Goal: Task Accomplishment & Management: Manage account settings

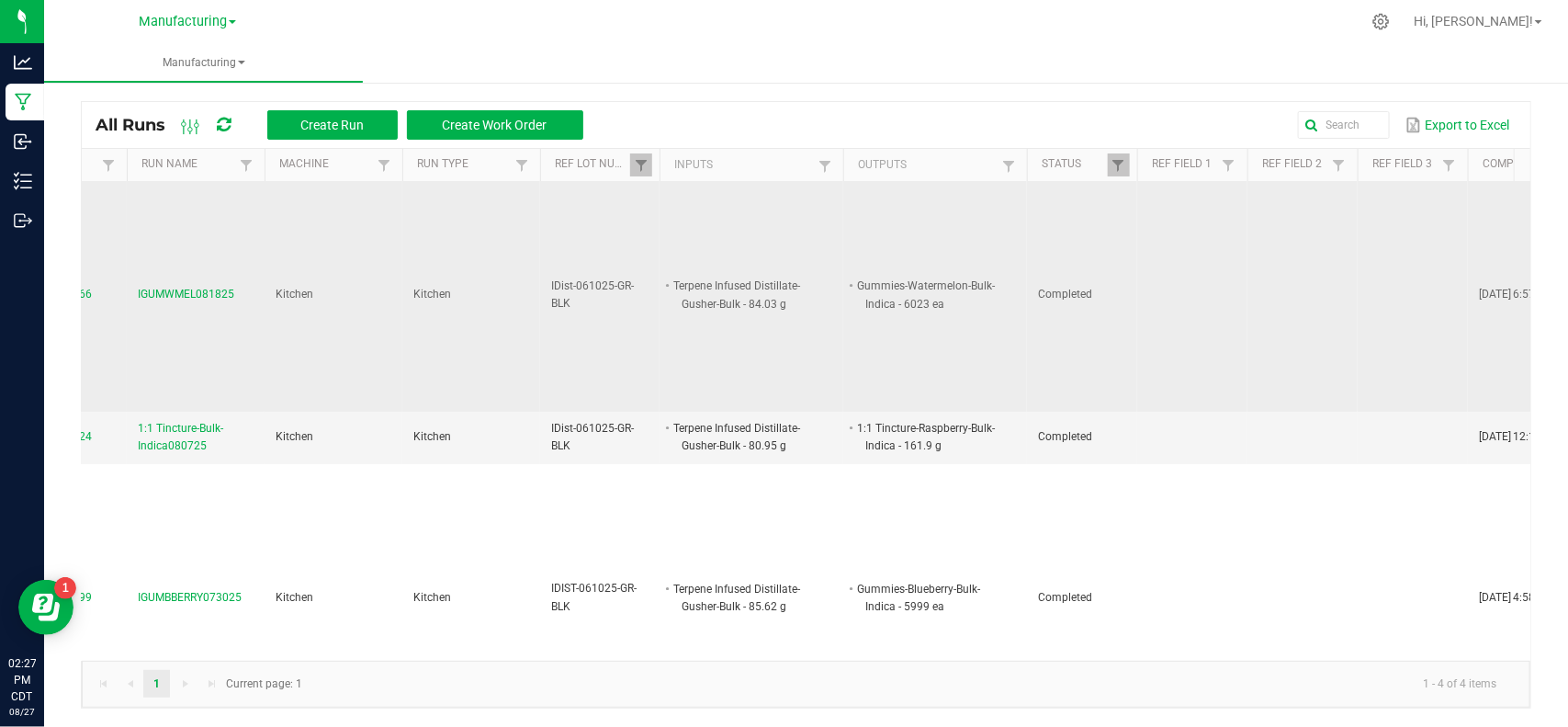
scroll to position [0, 139]
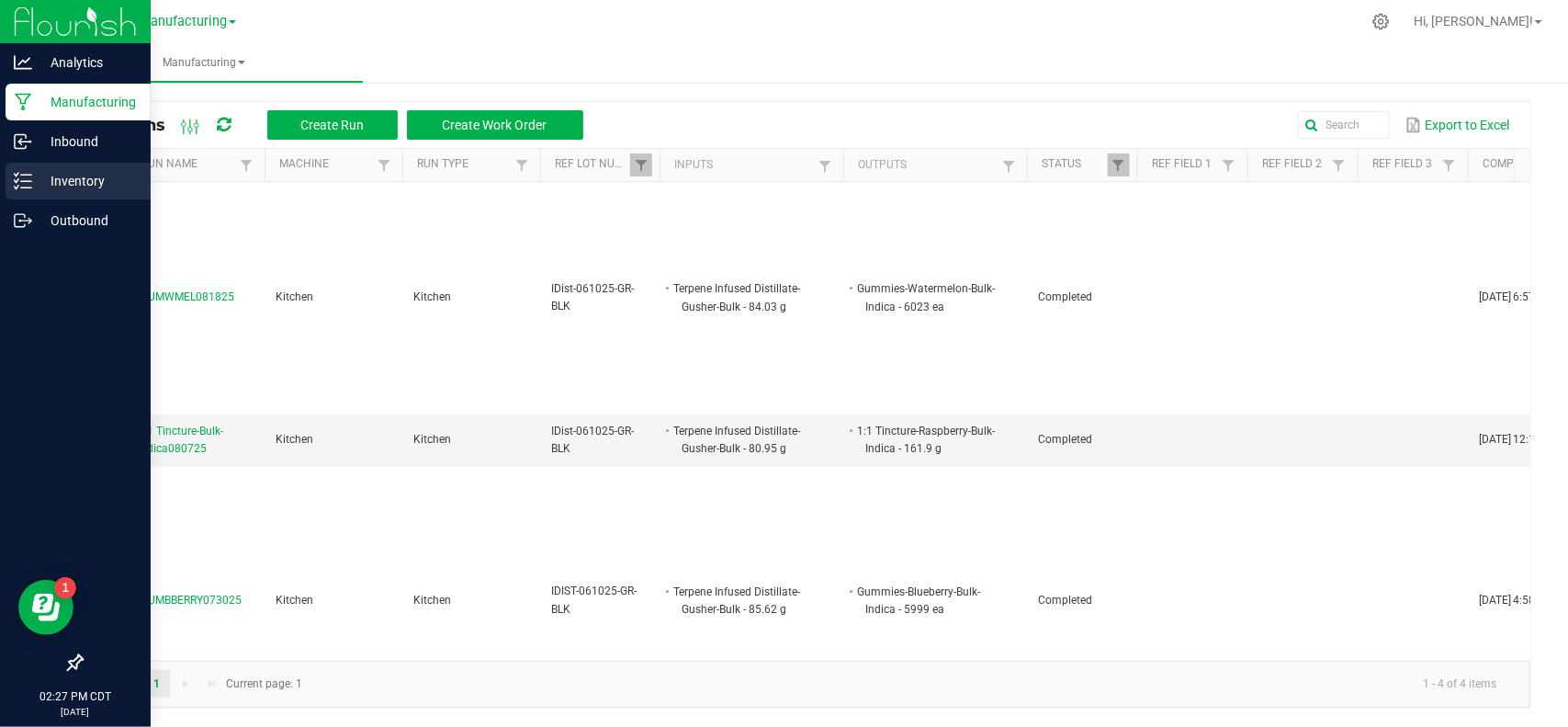
click at [24, 181] on line at bounding box center [26, 181] width 10 height 0
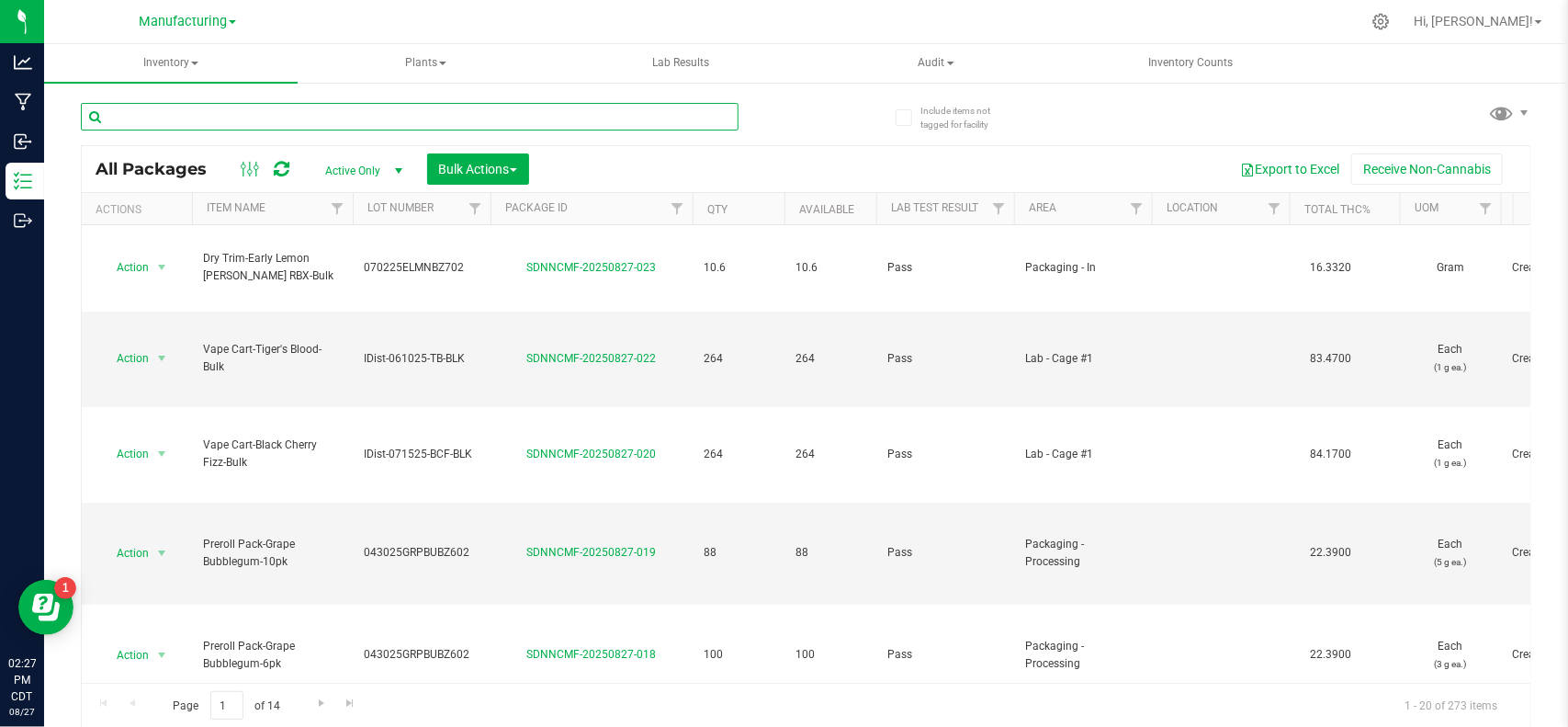
click at [222, 113] on input "text" at bounding box center [409, 117] width 657 height 28
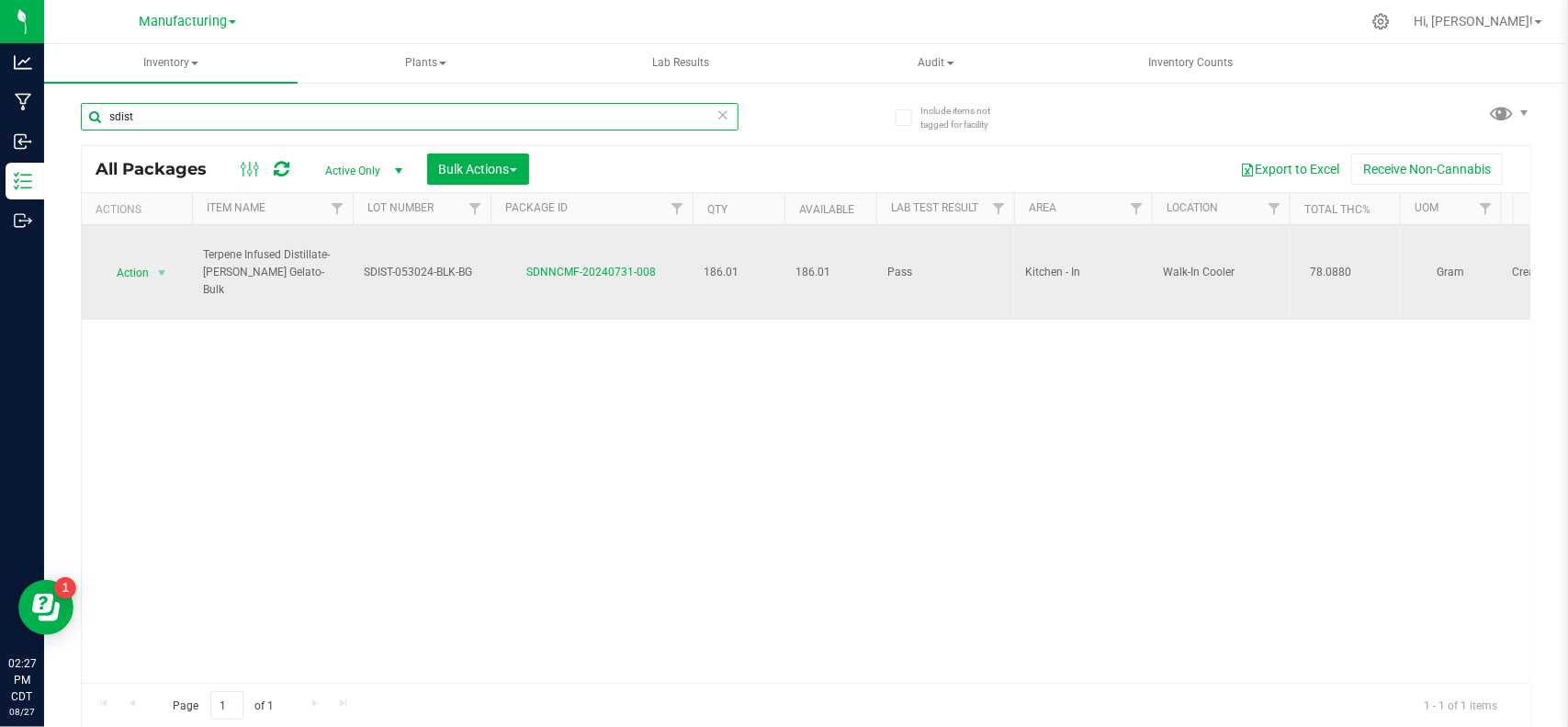
type input "sdist"
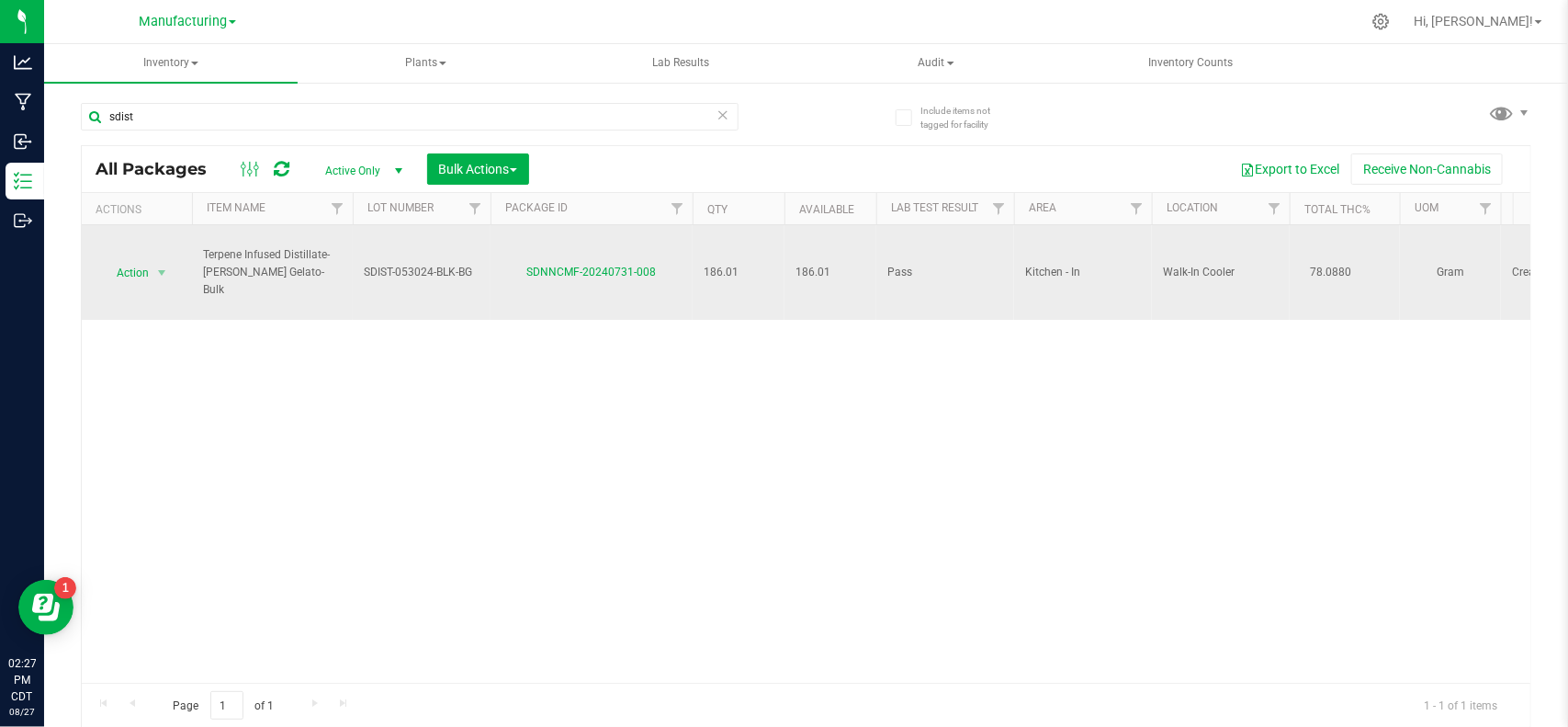
click at [154, 258] on td "Action Action Adjust qty Create package Edit attributes Global inventory Locate…" at bounding box center [137, 272] width 110 height 95
click at [154, 272] on span "select" at bounding box center [161, 272] width 14 height 14
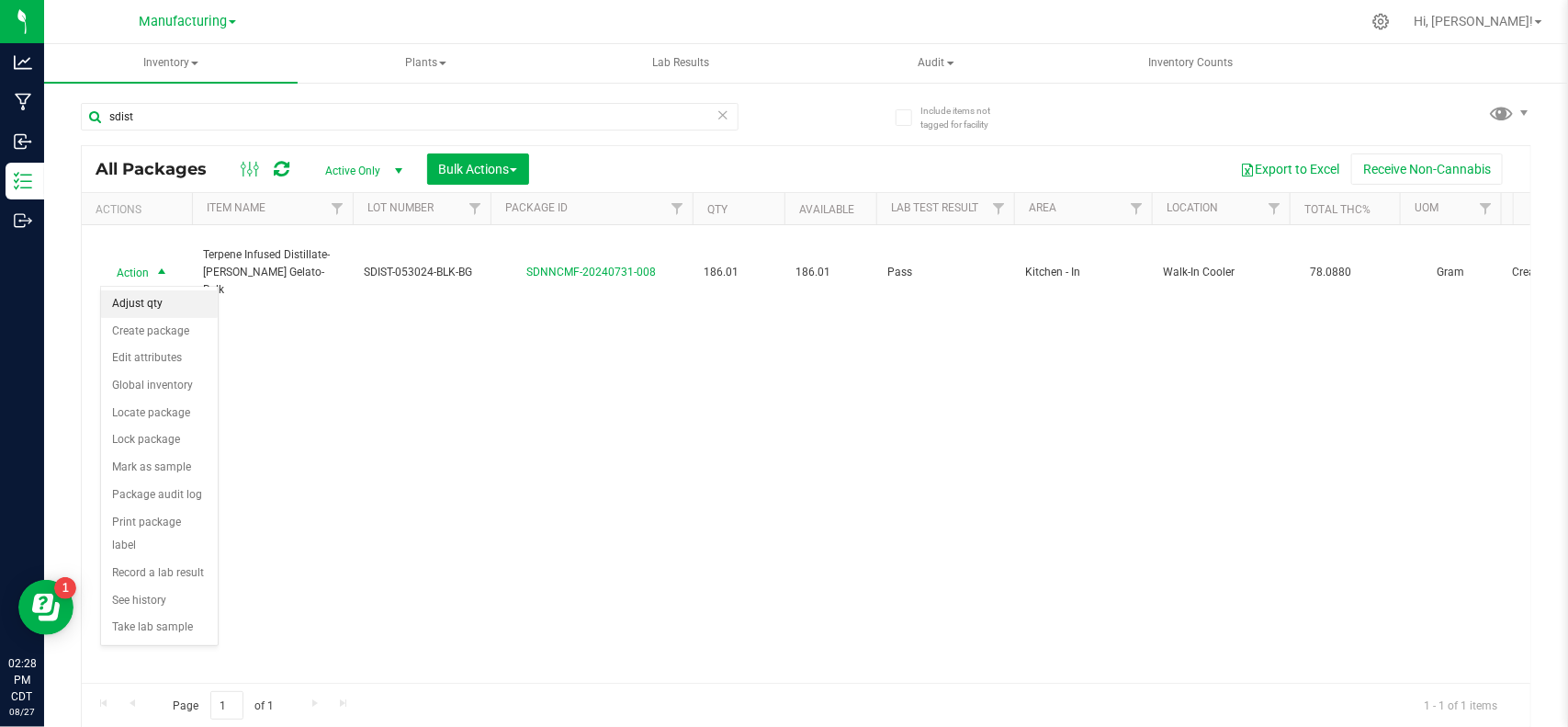
click at [154, 299] on li "Adjust qty" at bounding box center [159, 304] width 117 height 28
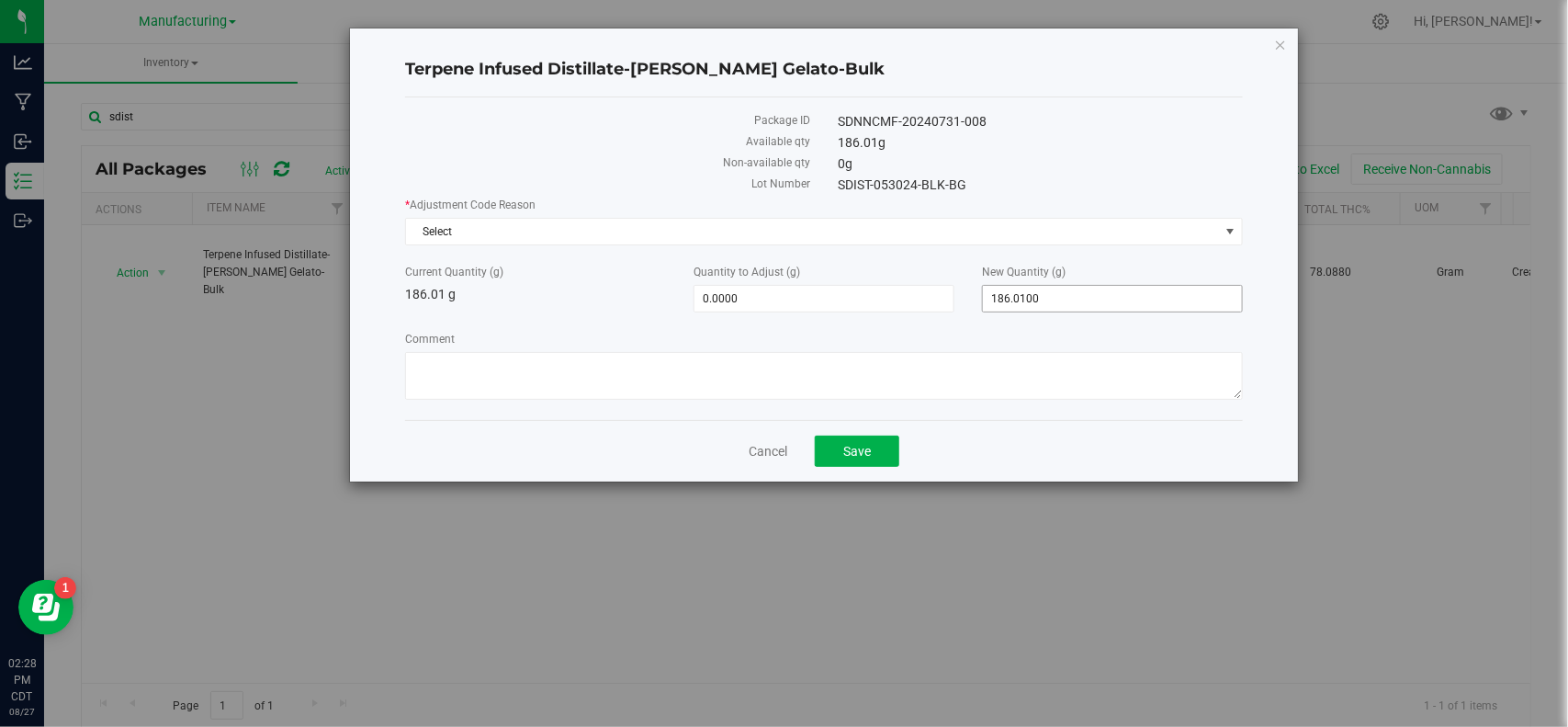
click at [1087, 301] on span "186.0100 186.01" at bounding box center [1112, 298] width 261 height 28
type input "192.55"
type input "6.5400"
type input "192.5500"
click at [901, 233] on span "Select" at bounding box center [812, 232] width 812 height 26
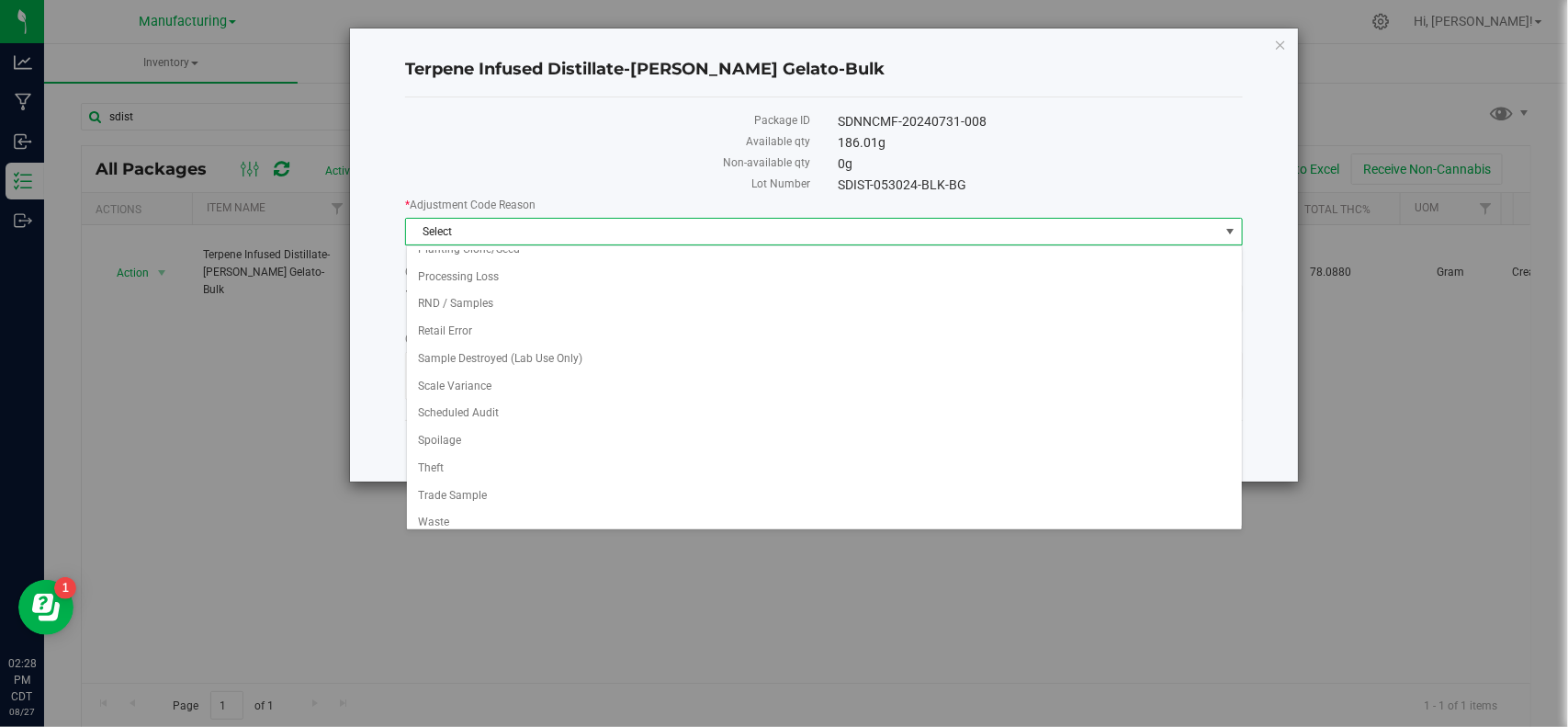
scroll to position [278, 0]
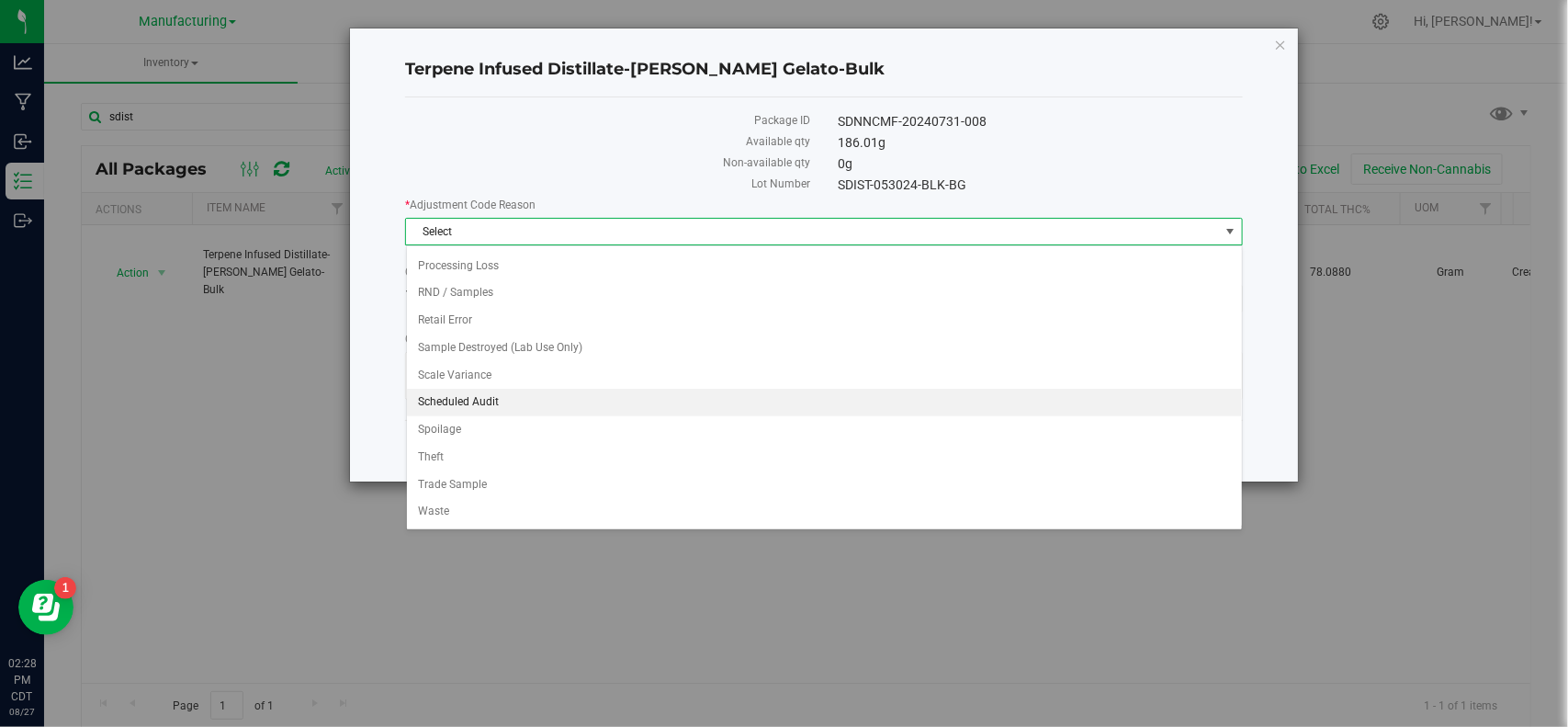
drag, startPoint x: 536, startPoint y: 395, endPoint x: 580, endPoint y: 392, distance: 44.1
click at [535, 395] on li "Scheduled Audit" at bounding box center [824, 403] width 835 height 28
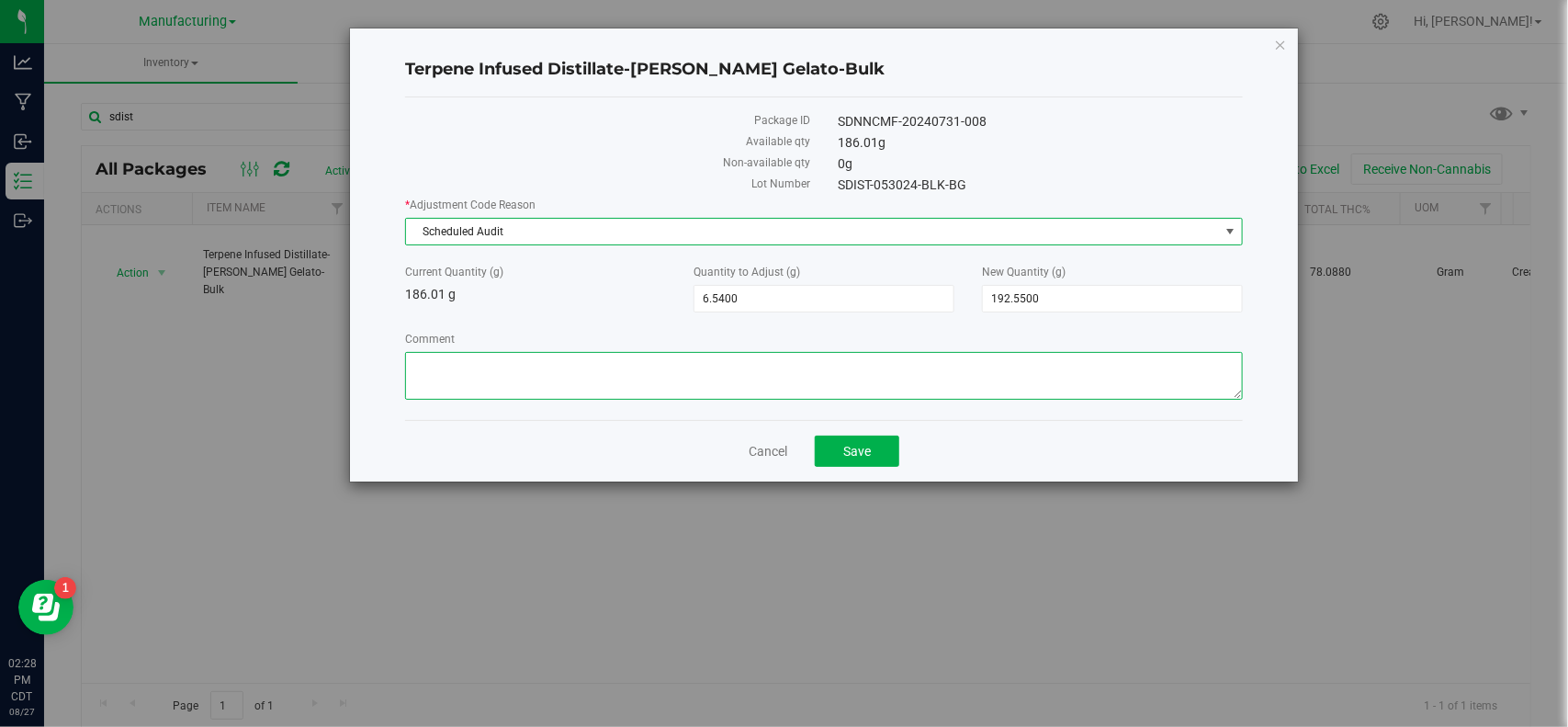
click at [616, 378] on textarea "Comment" at bounding box center [823, 376] width 837 height 47
type textarea "r"
type textarea "possible scale variance, reweighed during audit on [DATE]"
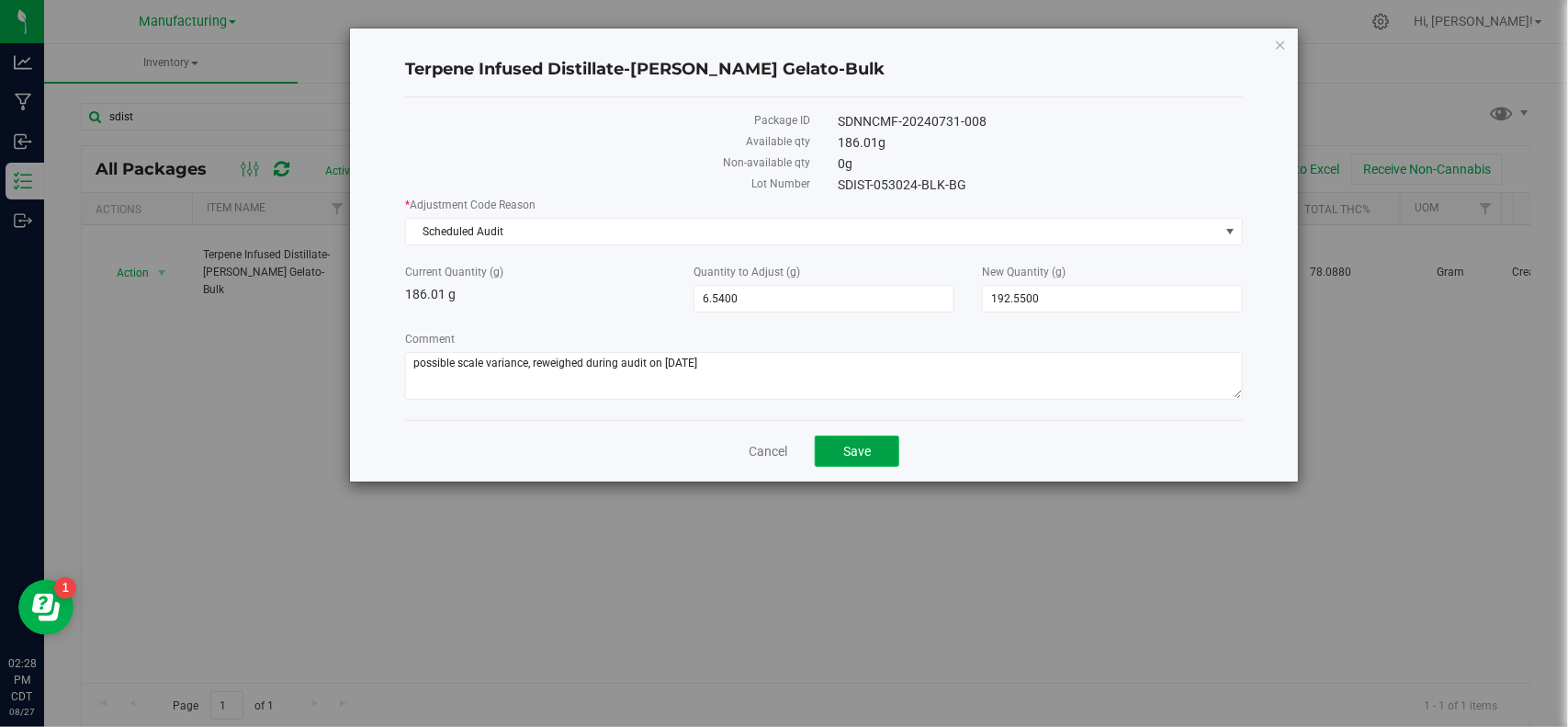
click at [892, 450] on button "Save" at bounding box center [857, 451] width 85 height 31
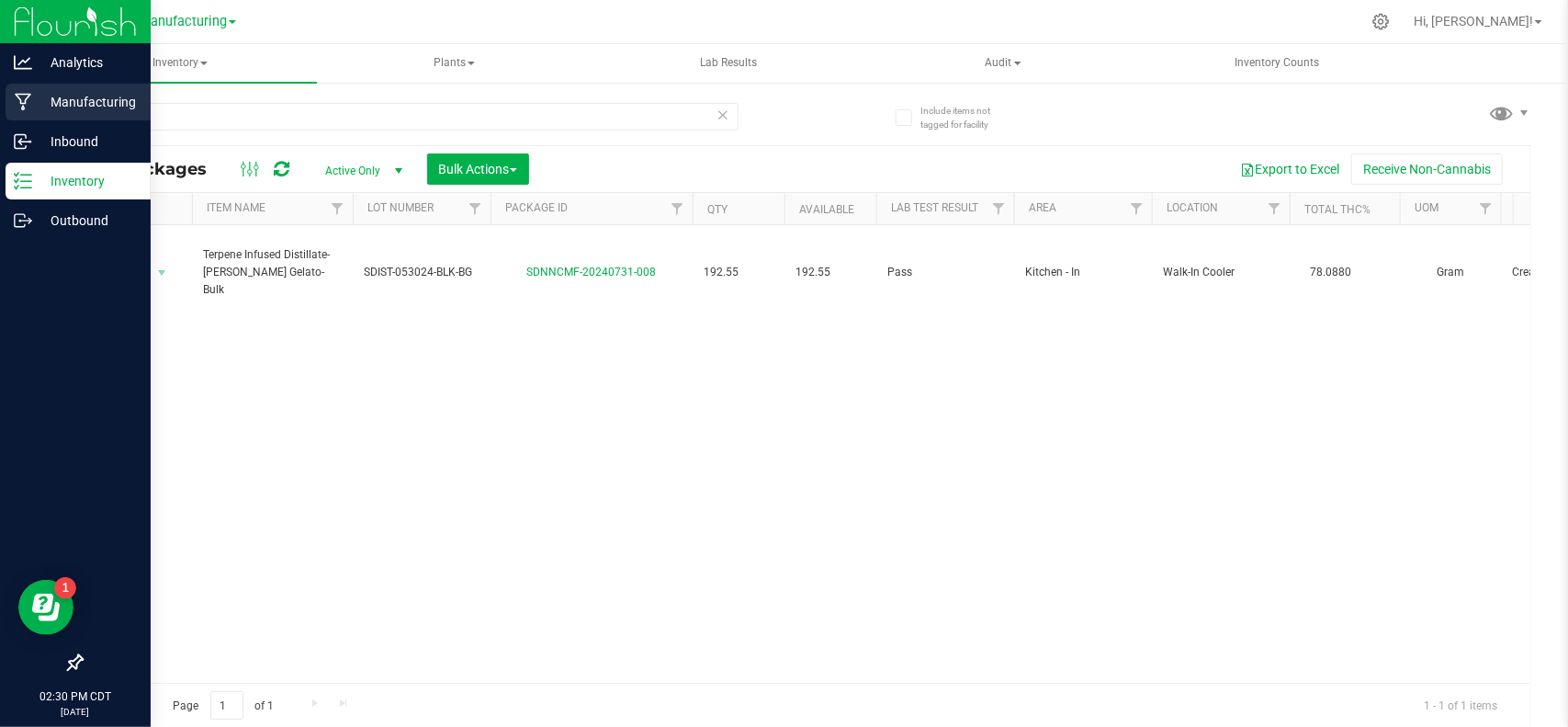
click at [37, 98] on p "Manufacturing" at bounding box center [87, 101] width 110 height 22
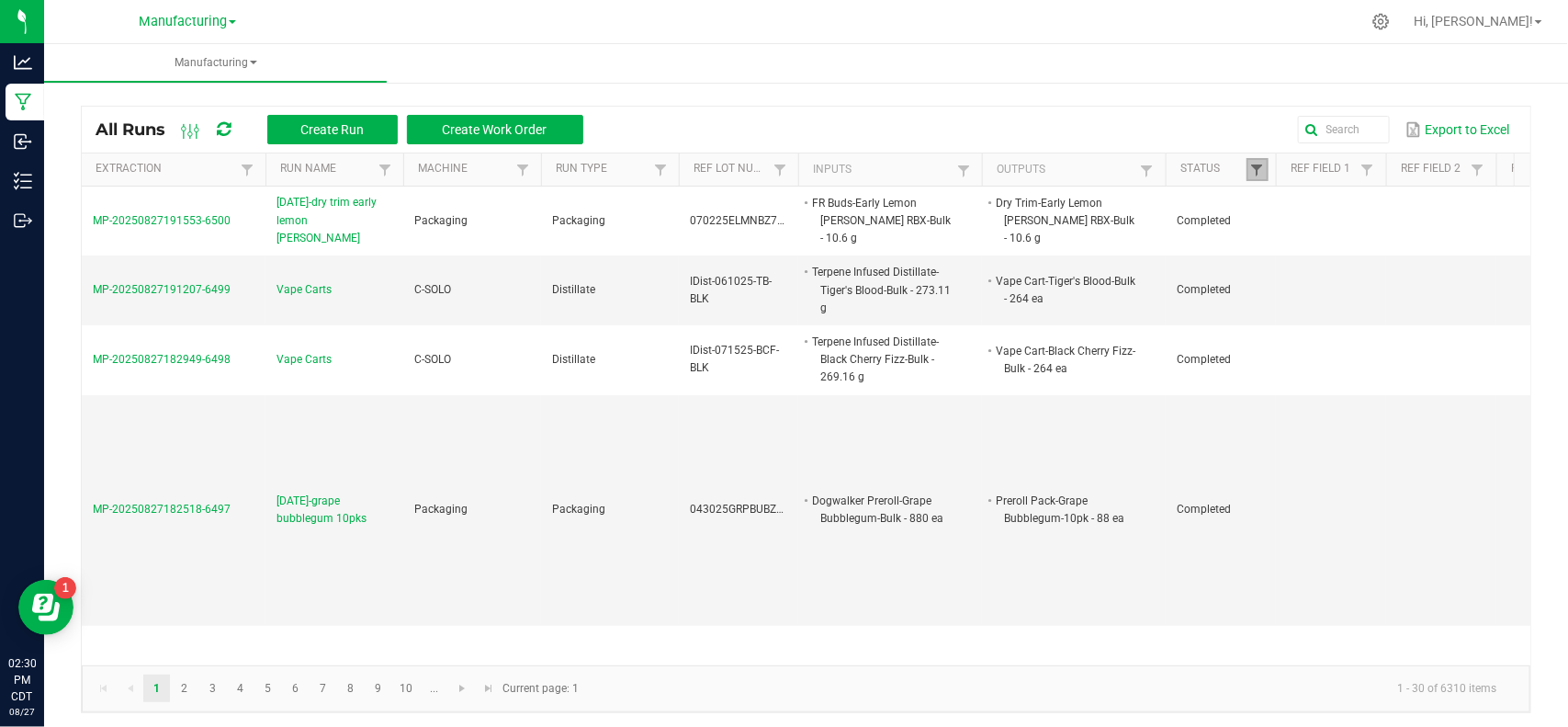
click at [1258, 175] on span at bounding box center [1256, 169] width 14 height 14
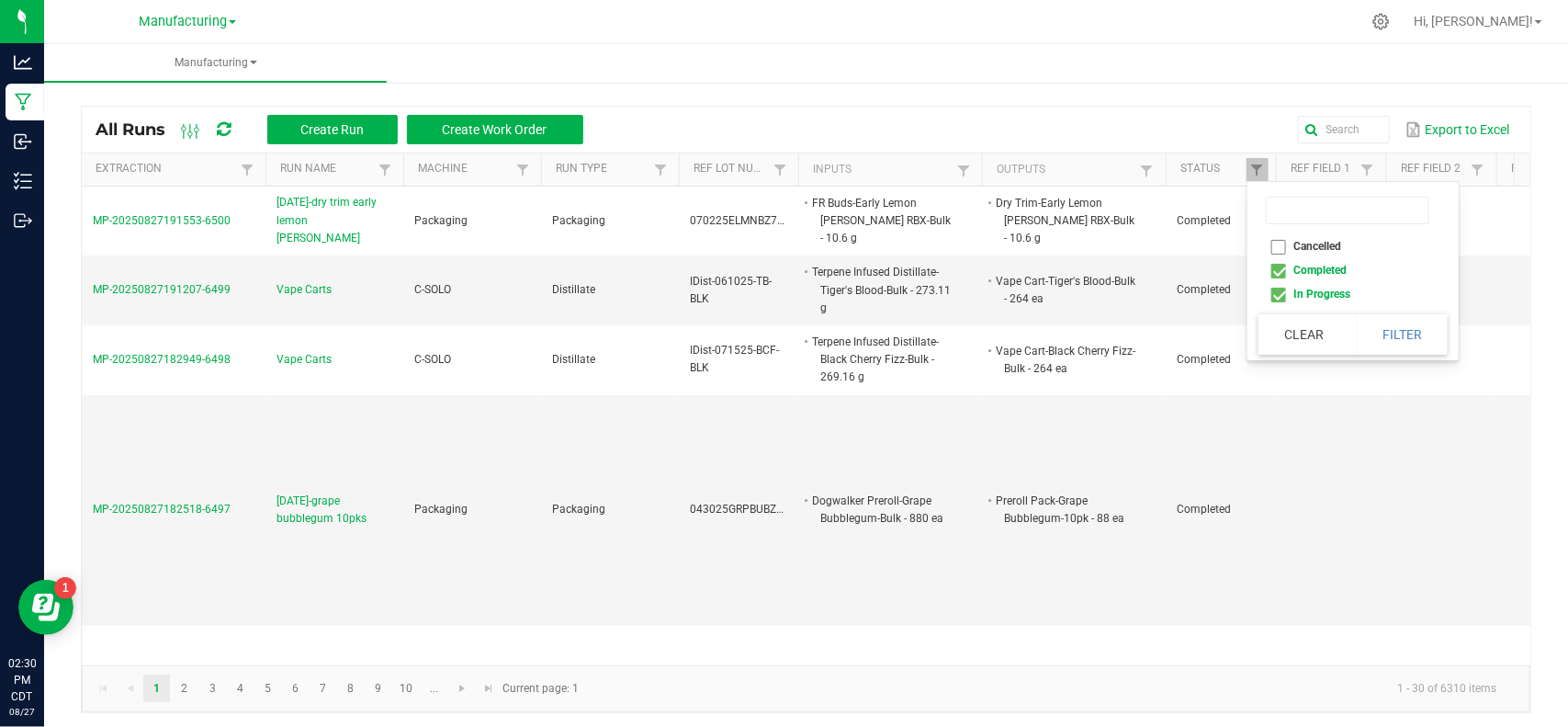
click at [1282, 268] on li "Completed" at bounding box center [1347, 269] width 179 height 24
checkbox input "false"
click at [1393, 326] on button "Filter" at bounding box center [1402, 334] width 92 height 41
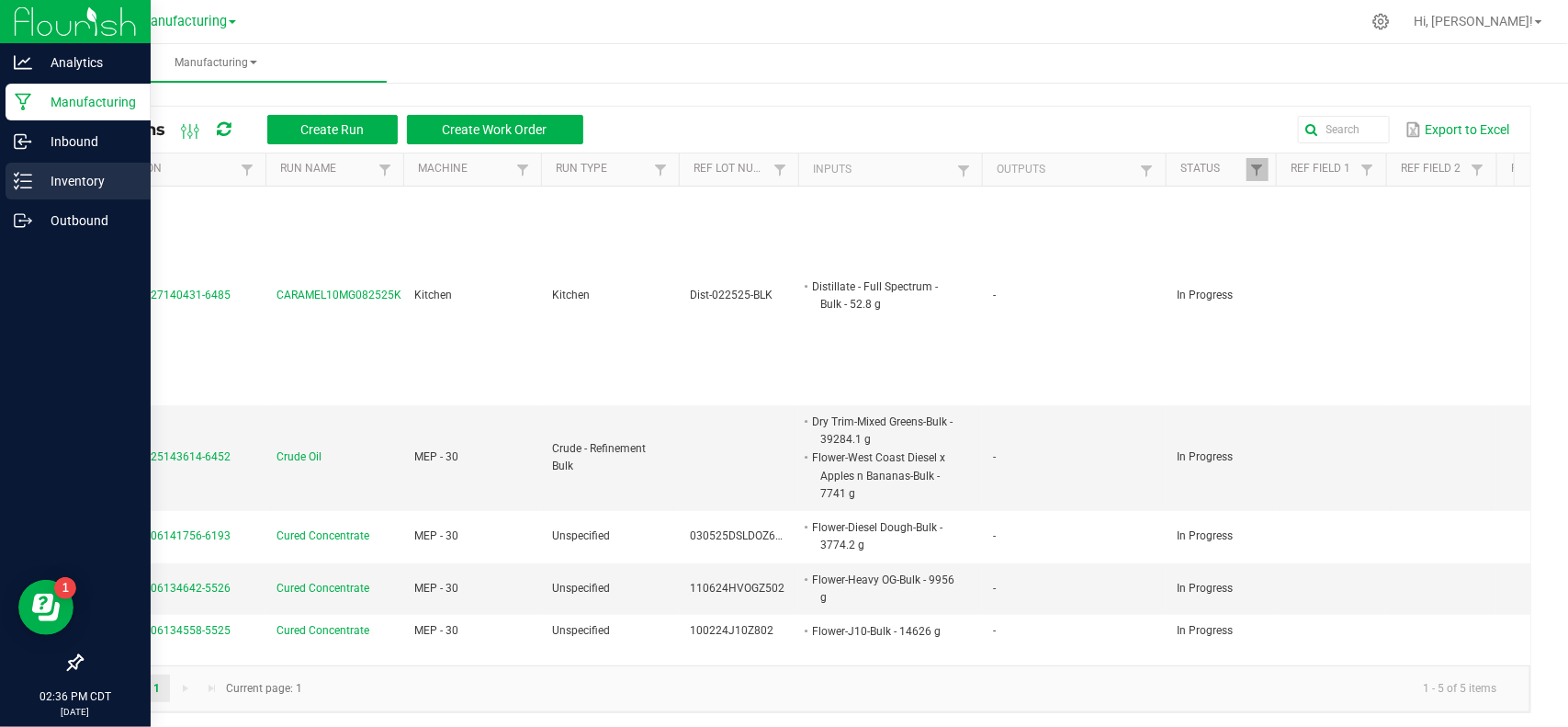
click at [46, 175] on p "Inventory" at bounding box center [87, 181] width 110 height 22
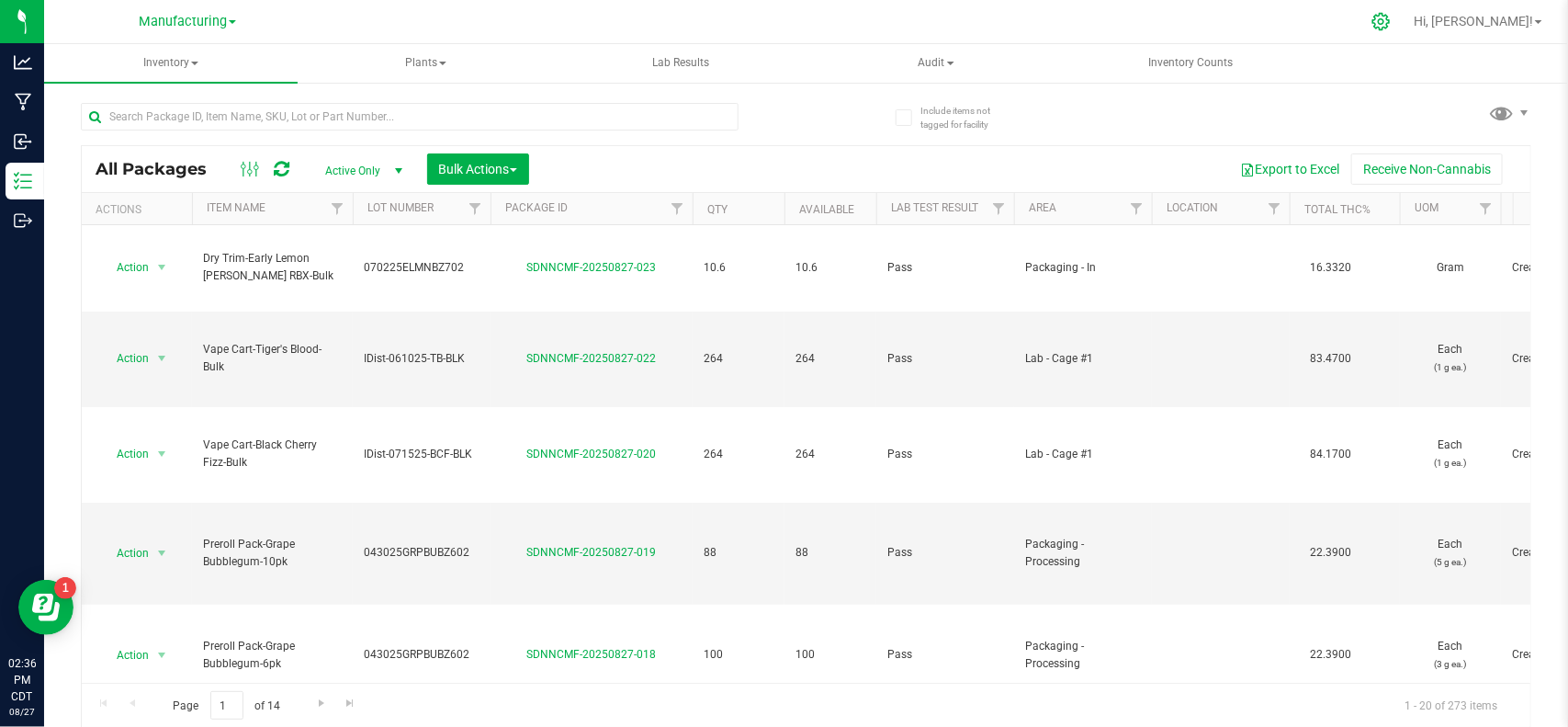
click at [1390, 19] on icon at bounding box center [1381, 21] width 19 height 19
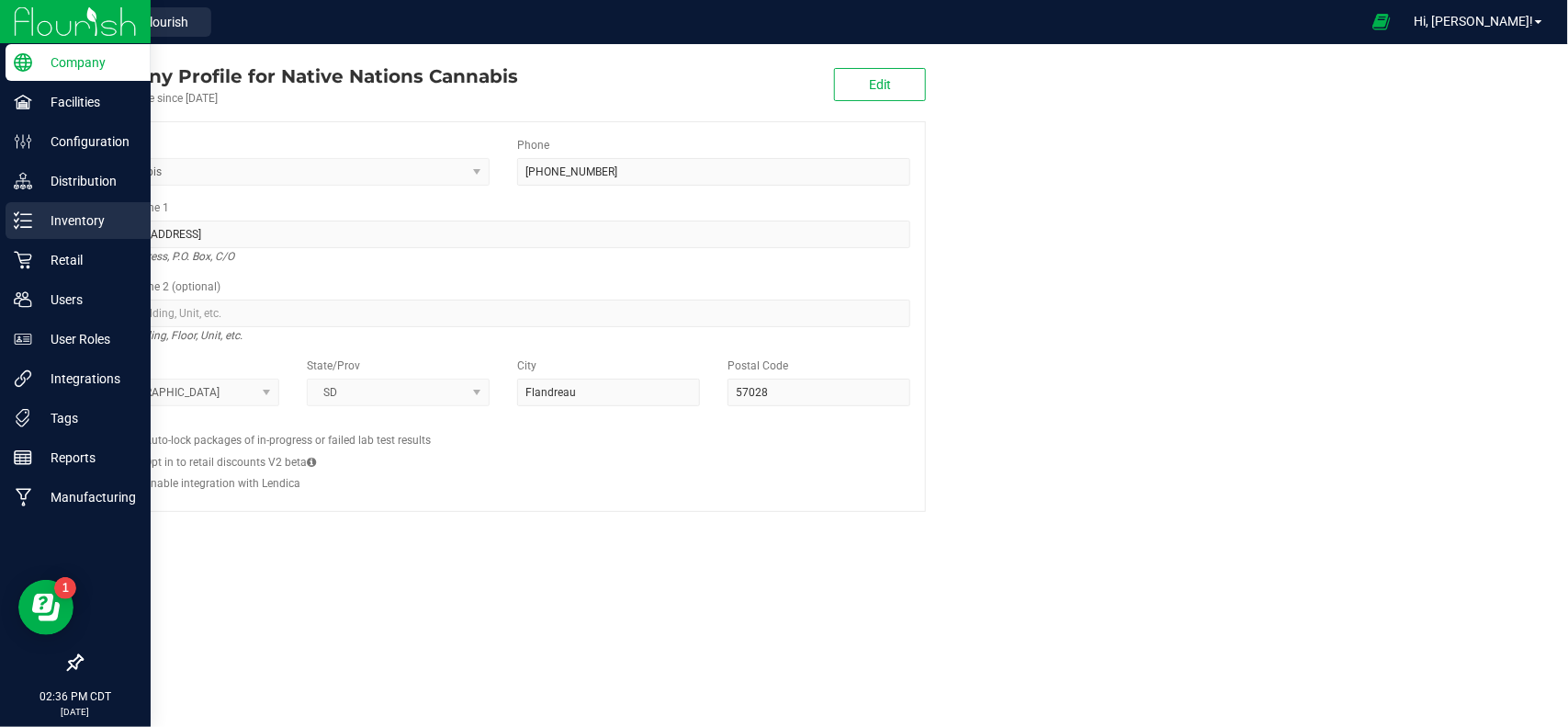
click at [19, 222] on icon at bounding box center [22, 220] width 18 height 18
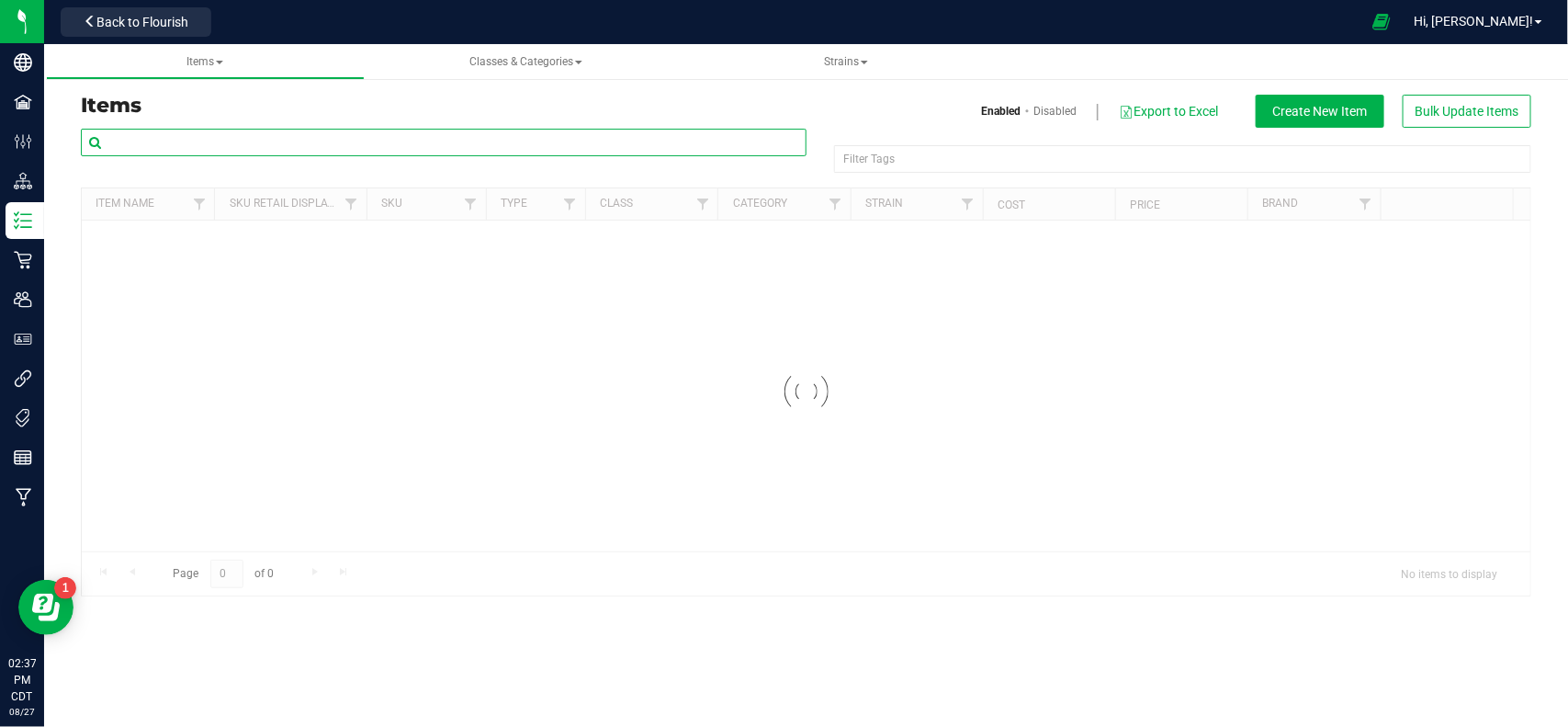
click at [254, 134] on input "text" at bounding box center [444, 142] width 726 height 28
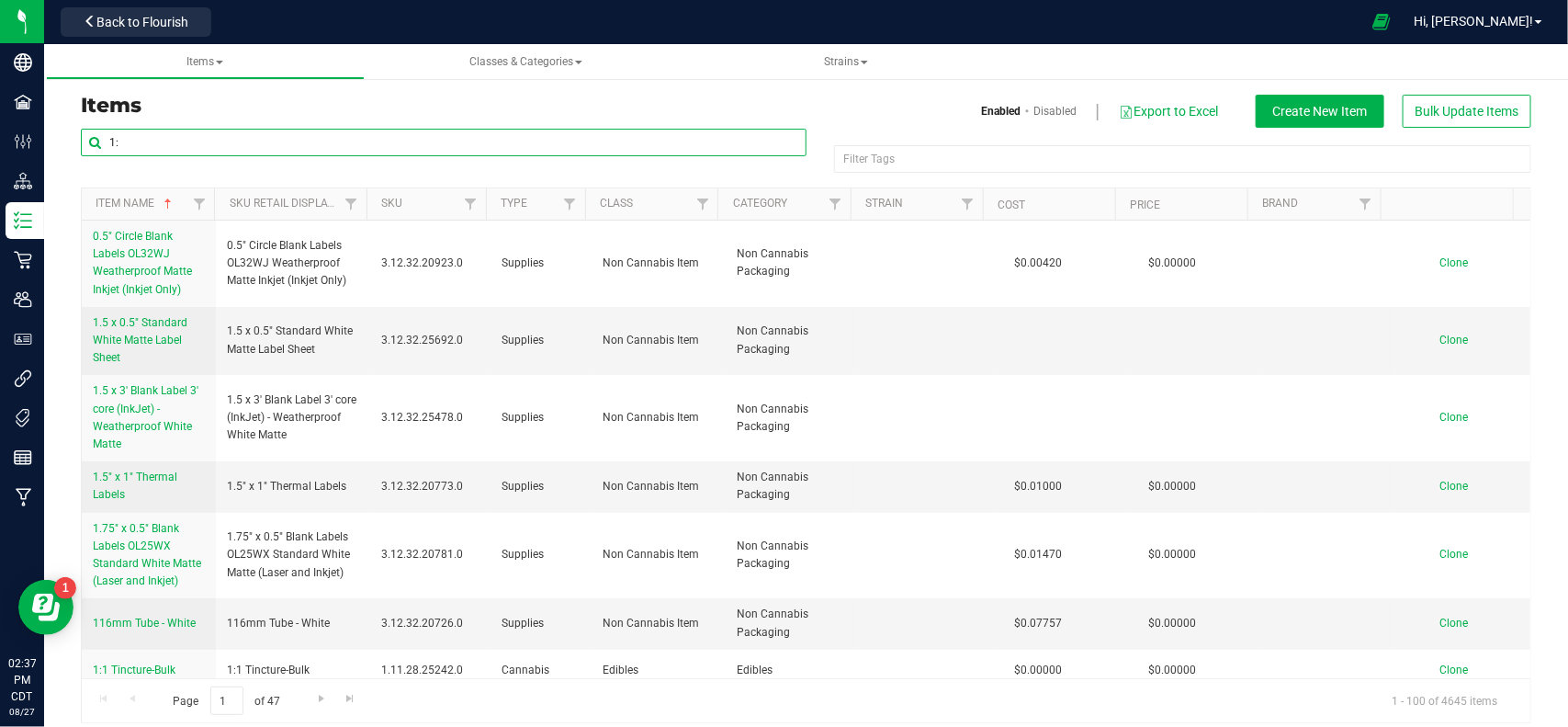
type input "1:1"
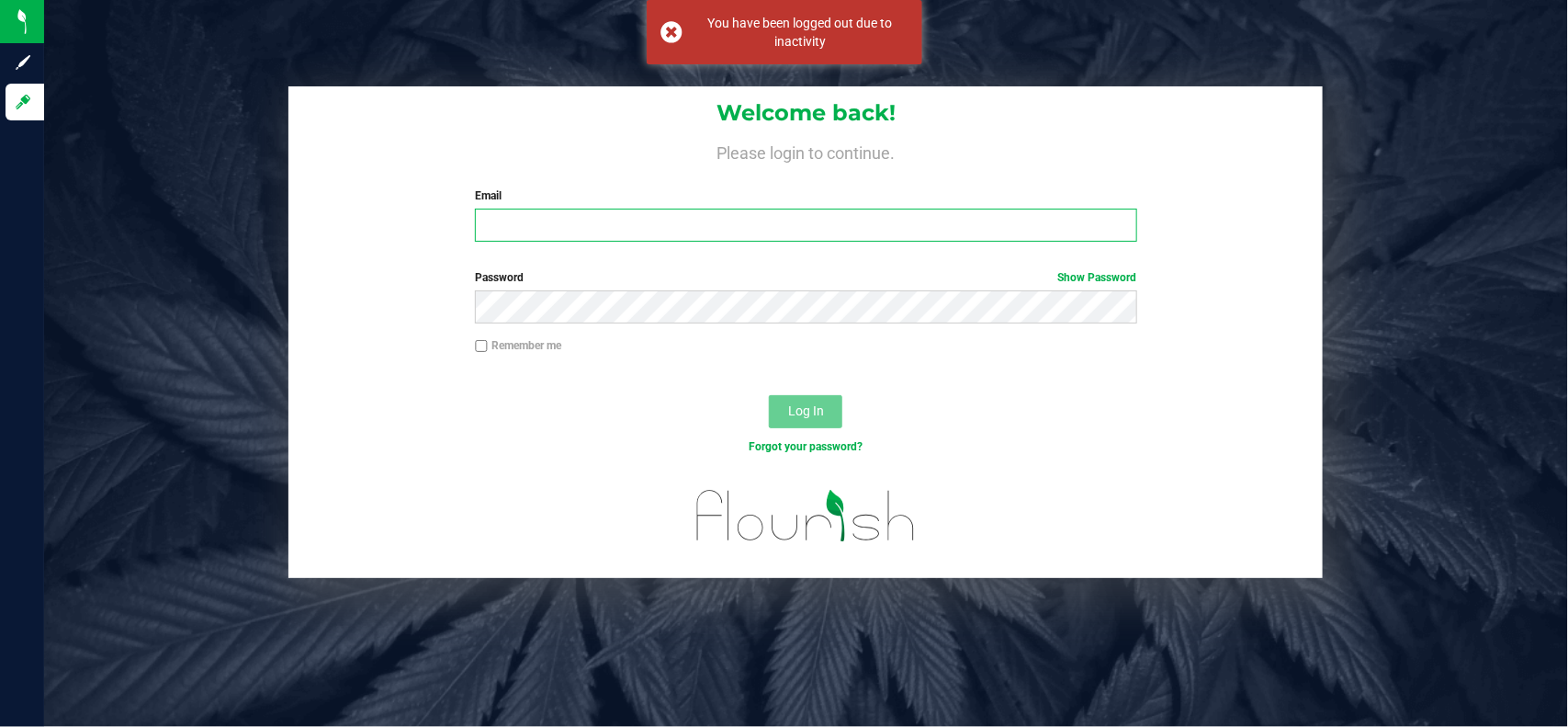
type input "[EMAIL_ADDRESS][PERSON_NAME][DOMAIN_NAME]"
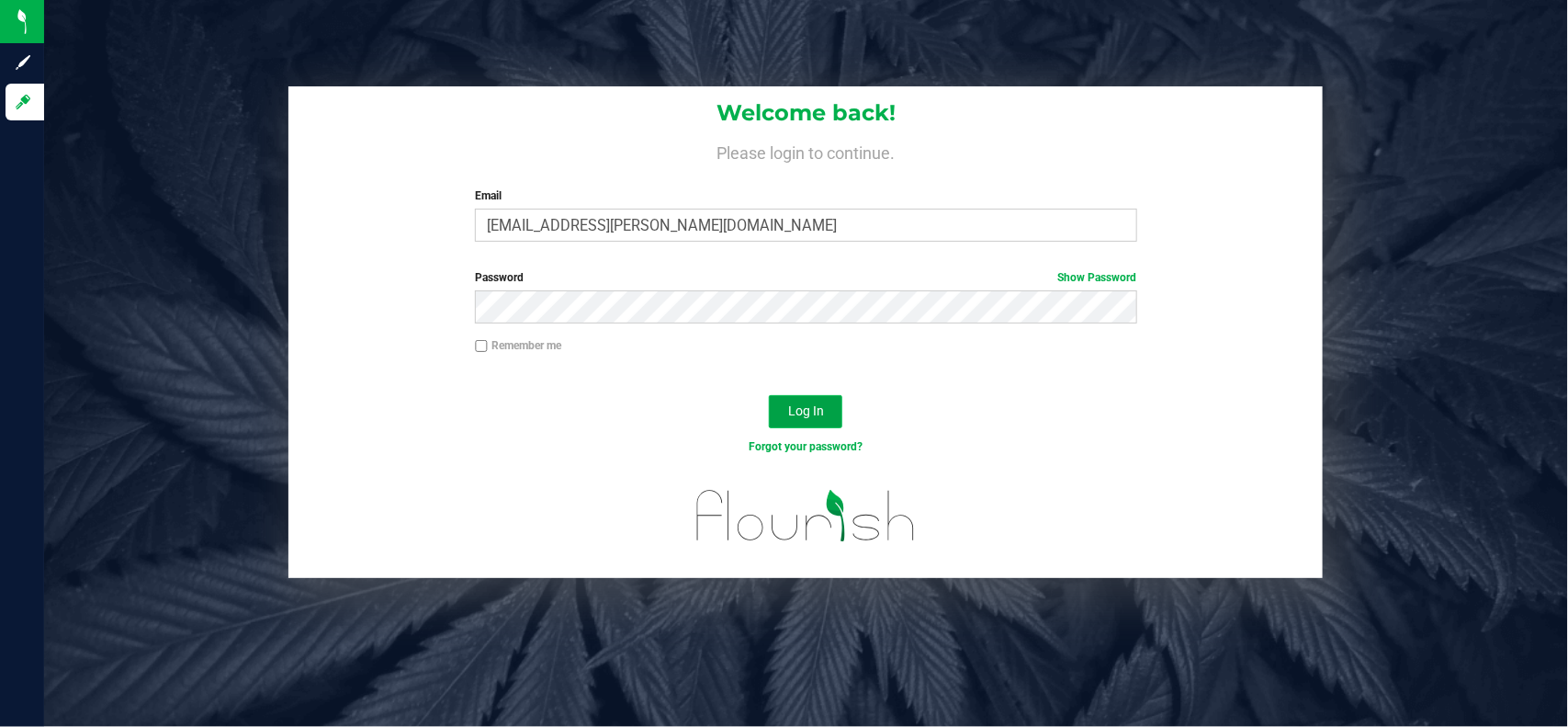
click at [817, 413] on span "Log In" at bounding box center [806, 410] width 36 height 14
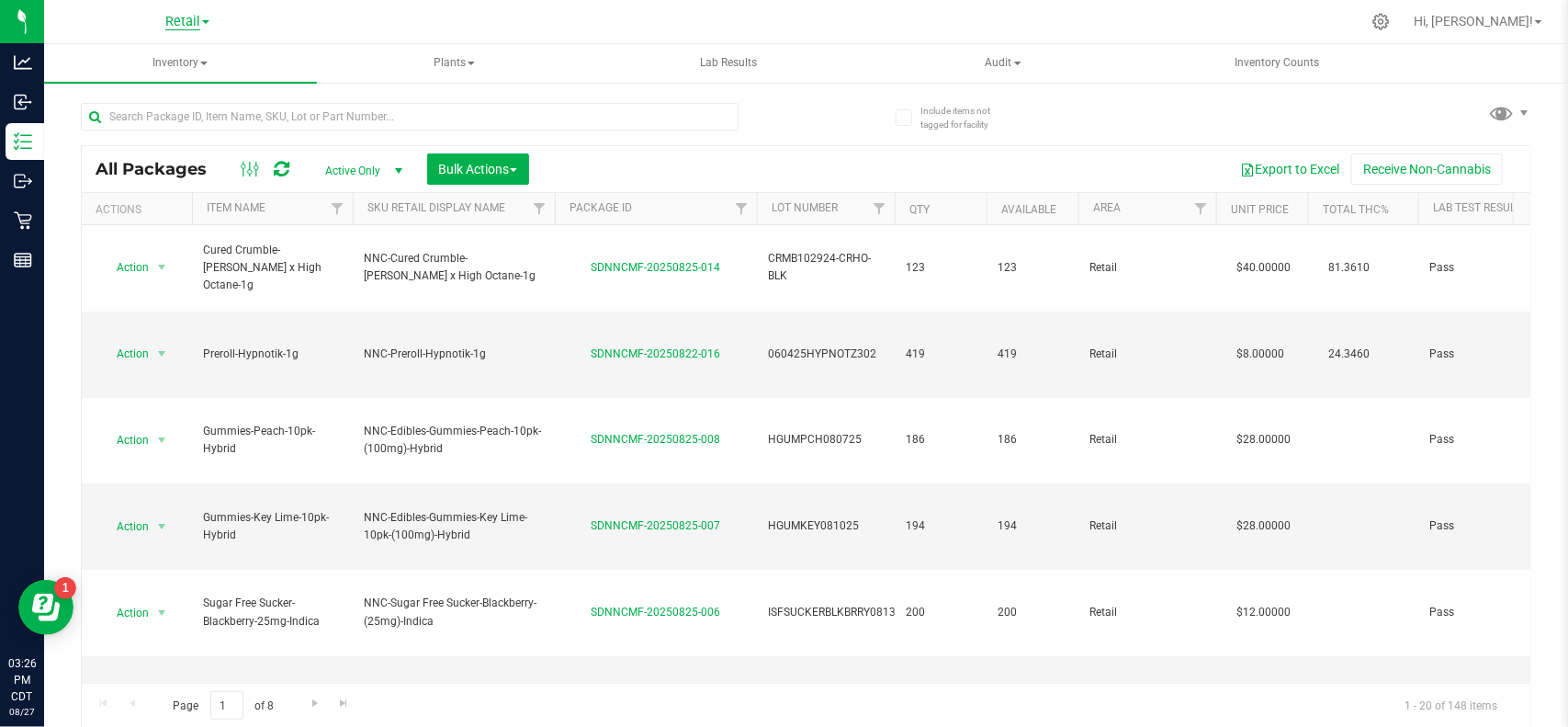
click at [190, 20] on span "Retail" at bounding box center [182, 21] width 35 height 16
click at [167, 62] on link "Cultivation" at bounding box center [187, 65] width 268 height 25
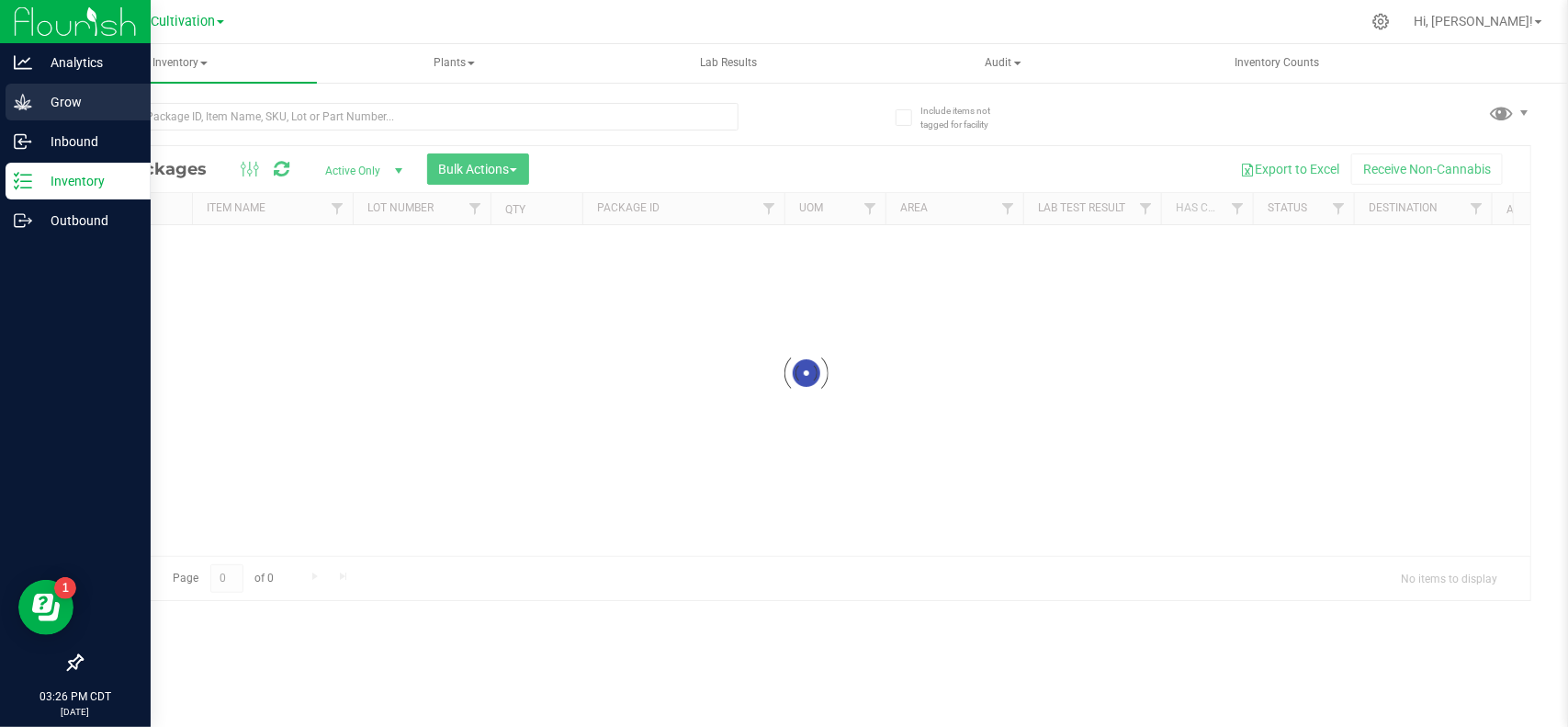
click at [29, 104] on icon at bounding box center [22, 101] width 18 height 18
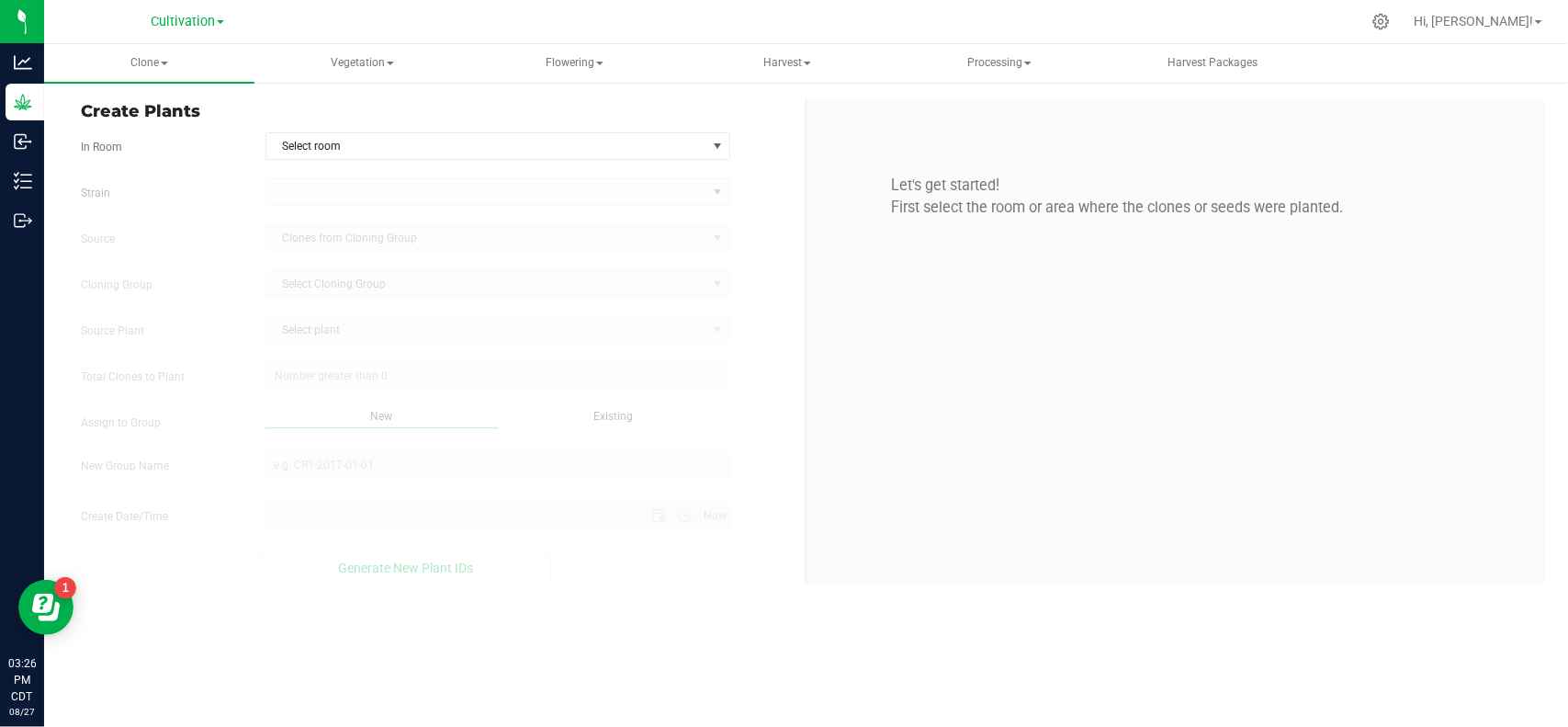
type input "[DATE] 3:26 PM"
click at [352, 55] on span "Vegetation" at bounding box center [361, 64] width 208 height 37
click at [382, 63] on span "Vegetation" at bounding box center [362, 64] width 210 height 39
click at [152, 60] on span "Clone" at bounding box center [150, 64] width 208 height 37
click at [149, 130] on span "Cloning groups" at bounding box center [138, 131] width 139 height 15
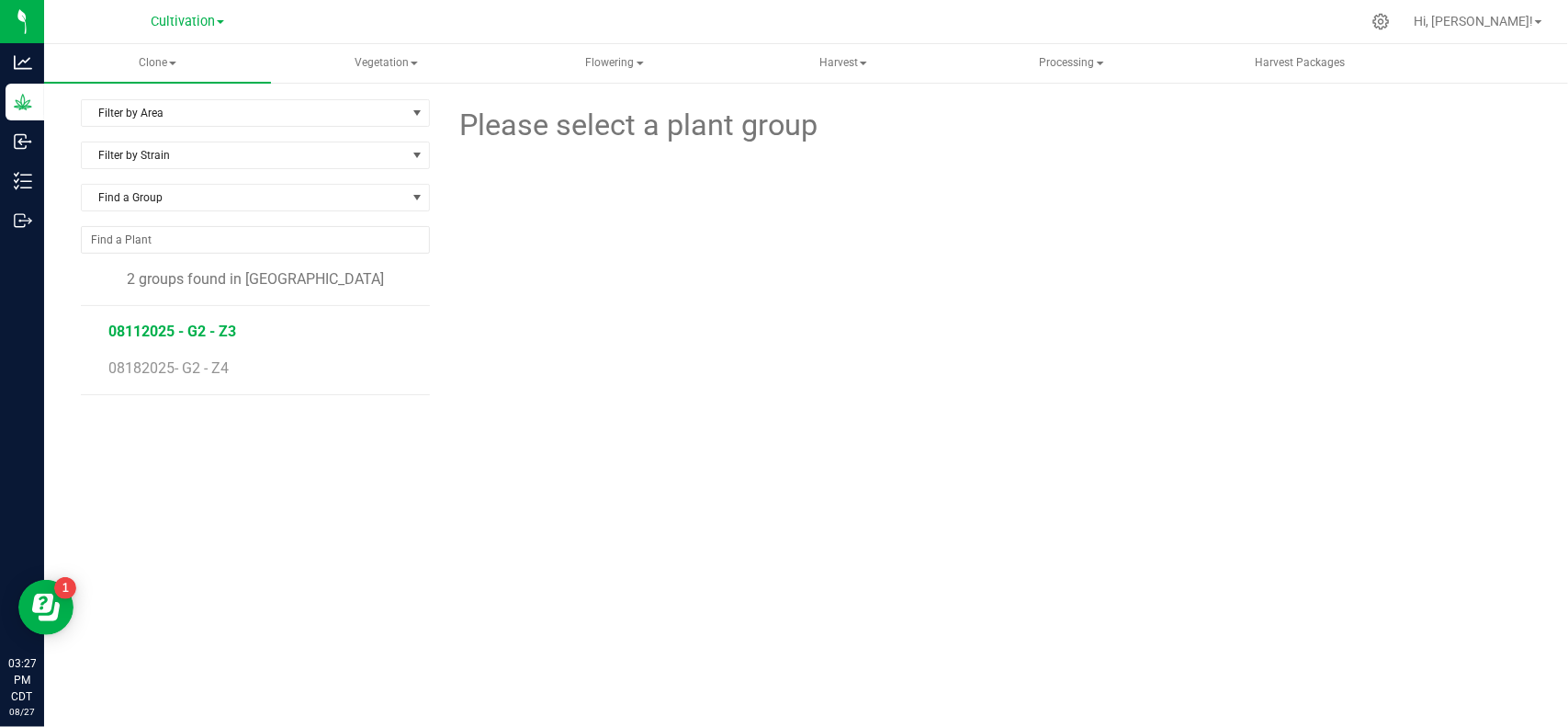
click at [211, 335] on span "08112025 - G2 - Z3" at bounding box center [172, 331] width 127 height 17
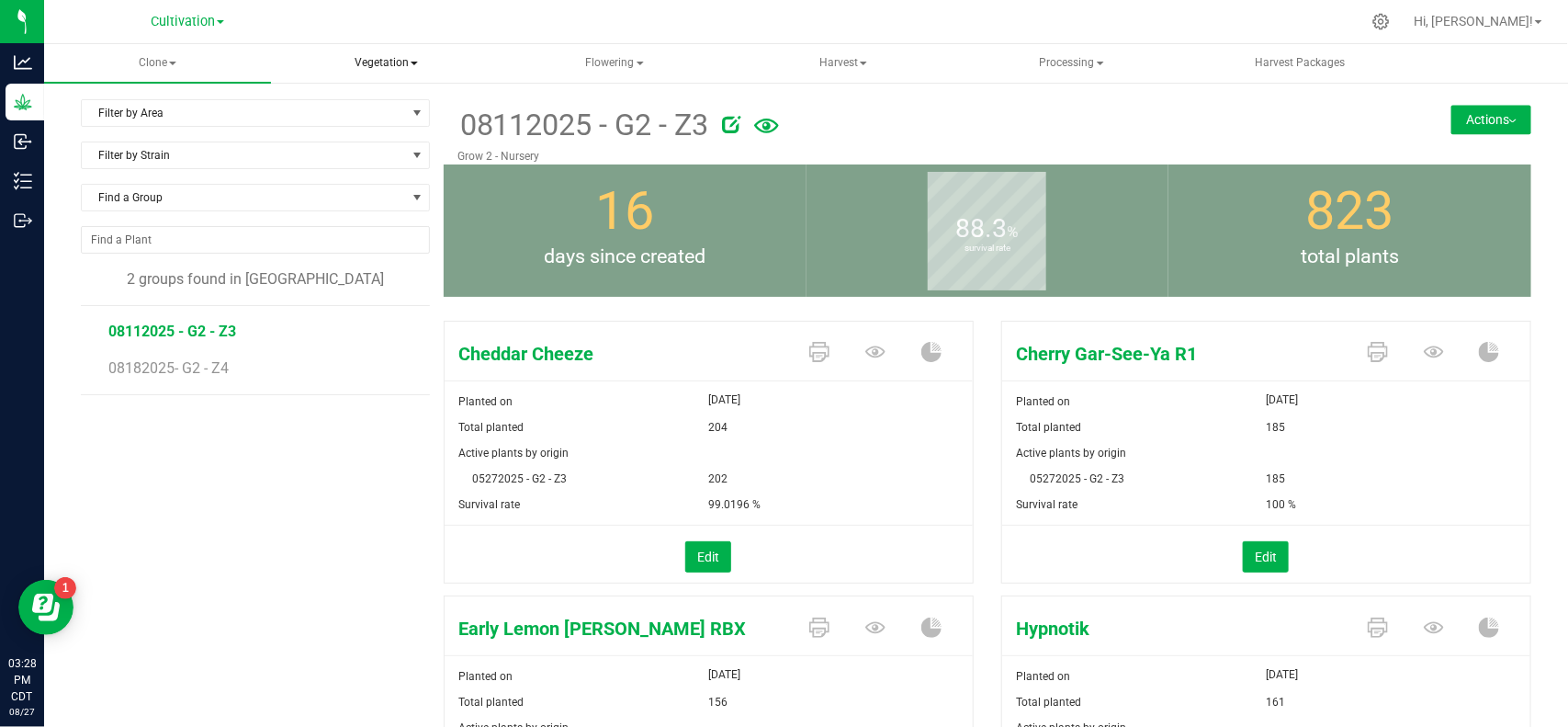
click at [386, 55] on span "Vegetation" at bounding box center [386, 64] width 225 height 37
click at [371, 105] on span "Veg groups" at bounding box center [355, 110] width 117 height 15
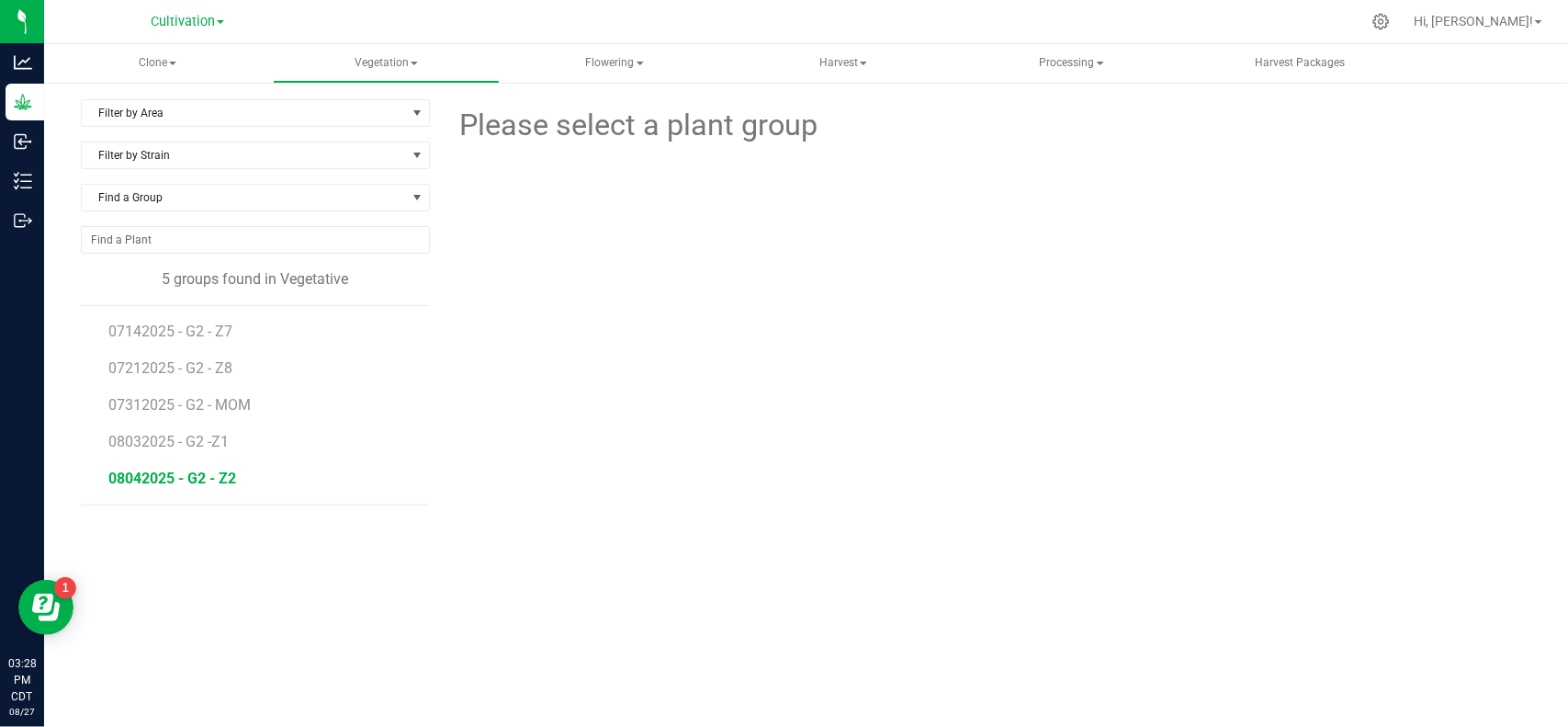
click at [178, 475] on span "08042025 - G2 - Z2" at bounding box center [172, 478] width 127 height 17
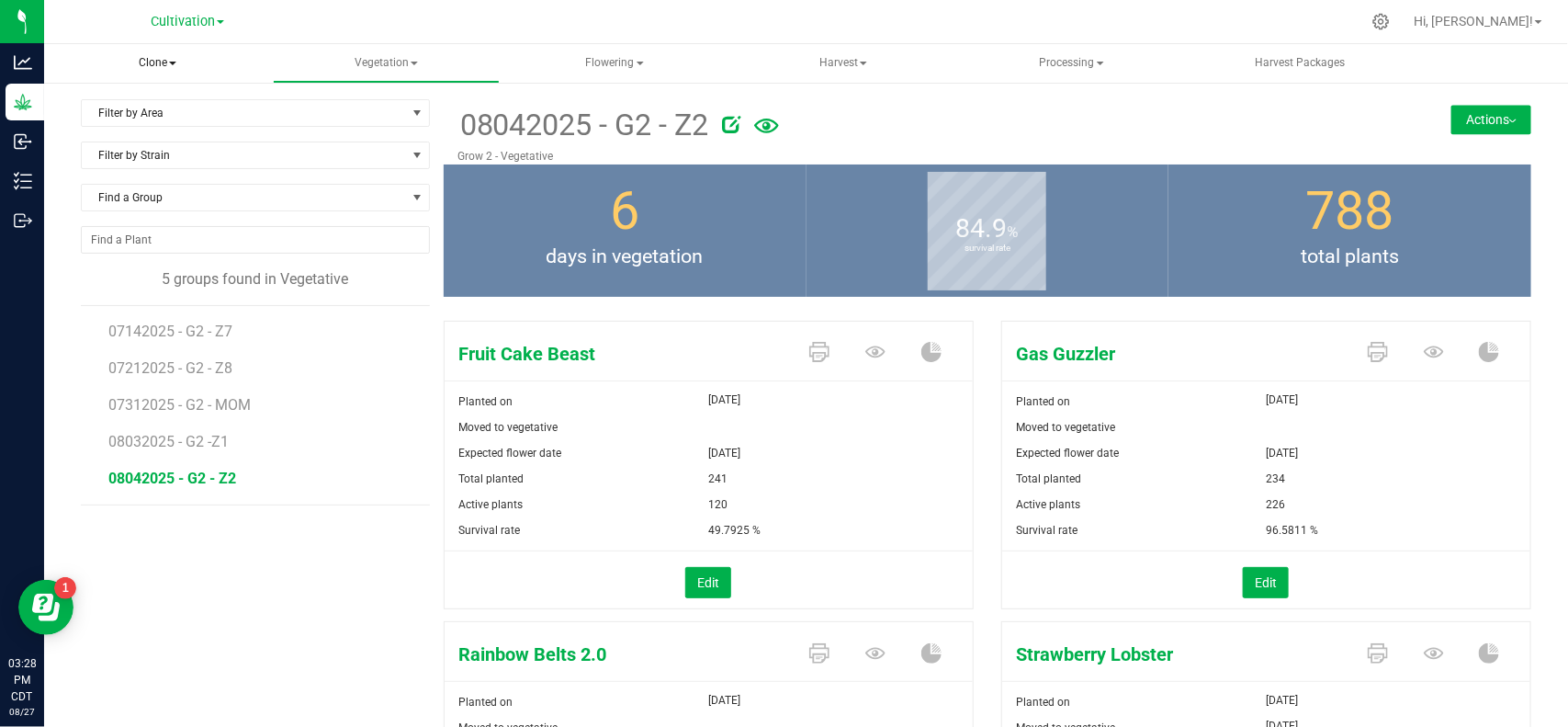
click at [148, 56] on span "Clone" at bounding box center [157, 64] width 227 height 39
click at [167, 131] on span "Cloning groups" at bounding box center [138, 131] width 139 height 15
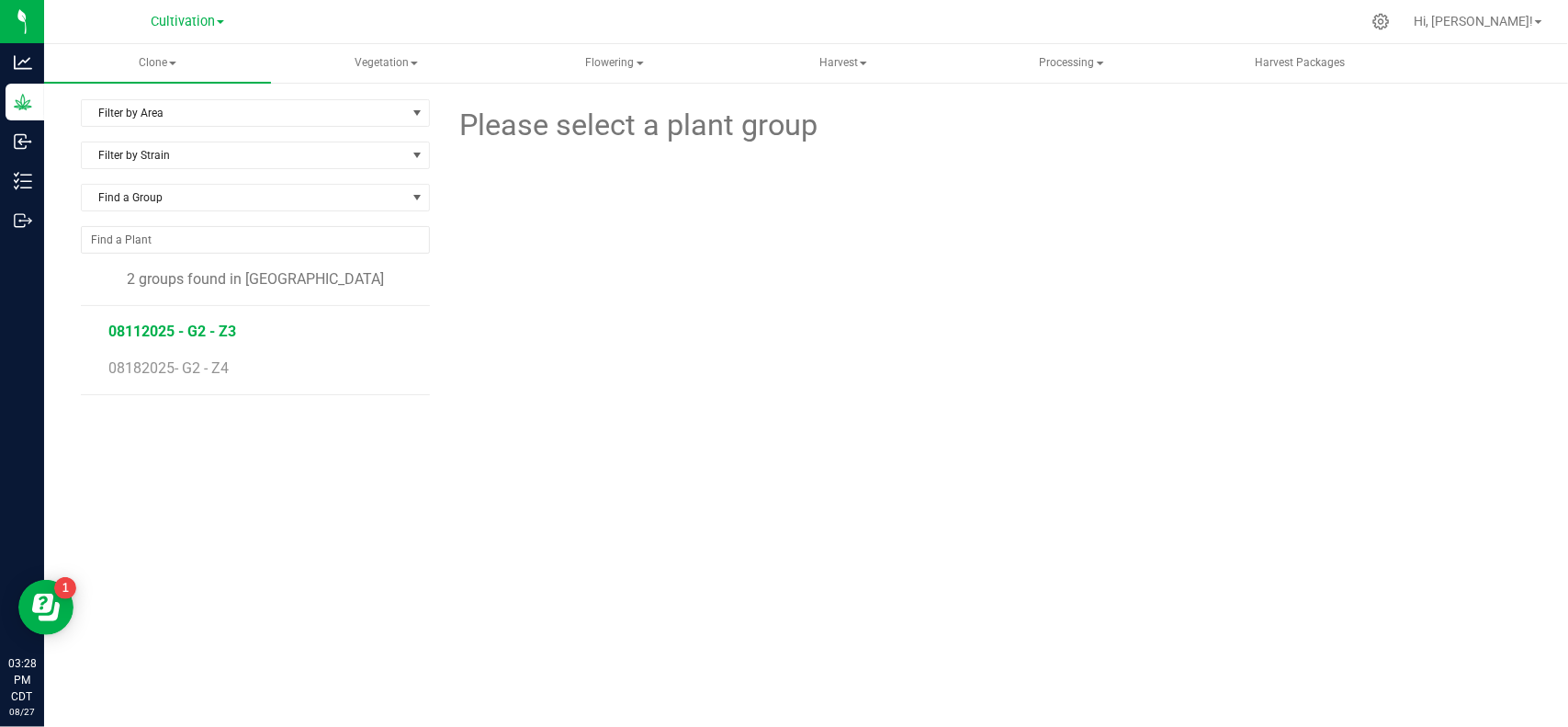
click at [199, 323] on span "08112025 - G2 - Z3" at bounding box center [172, 331] width 127 height 17
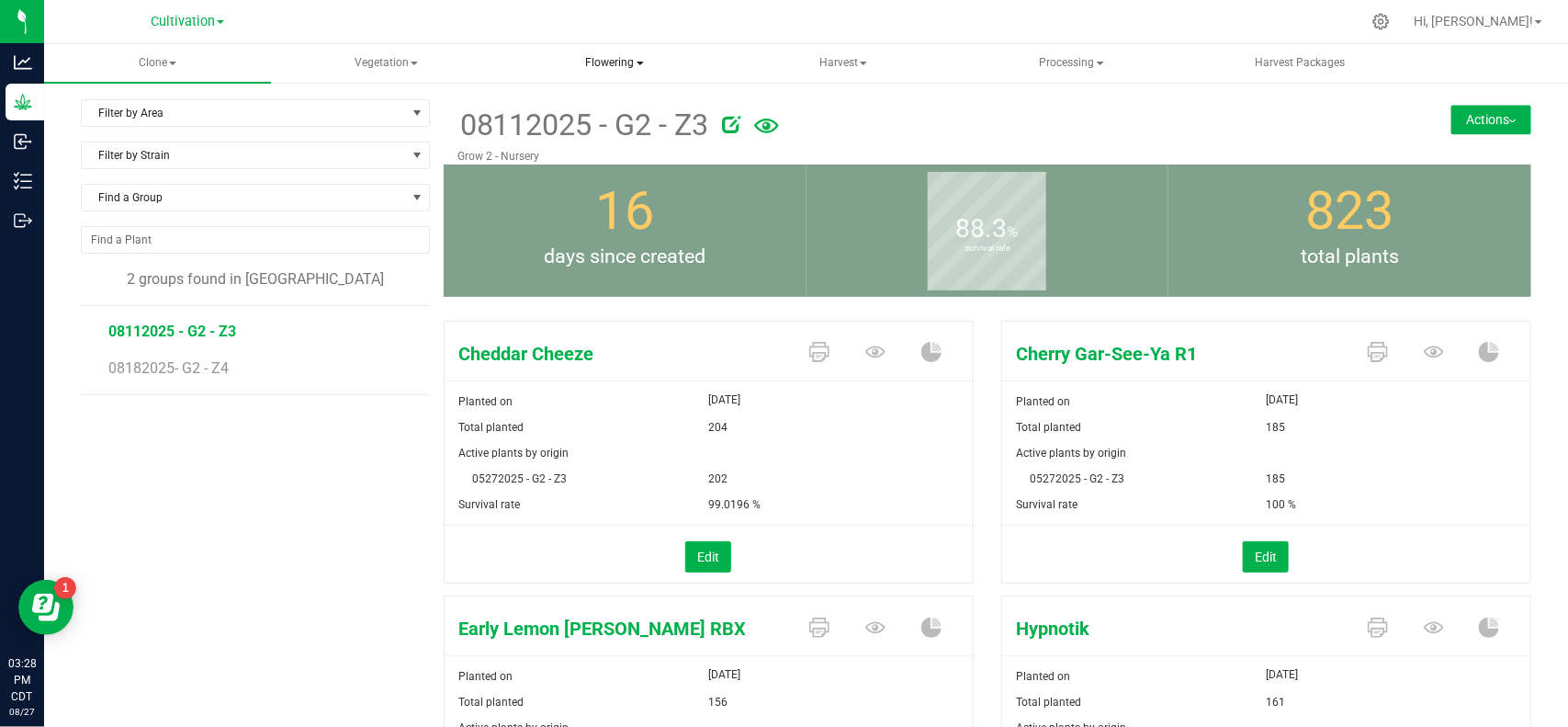
click at [611, 63] on span "Flowering" at bounding box center [615, 64] width 225 height 37
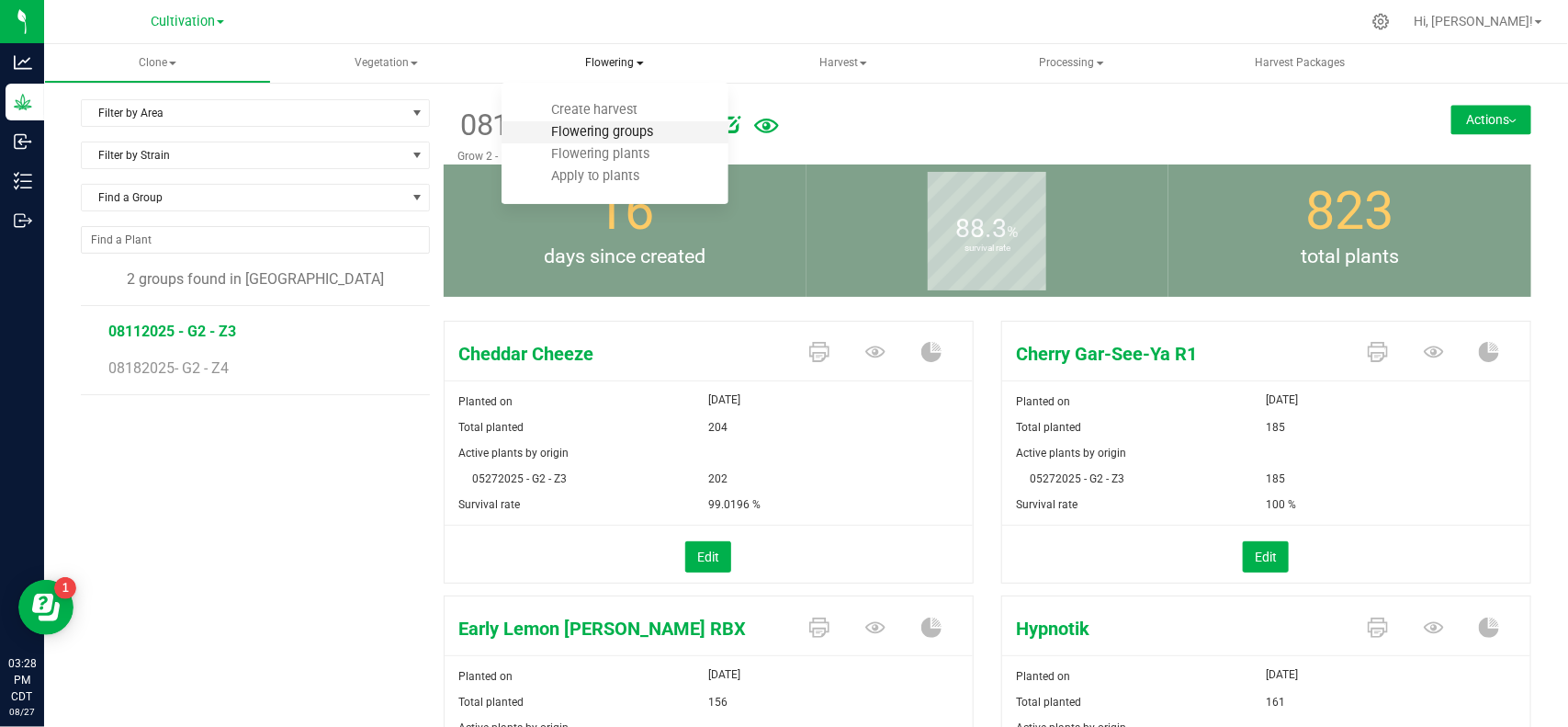
click at [597, 128] on span "Flowering groups" at bounding box center [602, 131] width 152 height 15
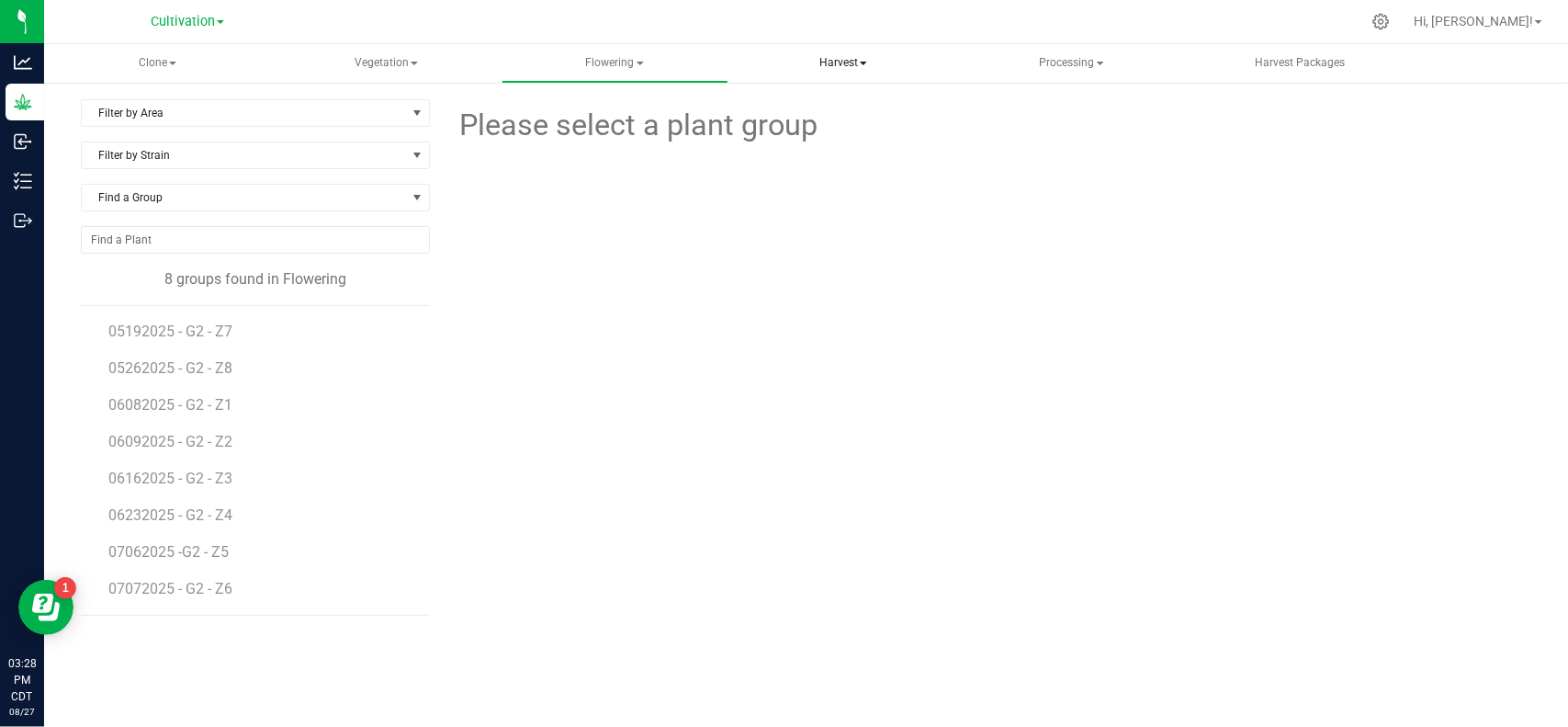
click at [851, 69] on span "Harvest" at bounding box center [843, 64] width 225 height 37
click at [843, 105] on span "Harvests" at bounding box center [806, 110] width 102 height 15
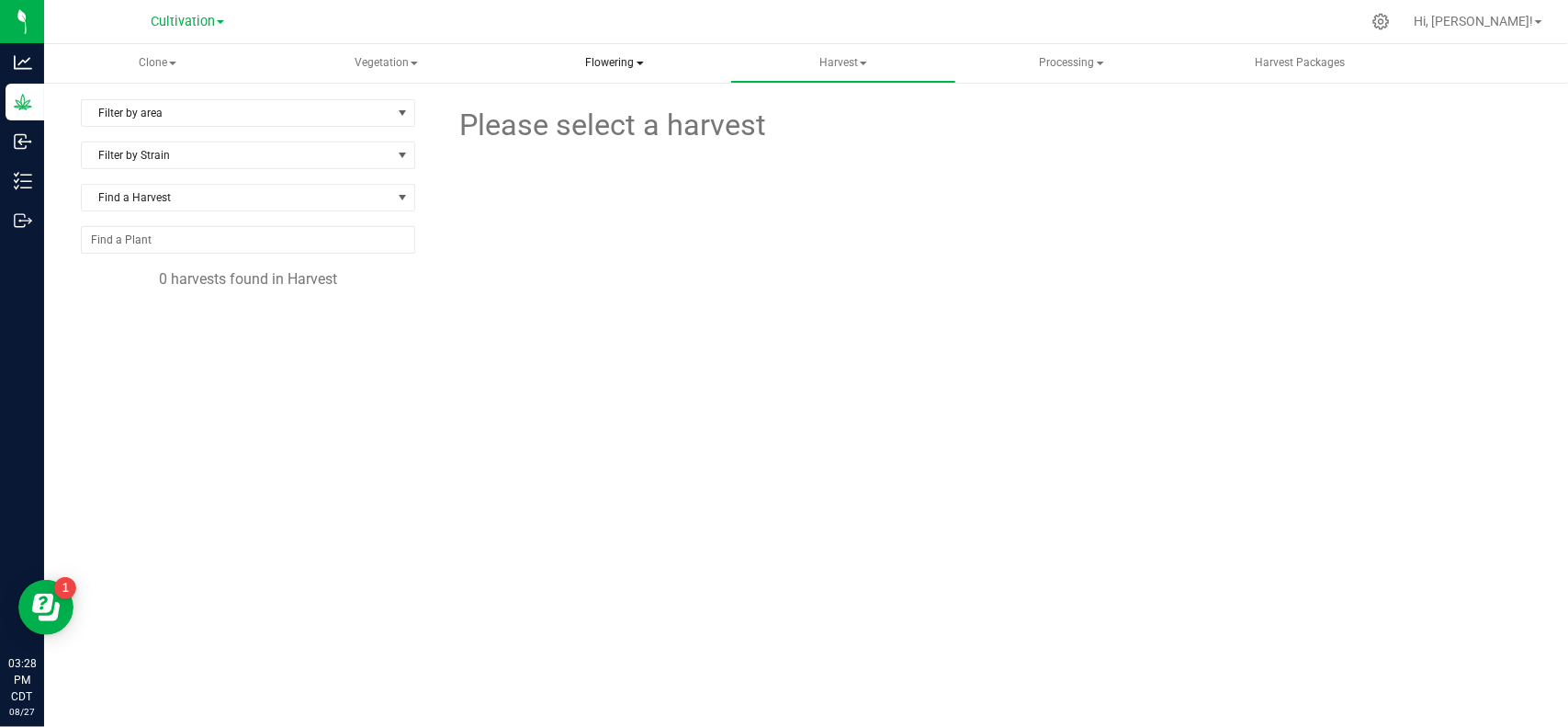
click at [606, 53] on span "Flowering" at bounding box center [615, 64] width 225 height 37
click at [599, 124] on span "Flowering groups" at bounding box center [602, 131] width 152 height 15
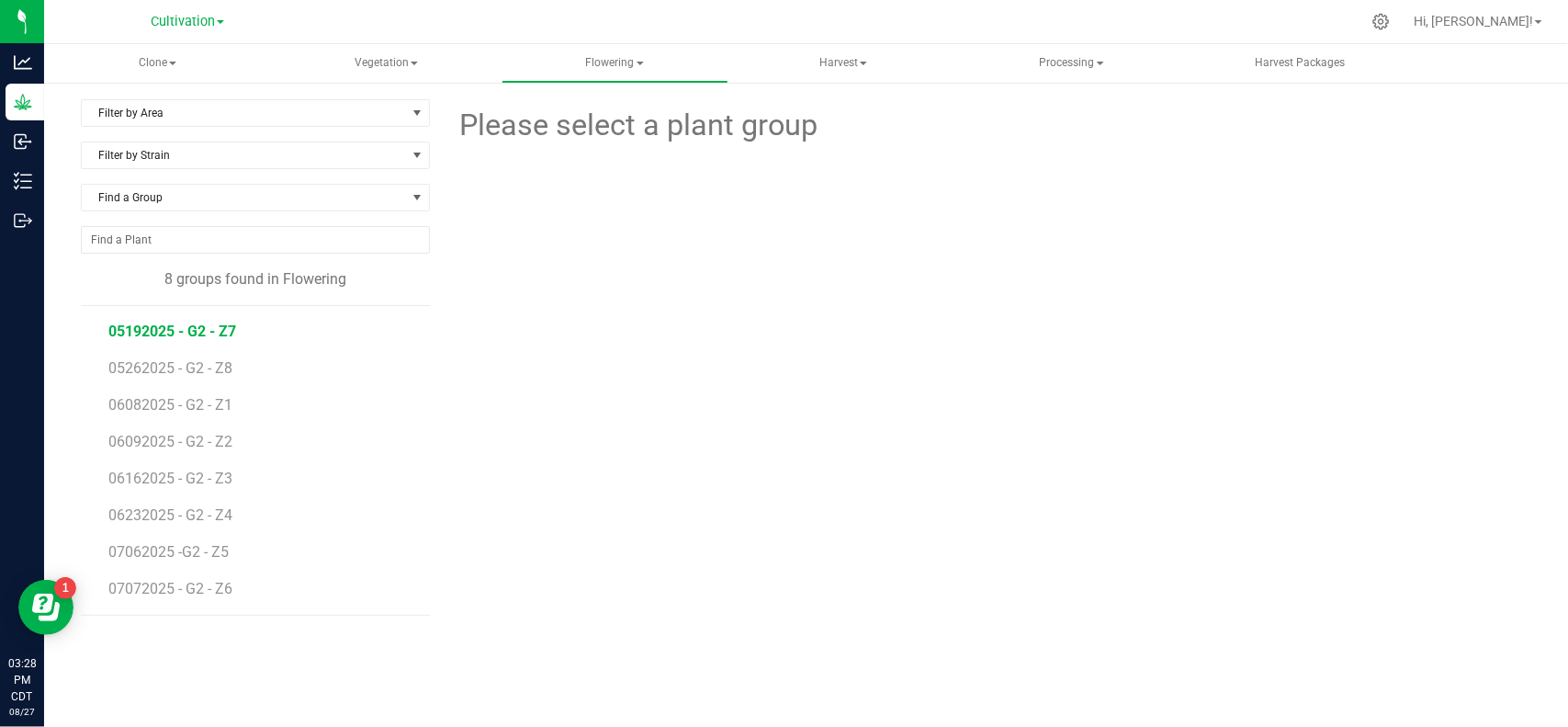
click at [195, 337] on span "05192025 - G2 - Z7" at bounding box center [172, 331] width 127 height 17
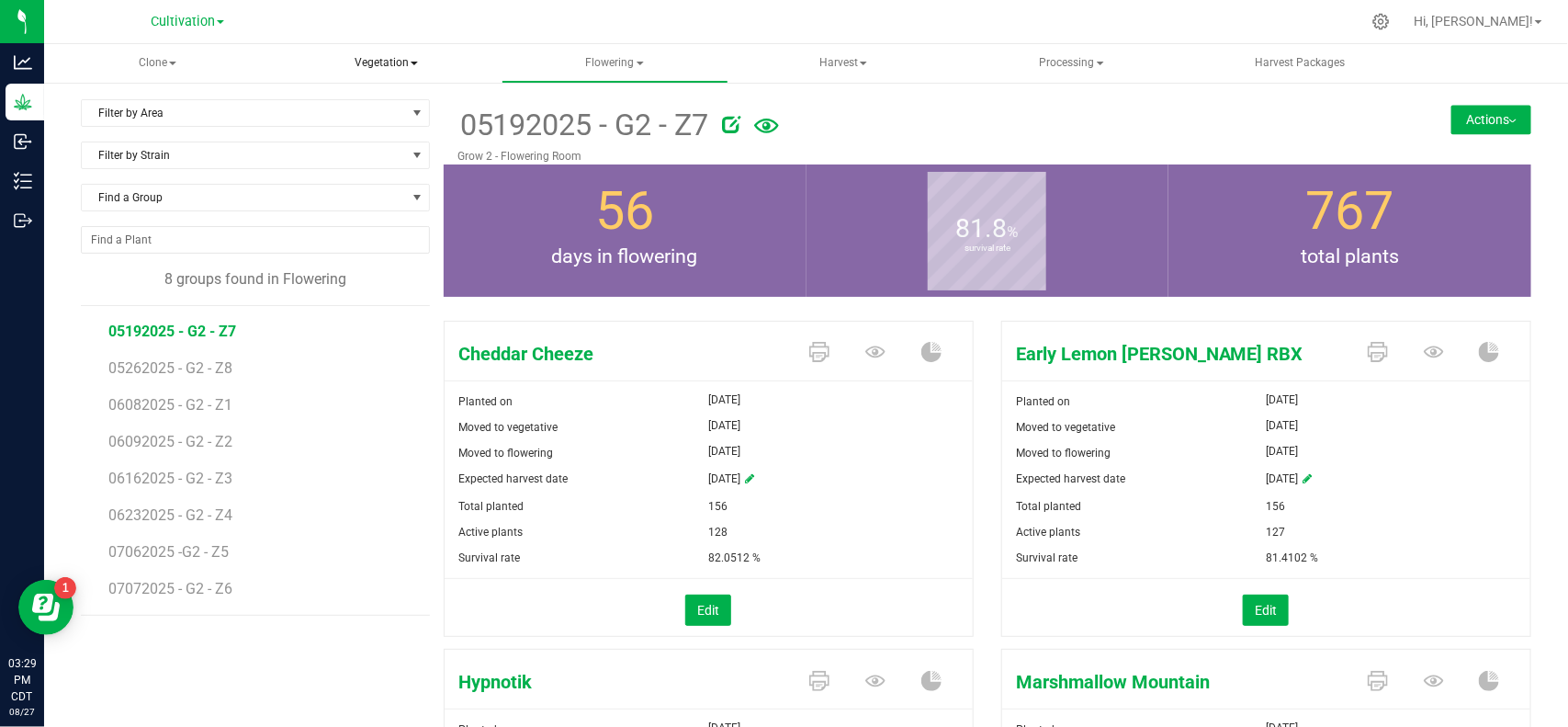
click at [377, 67] on span "Vegetation" at bounding box center [386, 64] width 225 height 37
click at [398, 60] on span "Vegetation" at bounding box center [386, 64] width 227 height 39
click at [855, 57] on span "Harvest" at bounding box center [843, 64] width 225 height 37
click at [832, 67] on span "Harvest" at bounding box center [843, 64] width 227 height 39
click at [147, 62] on span "Clone" at bounding box center [157, 64] width 225 height 37
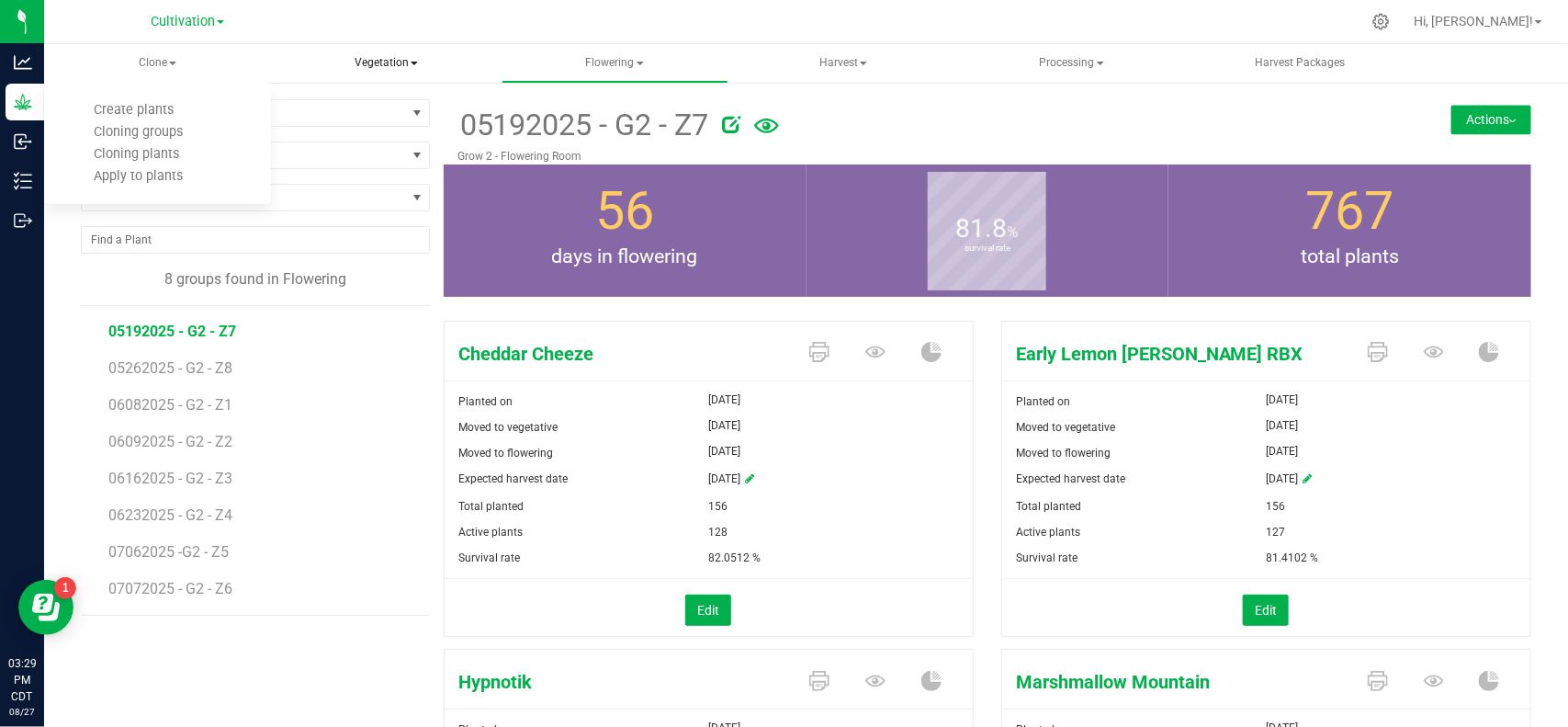
click at [365, 60] on span "Vegetation" at bounding box center [386, 64] width 225 height 37
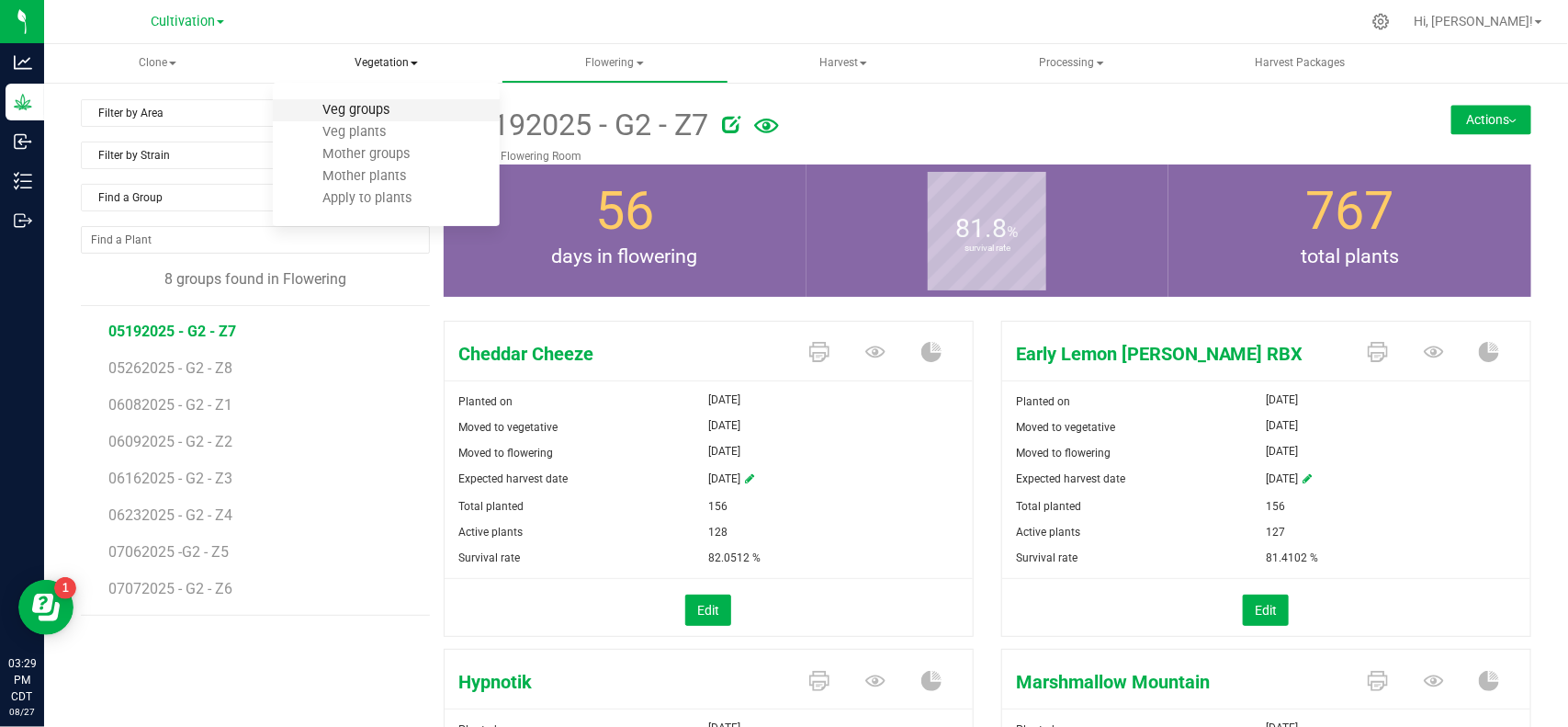
click at [381, 112] on span "Veg groups" at bounding box center [355, 110] width 117 height 15
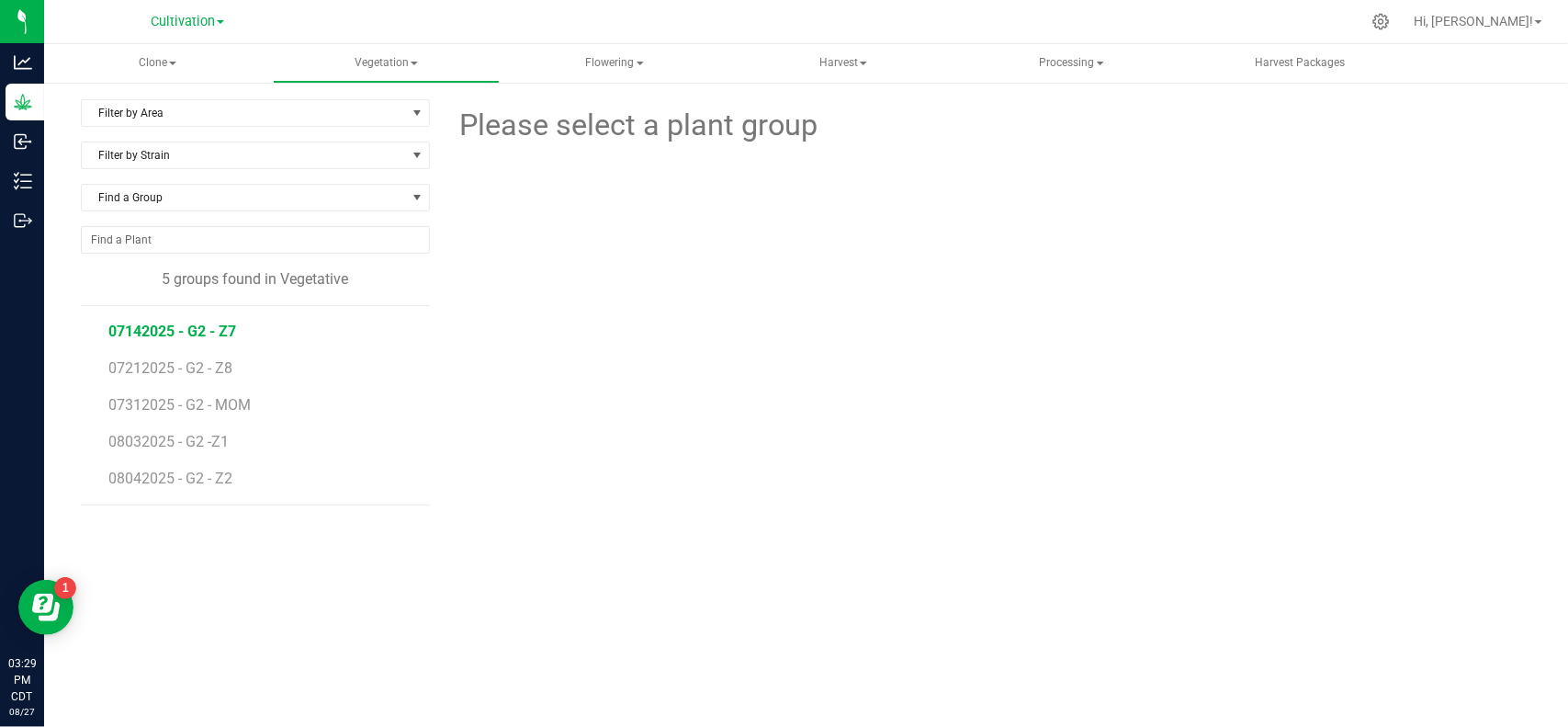
click at [205, 338] on span "07142025 - G2 - Z7" at bounding box center [172, 331] width 127 height 17
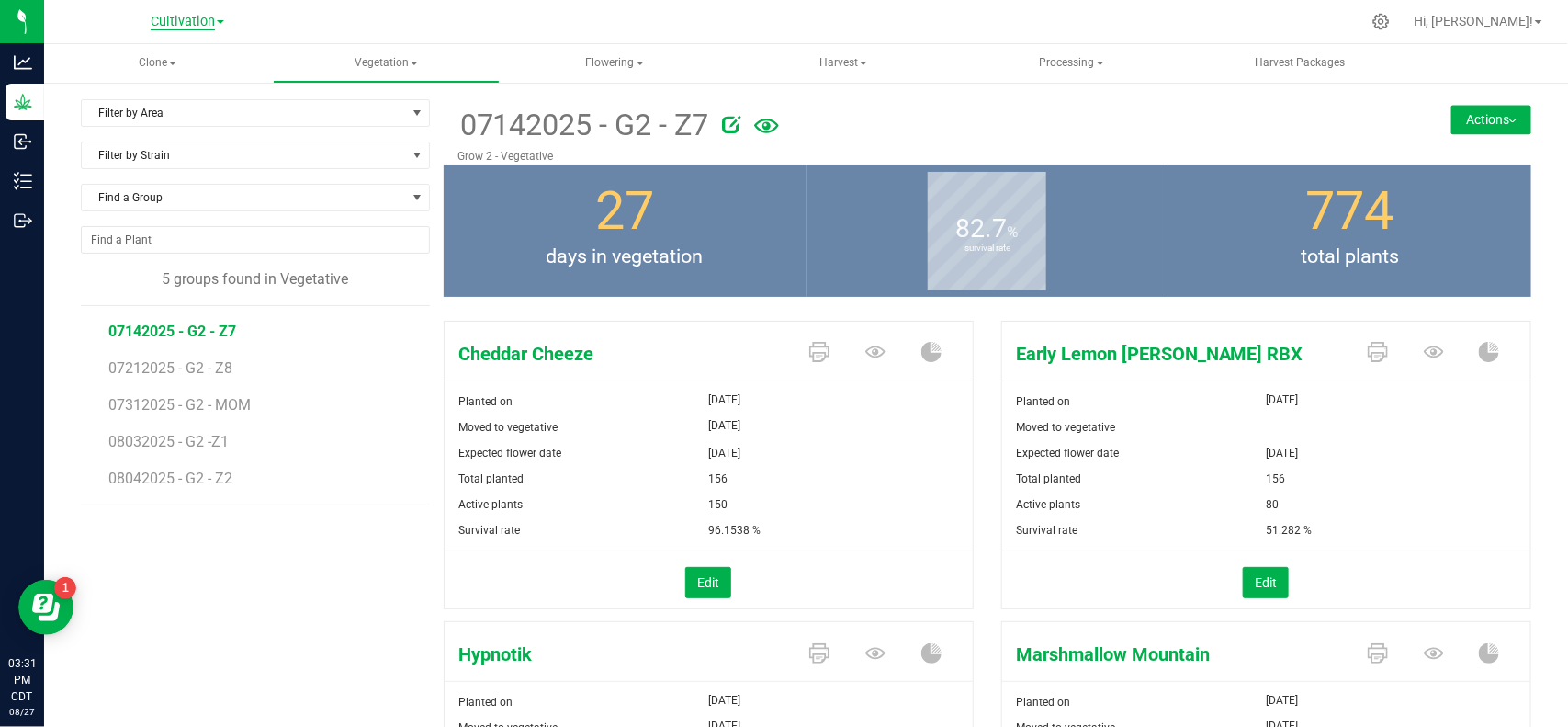
click at [183, 21] on span "Cultivation" at bounding box center [182, 21] width 65 height 16
click at [161, 87] on link "Manufacturing" at bounding box center [187, 90] width 268 height 25
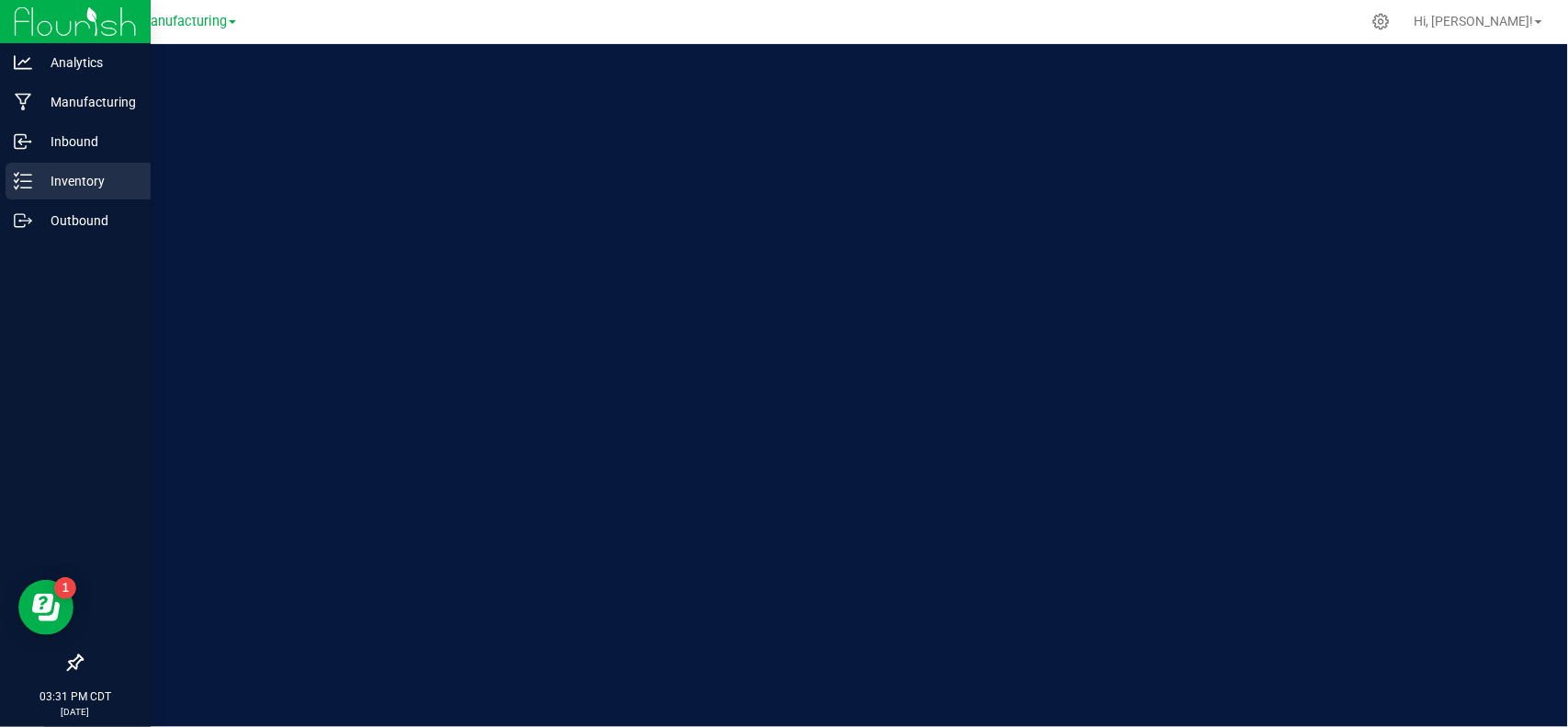
click at [47, 183] on p "Inventory" at bounding box center [87, 181] width 110 height 22
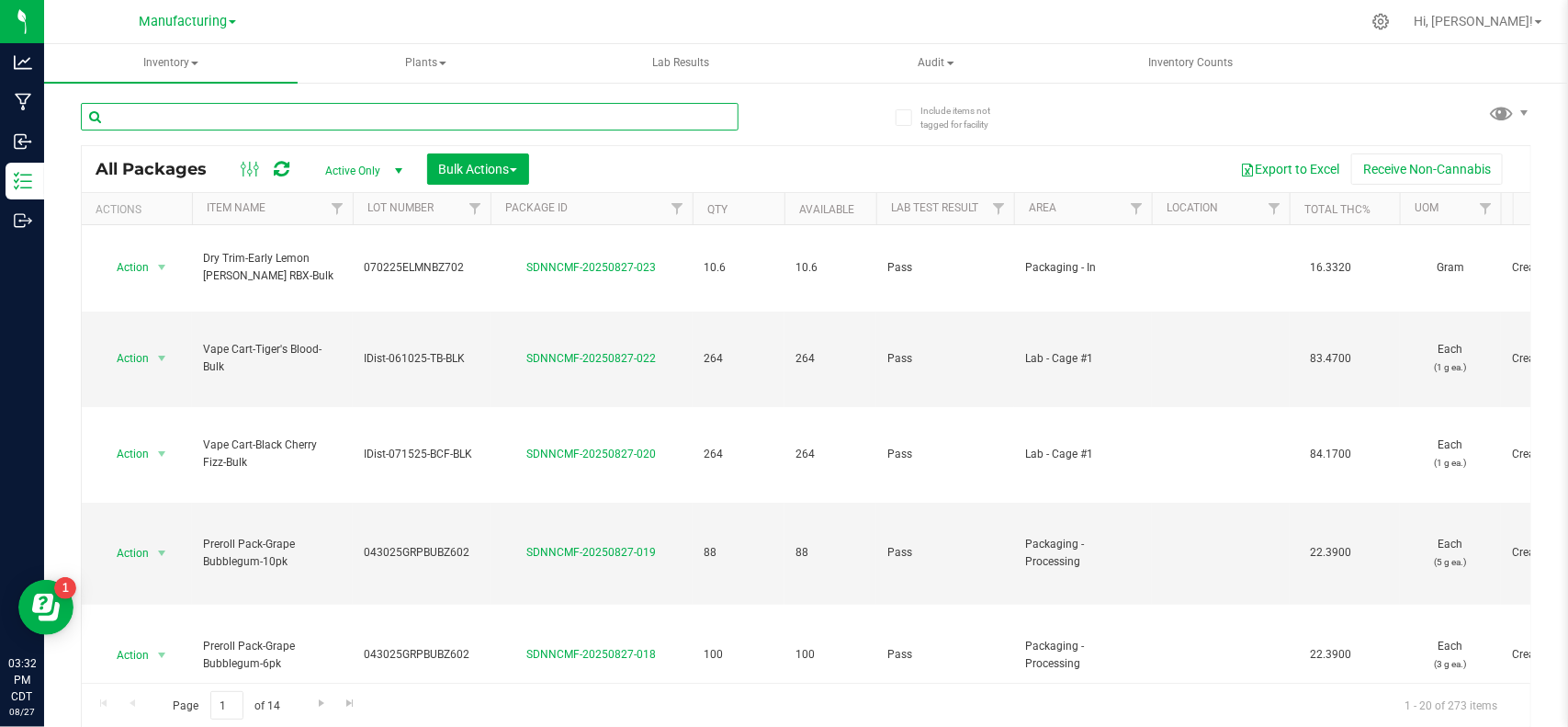
click at [221, 120] on input "text" at bounding box center [409, 117] width 657 height 28
paste input "SDNNCMF-20231030-011"
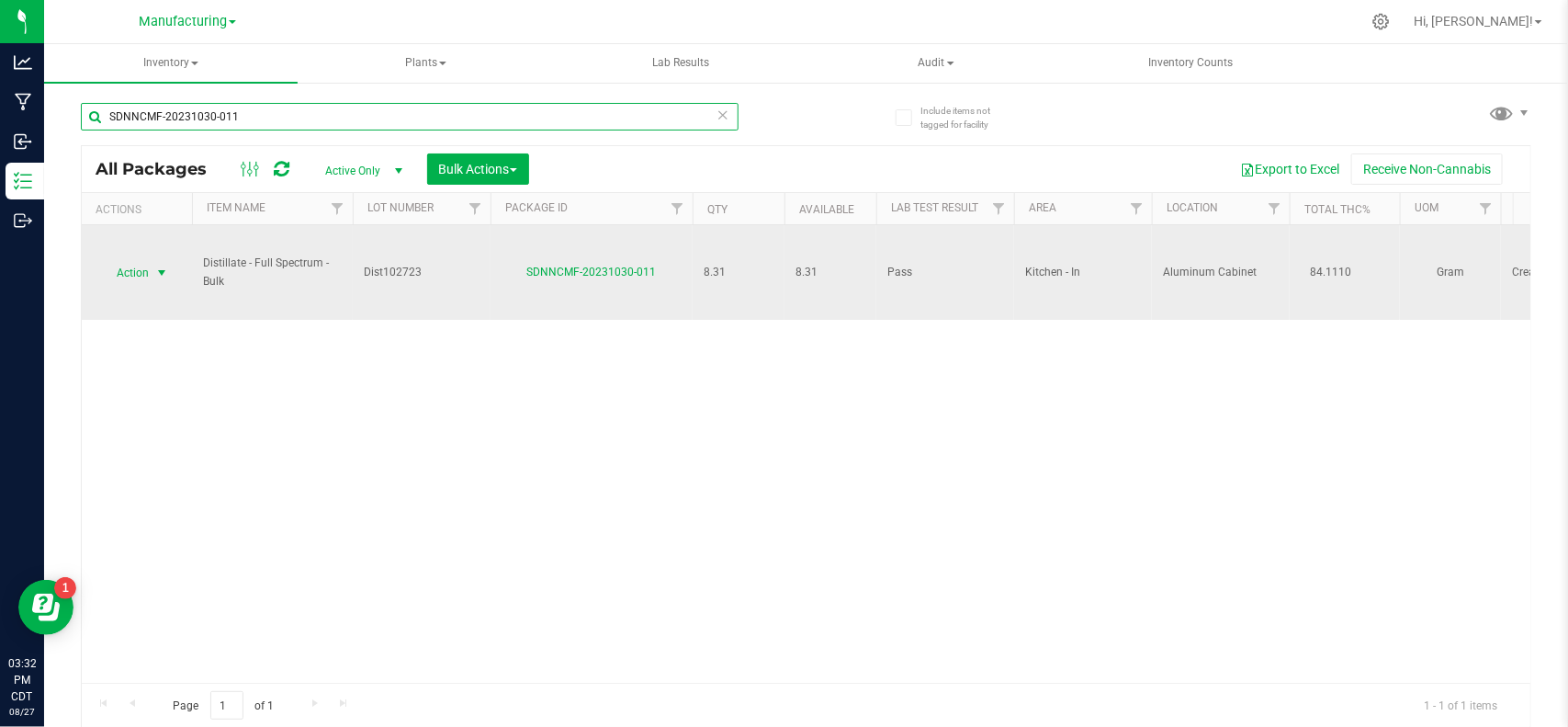
type input "SDNNCMF-20231030-011"
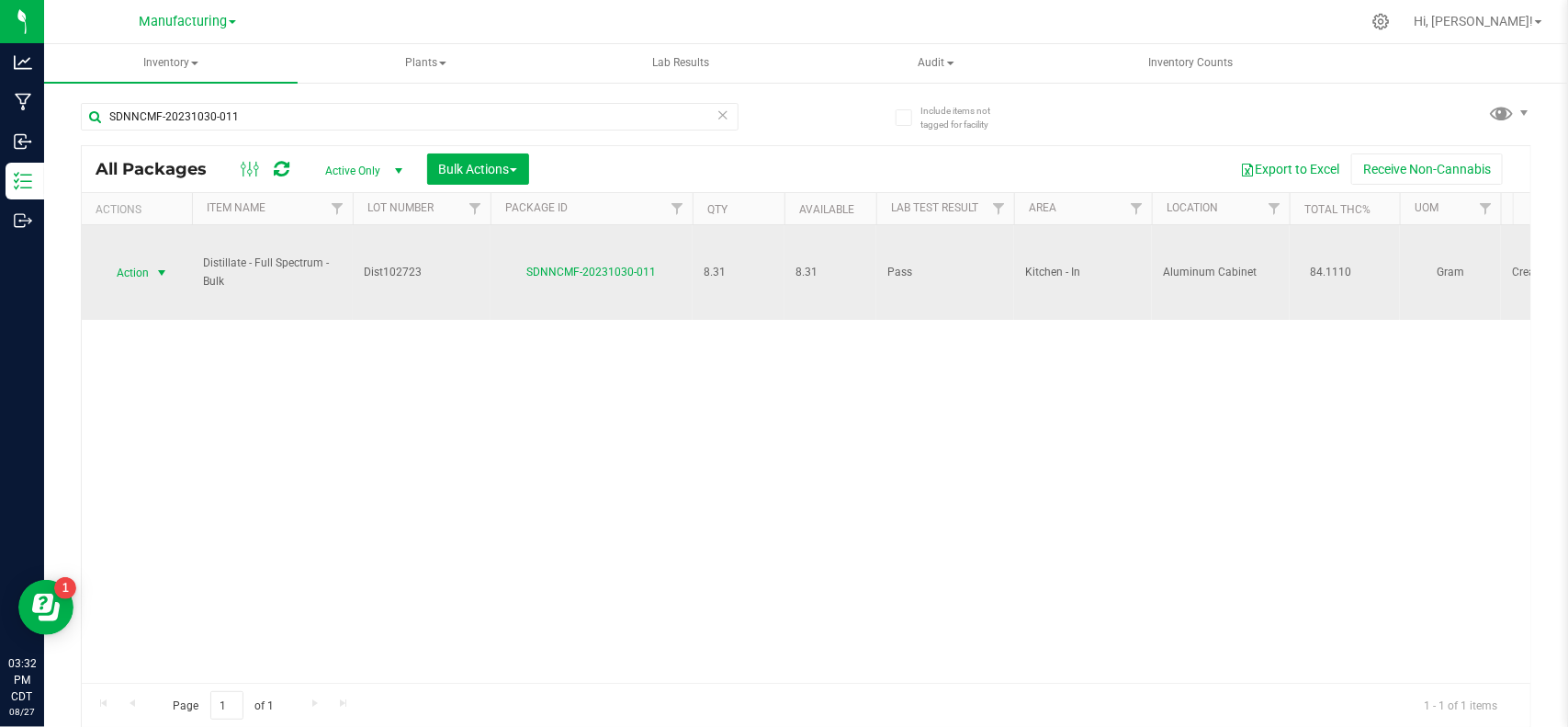
click at [143, 271] on span "Action" at bounding box center [124, 272] width 49 height 26
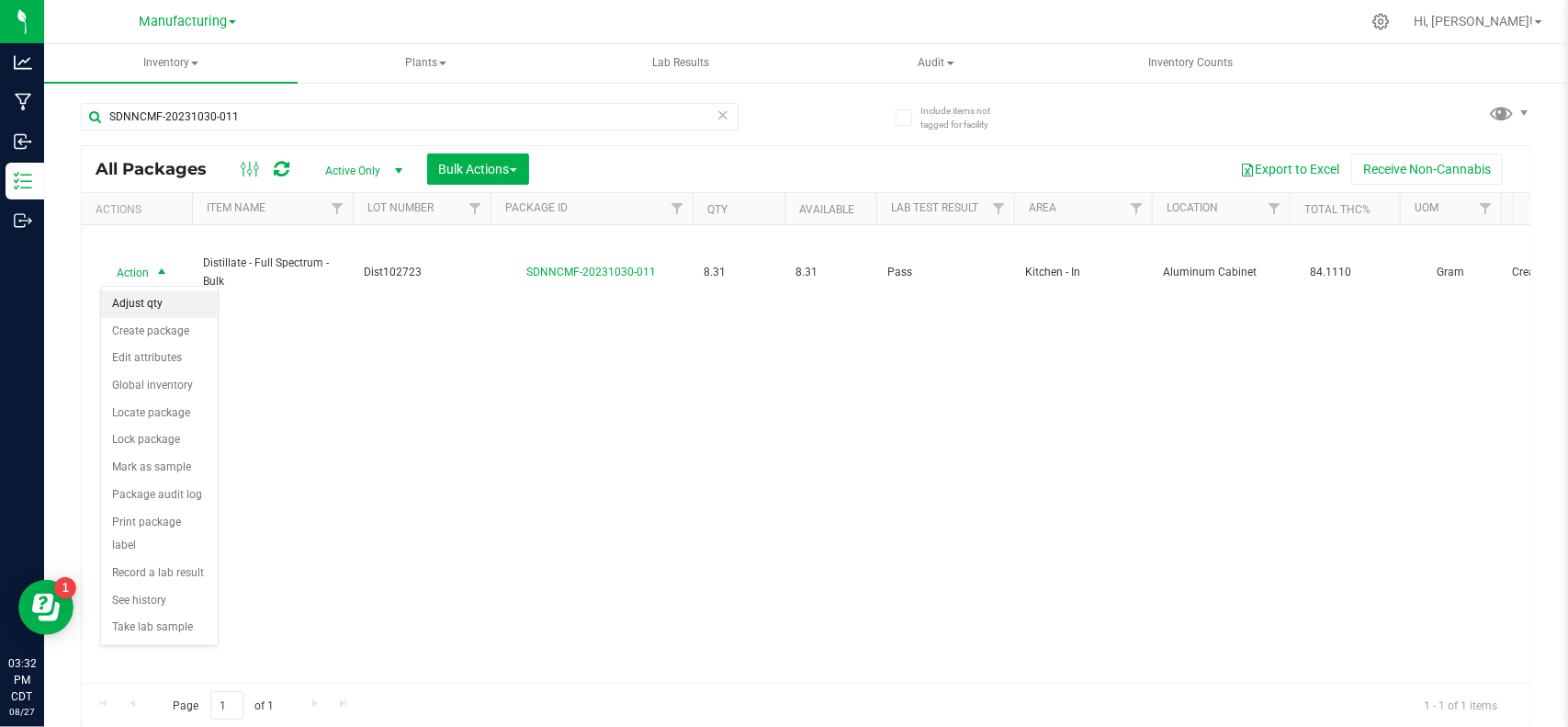
click at [159, 306] on li "Adjust qty" at bounding box center [159, 304] width 117 height 28
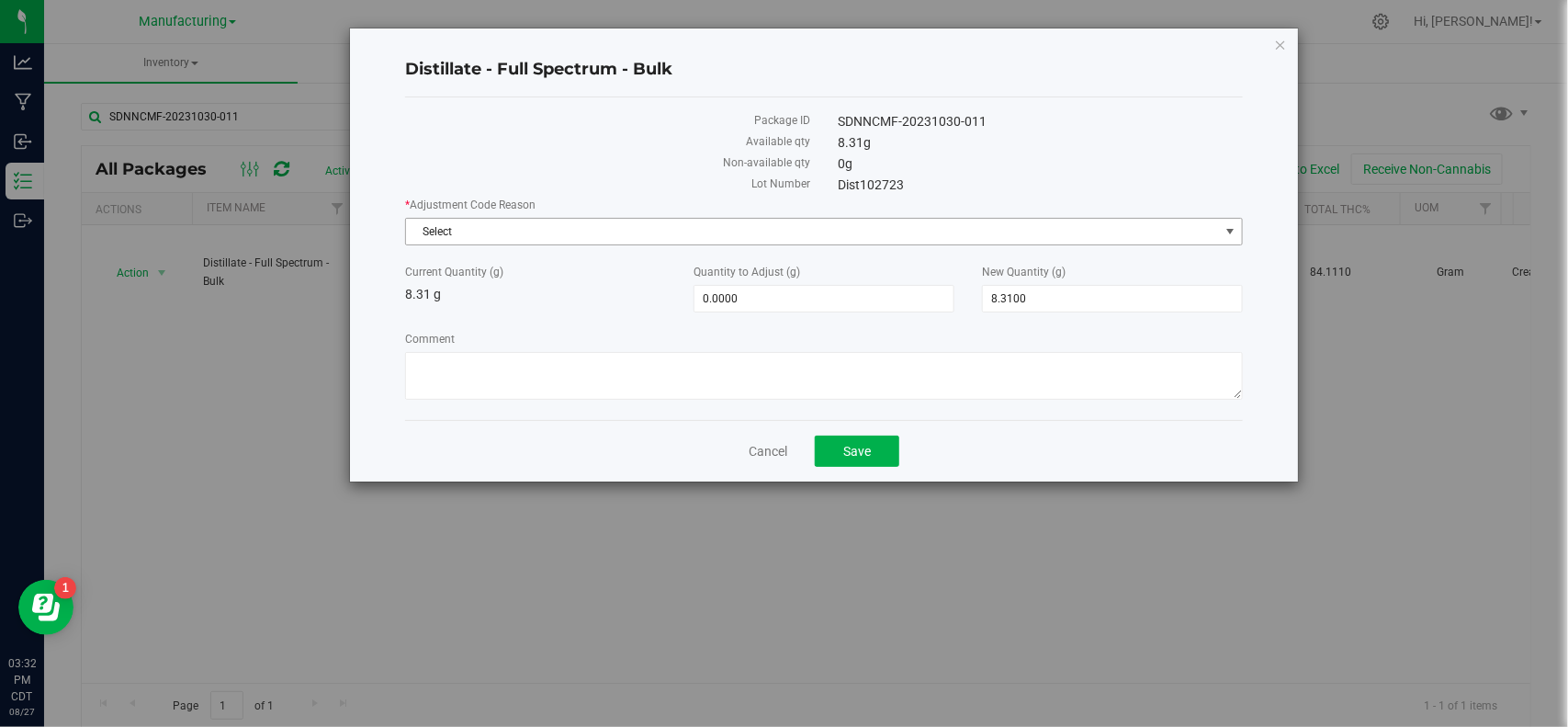
click at [580, 231] on span "Select" at bounding box center [812, 232] width 812 height 26
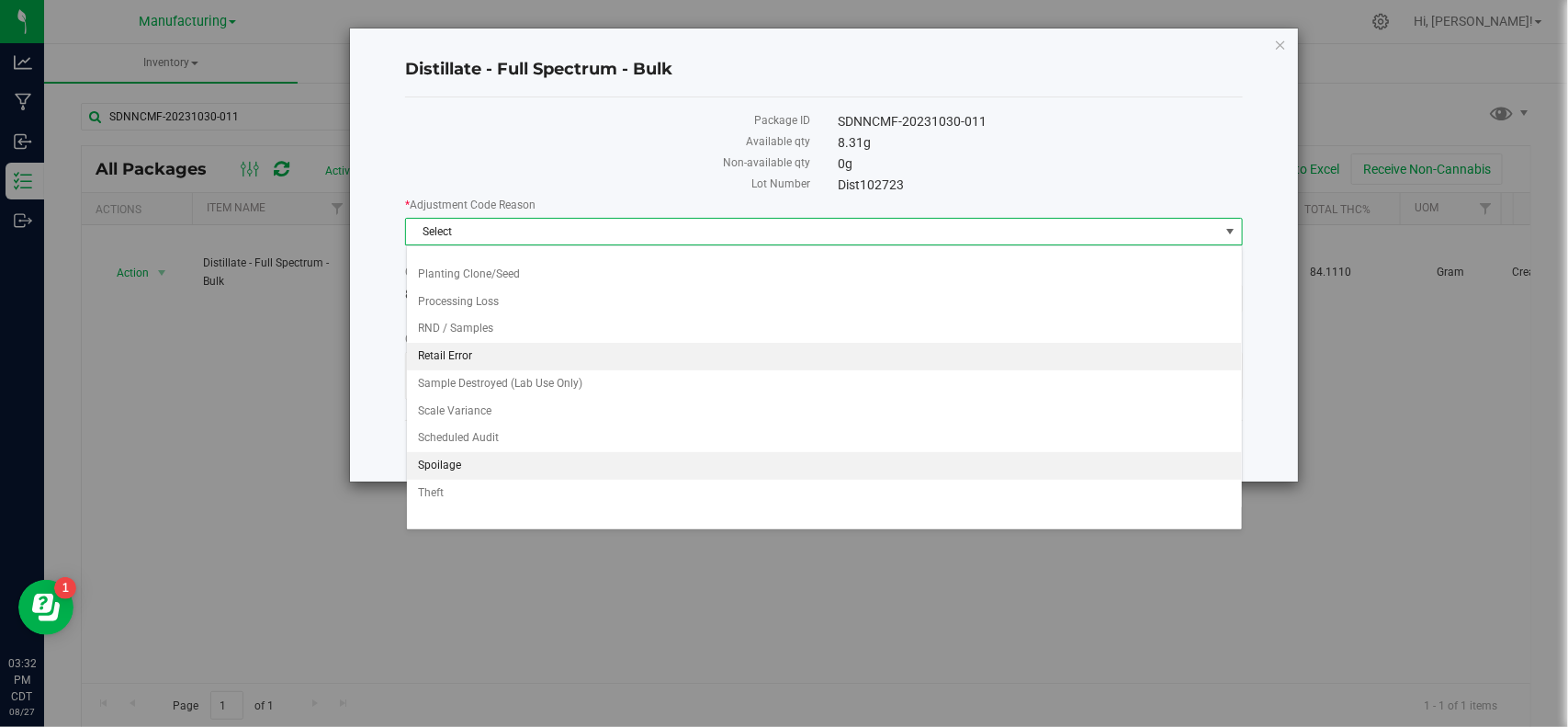
scroll to position [296, 0]
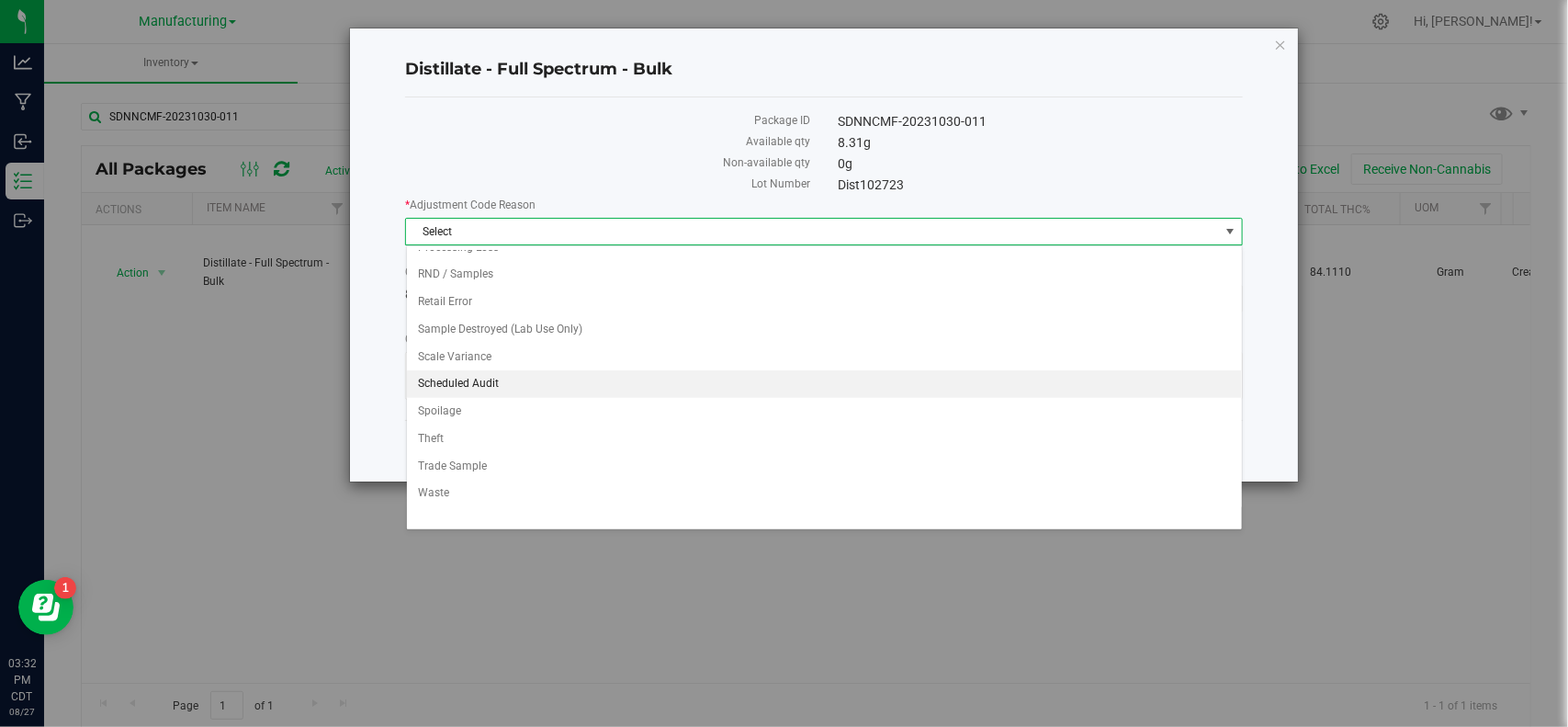
click at [506, 382] on li "Scheduled Audit" at bounding box center [824, 384] width 835 height 28
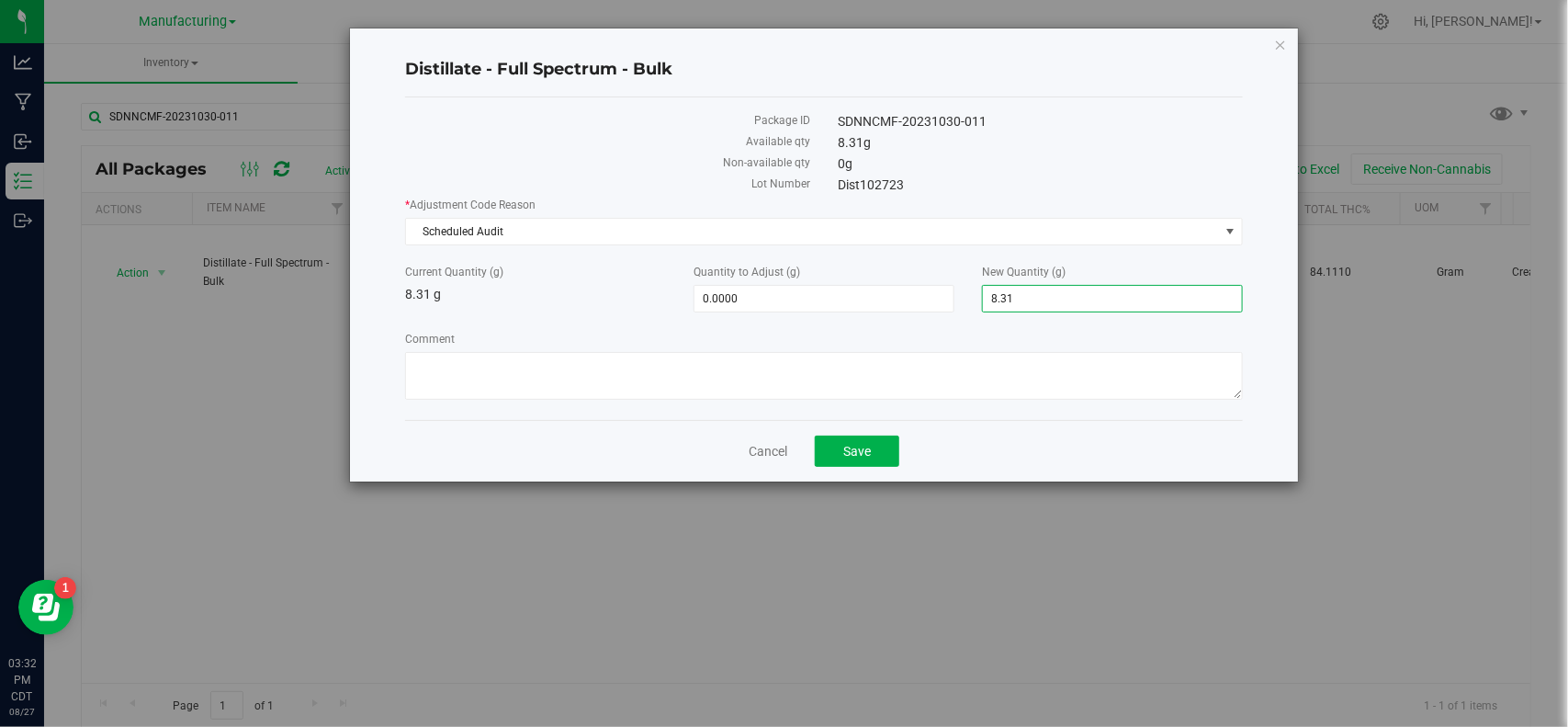
drag, startPoint x: 1068, startPoint y: 303, endPoint x: 942, endPoint y: 314, distance: 126.5
click at [942, 314] on div "* Adjustment Code Reason Scheduled Audit Select API Adjustment Error API Conver…" at bounding box center [823, 301] width 837 height 209
type input "5.27"
type input "-3.0400"
type input "5.2700"
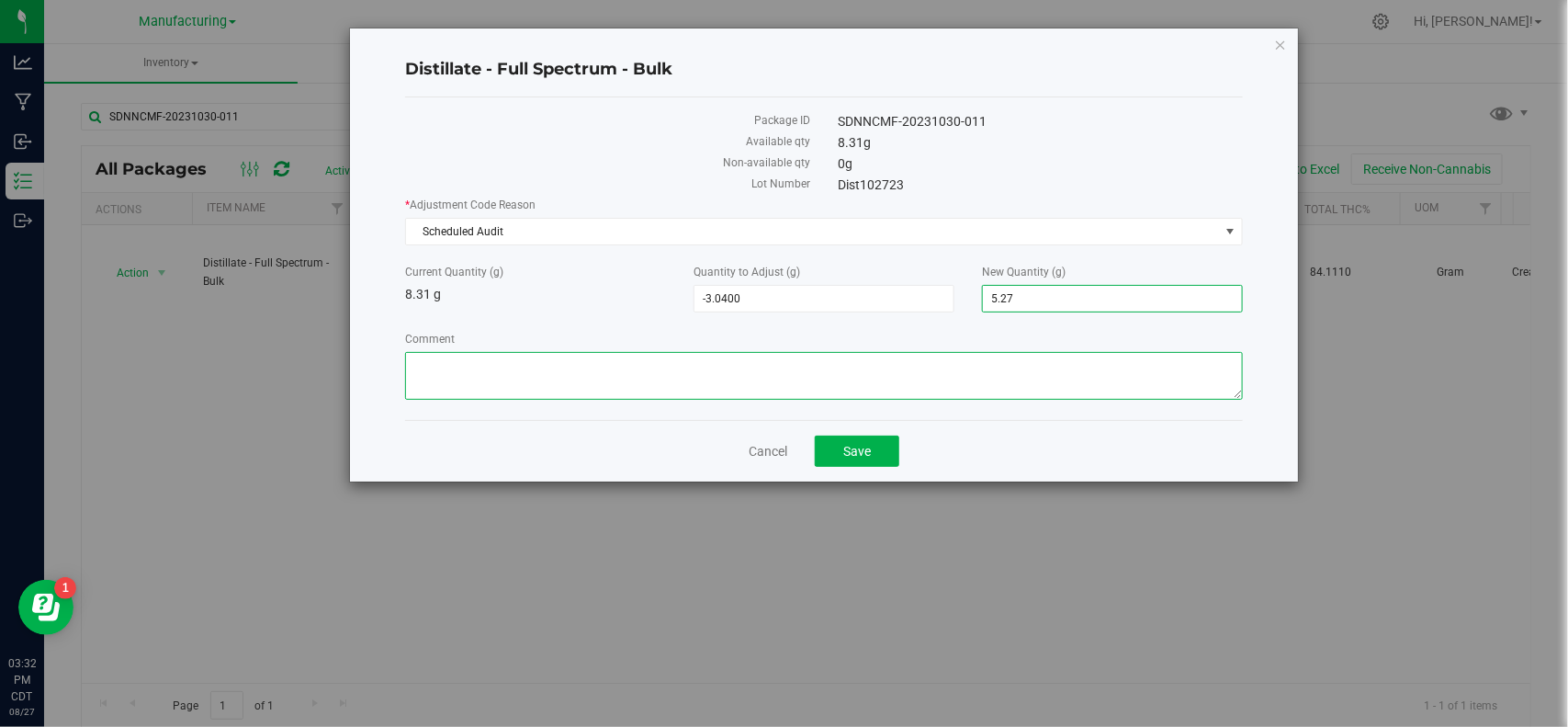
click at [917, 377] on textarea "Comment" at bounding box center [823, 376] width 837 height 47
type textarea "possible scale variance/loss when transferring"
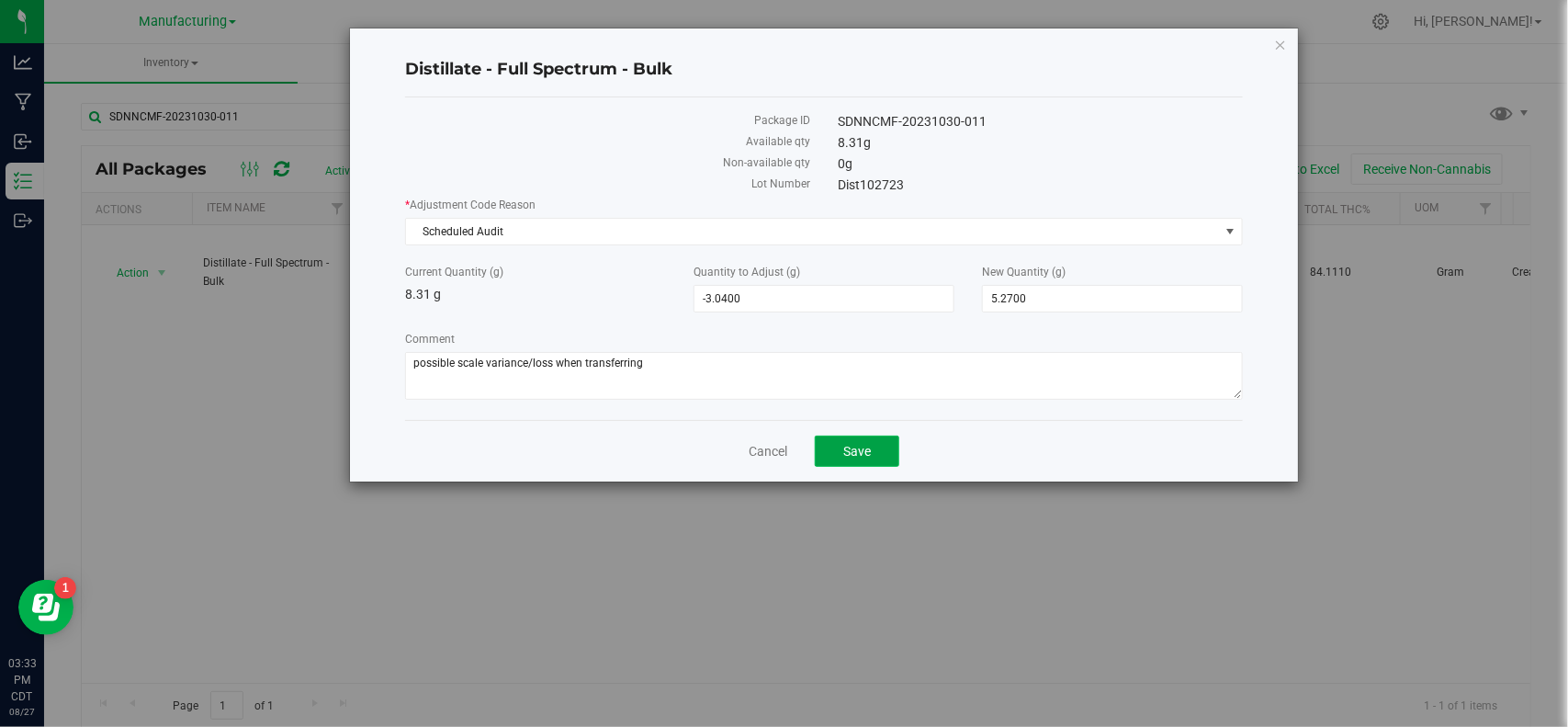
click at [862, 444] on span "Save" at bounding box center [857, 451] width 28 height 14
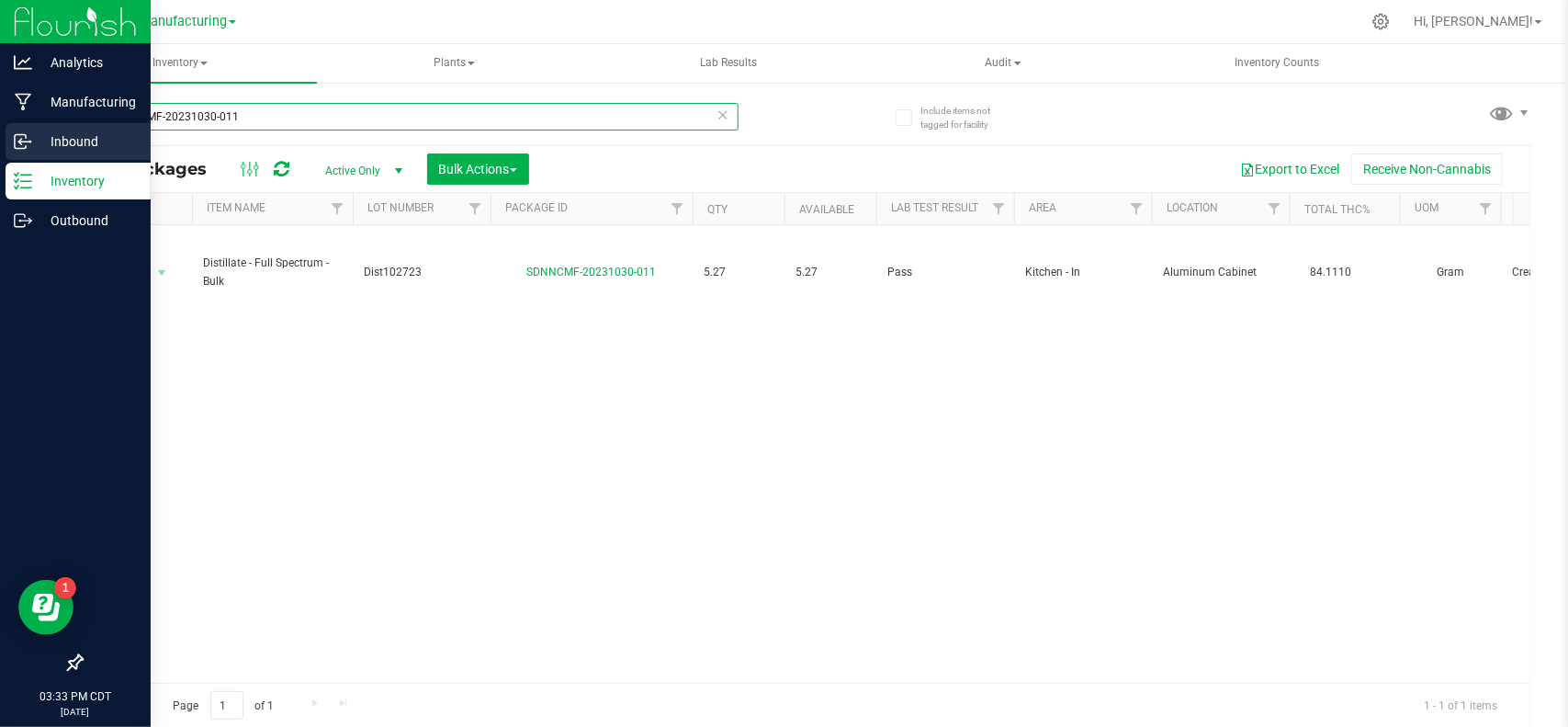
drag, startPoint x: 257, startPoint y: 118, endPoint x: 20, endPoint y: 153, distance: 239.6
click at [20, 153] on div "Analytics Manufacturing Inbound Inventory Outbound 03:33 PM CDT [DATE] 08/27 Ma…" at bounding box center [784, 363] width 1568 height 727
paste input "50807-035"
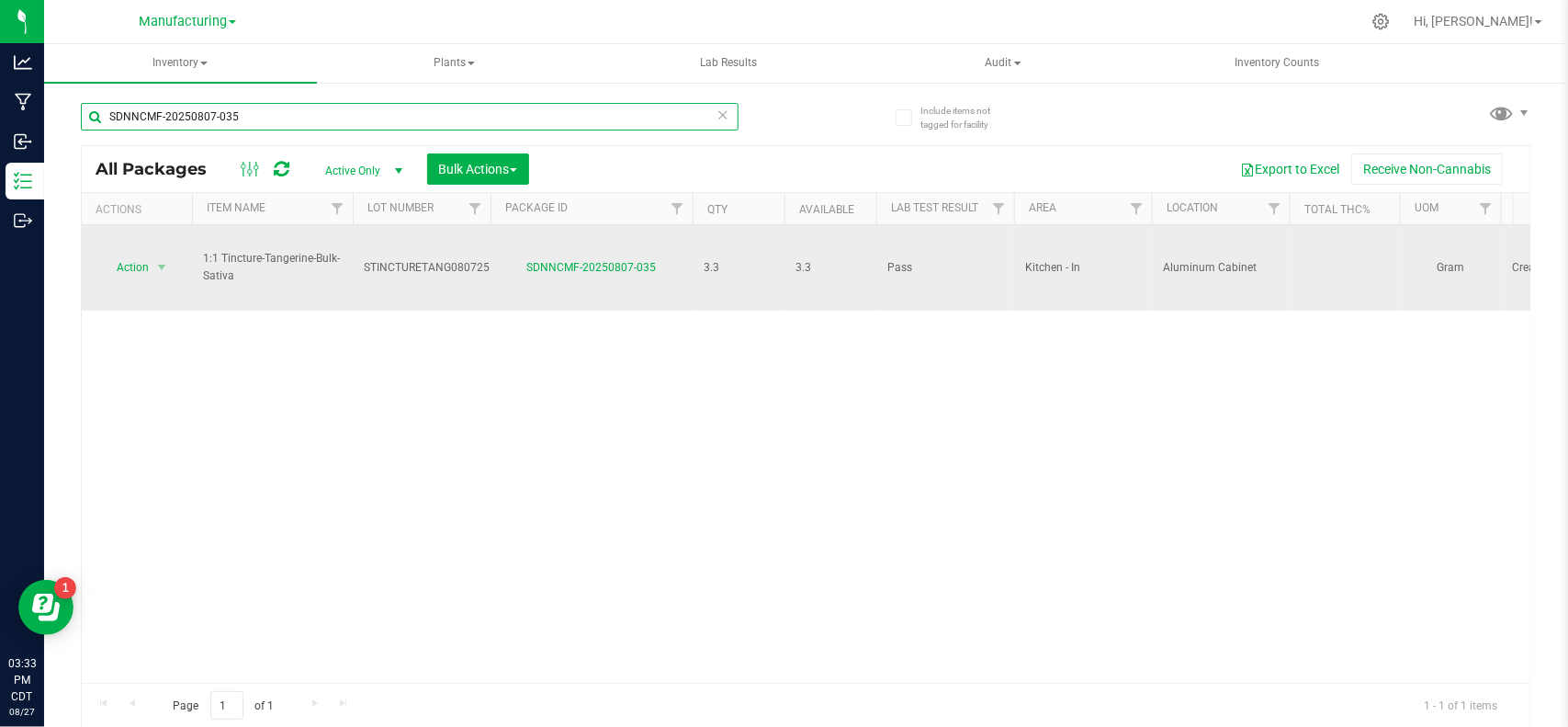
type input "SDNNCMF-20250807-035"
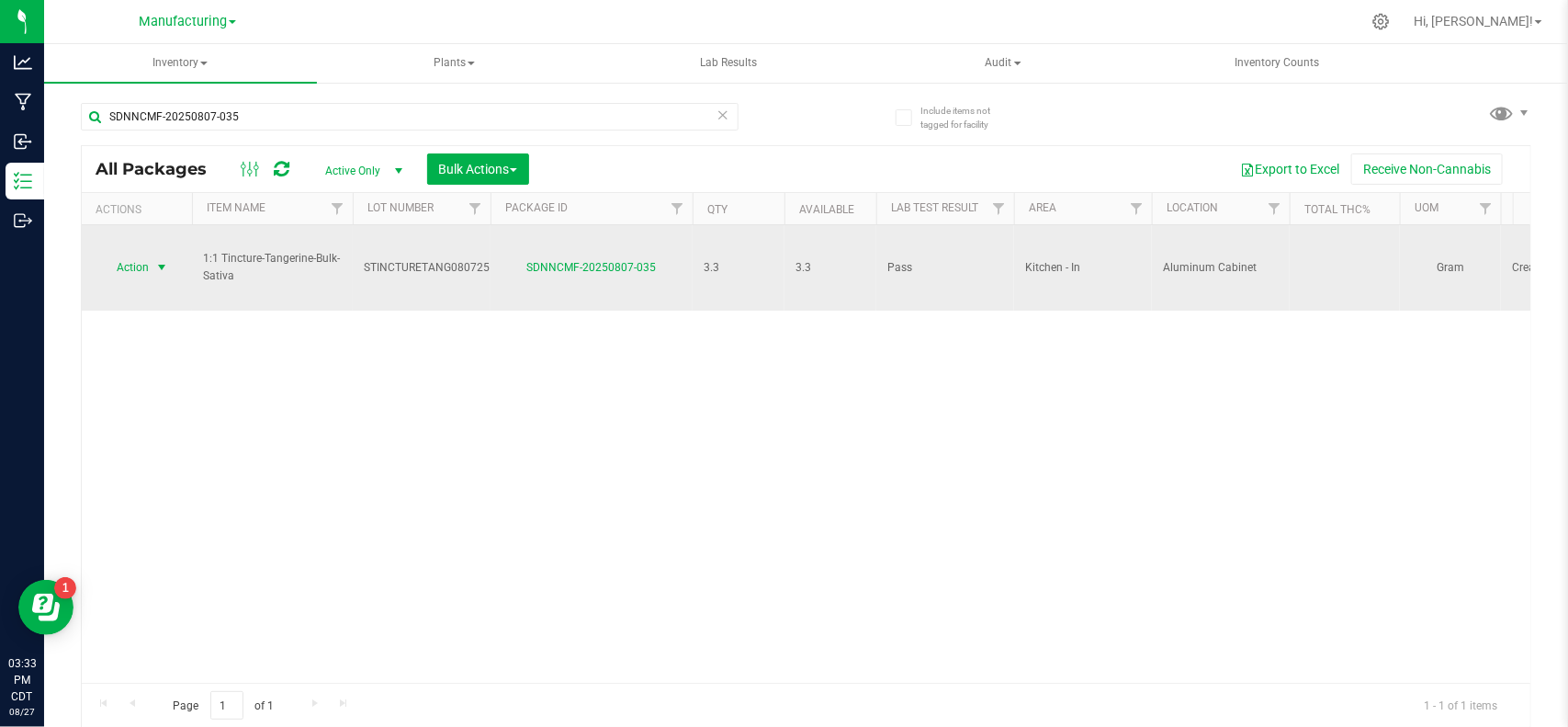
click at [124, 257] on span "Action" at bounding box center [124, 267] width 49 height 26
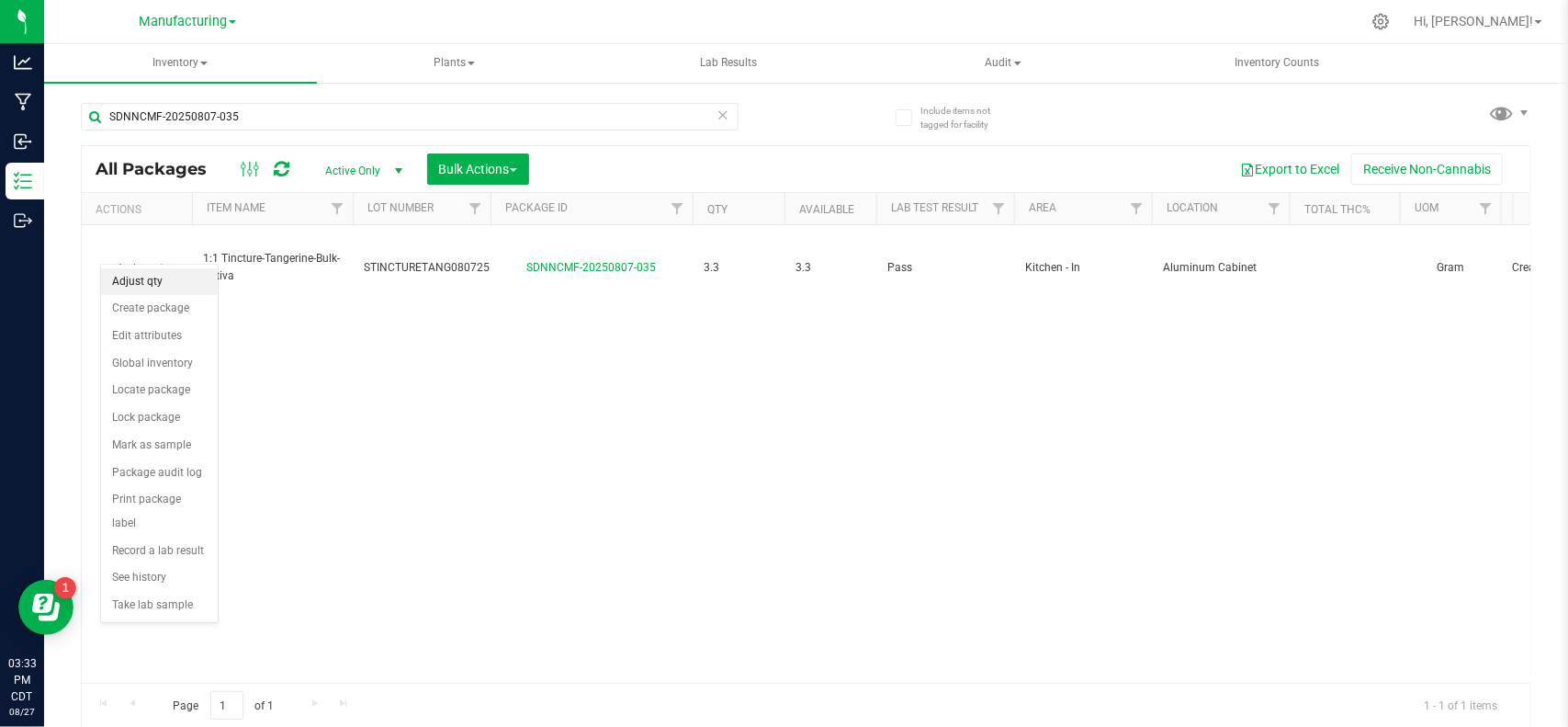
click at [140, 268] on li "Adjust qty" at bounding box center [159, 282] width 117 height 28
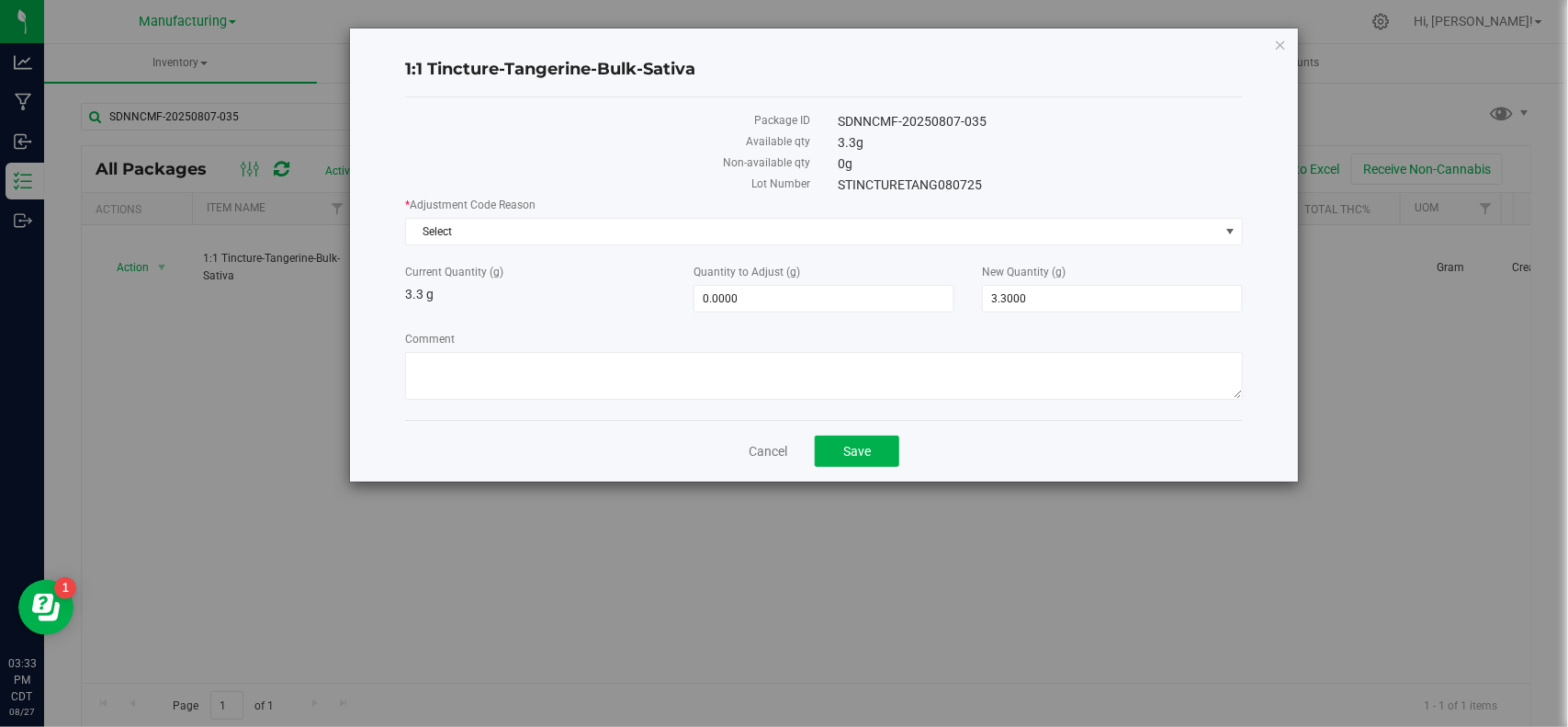
click at [1047, 314] on div "* Adjustment Code Reason Select Select API Adjustment Error API Conversion Erro…" at bounding box center [823, 301] width 837 height 209
click at [1042, 296] on span "3.3000 3.3" at bounding box center [1112, 298] width 261 height 28
type input "3.23"
type input "-0.0700"
type input "3.2300"
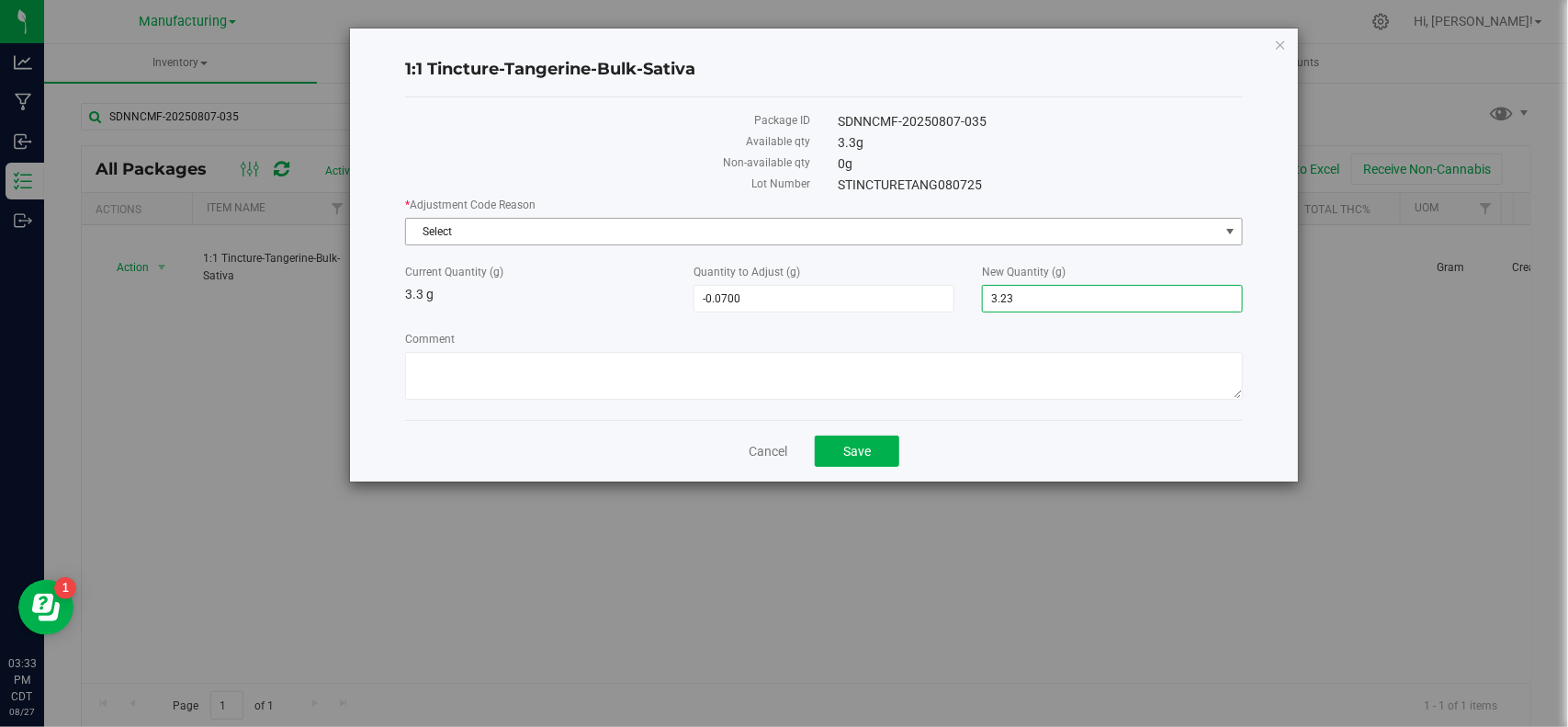
click at [841, 221] on span "Select" at bounding box center [812, 232] width 812 height 26
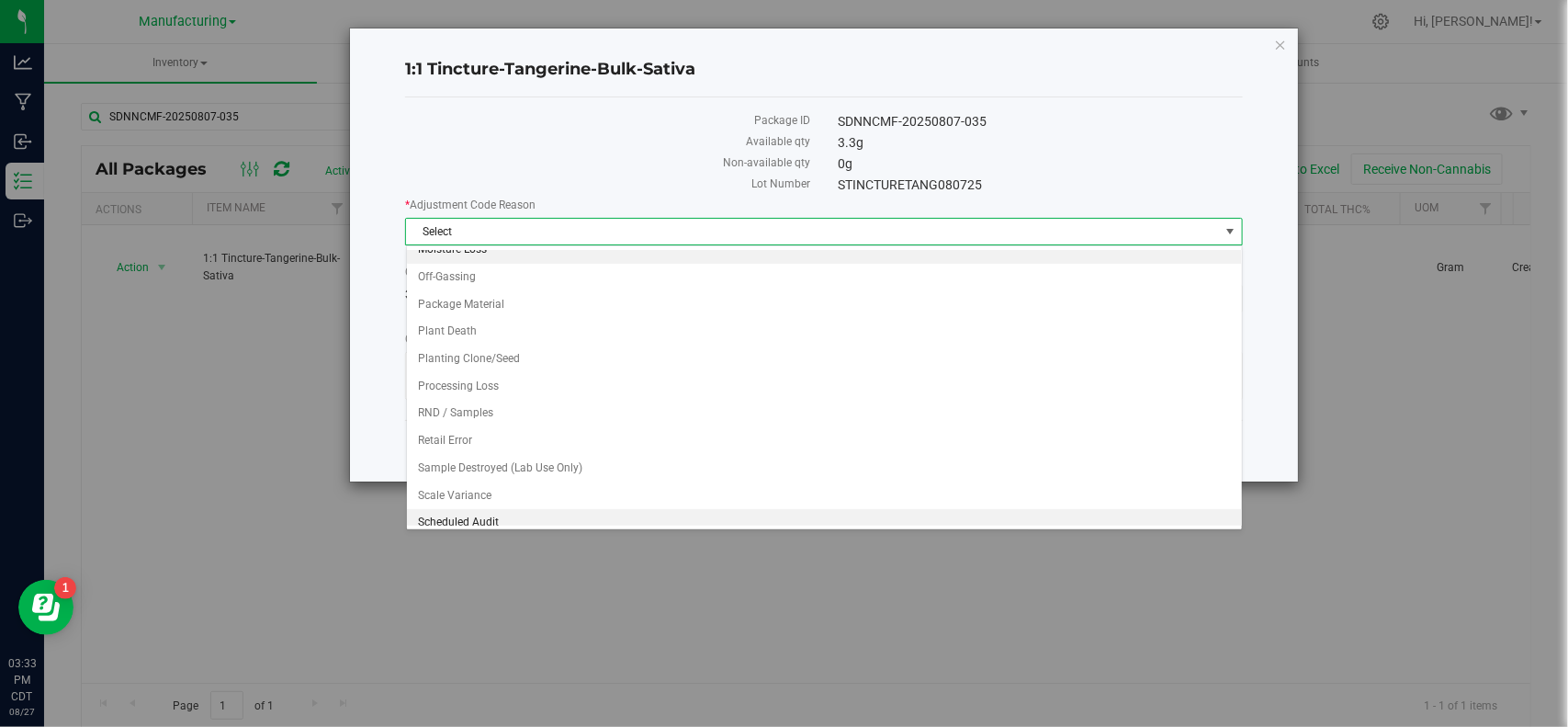
scroll to position [278, 0]
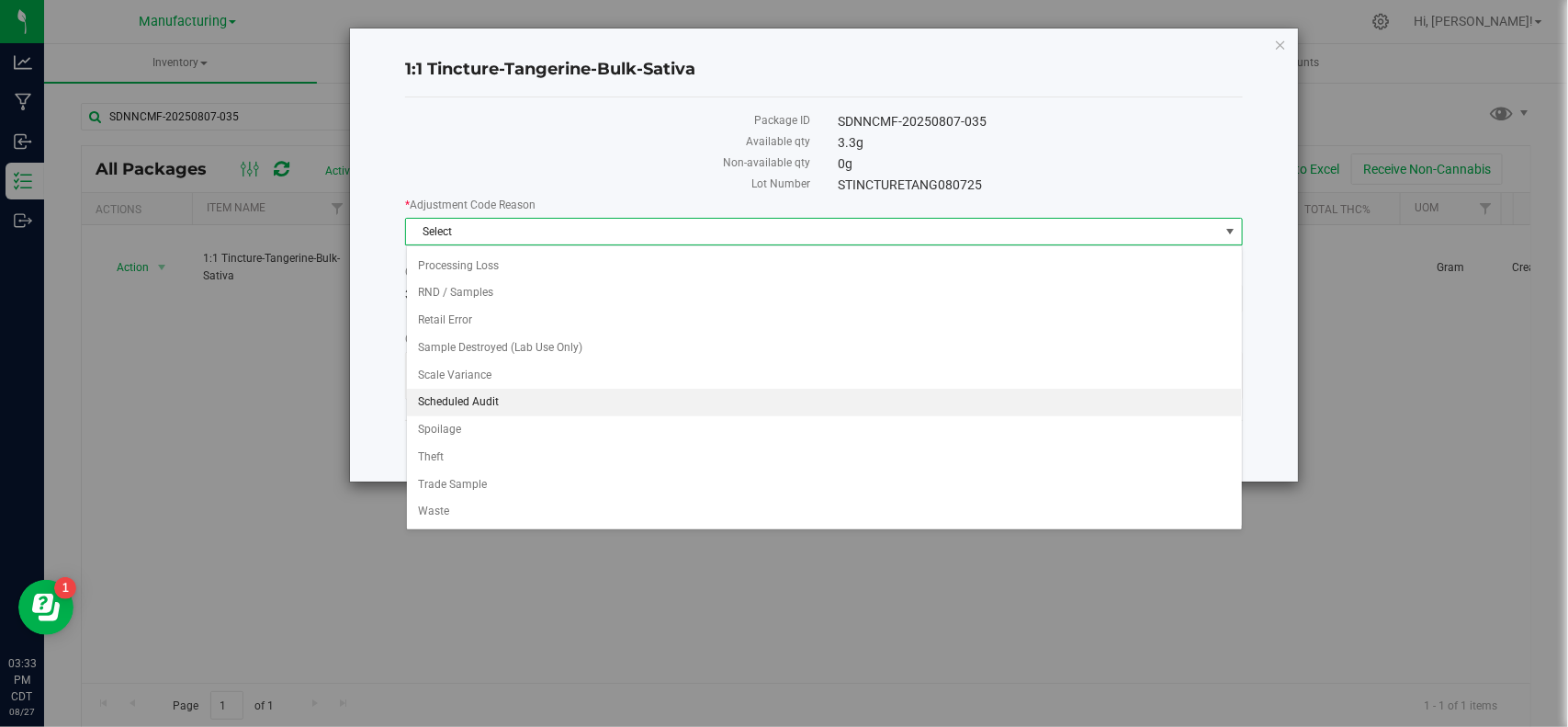
drag, startPoint x: 492, startPoint y: 407, endPoint x: 522, endPoint y: 401, distance: 30.6
click at [492, 405] on li "Scheduled Audit" at bounding box center [824, 403] width 835 height 28
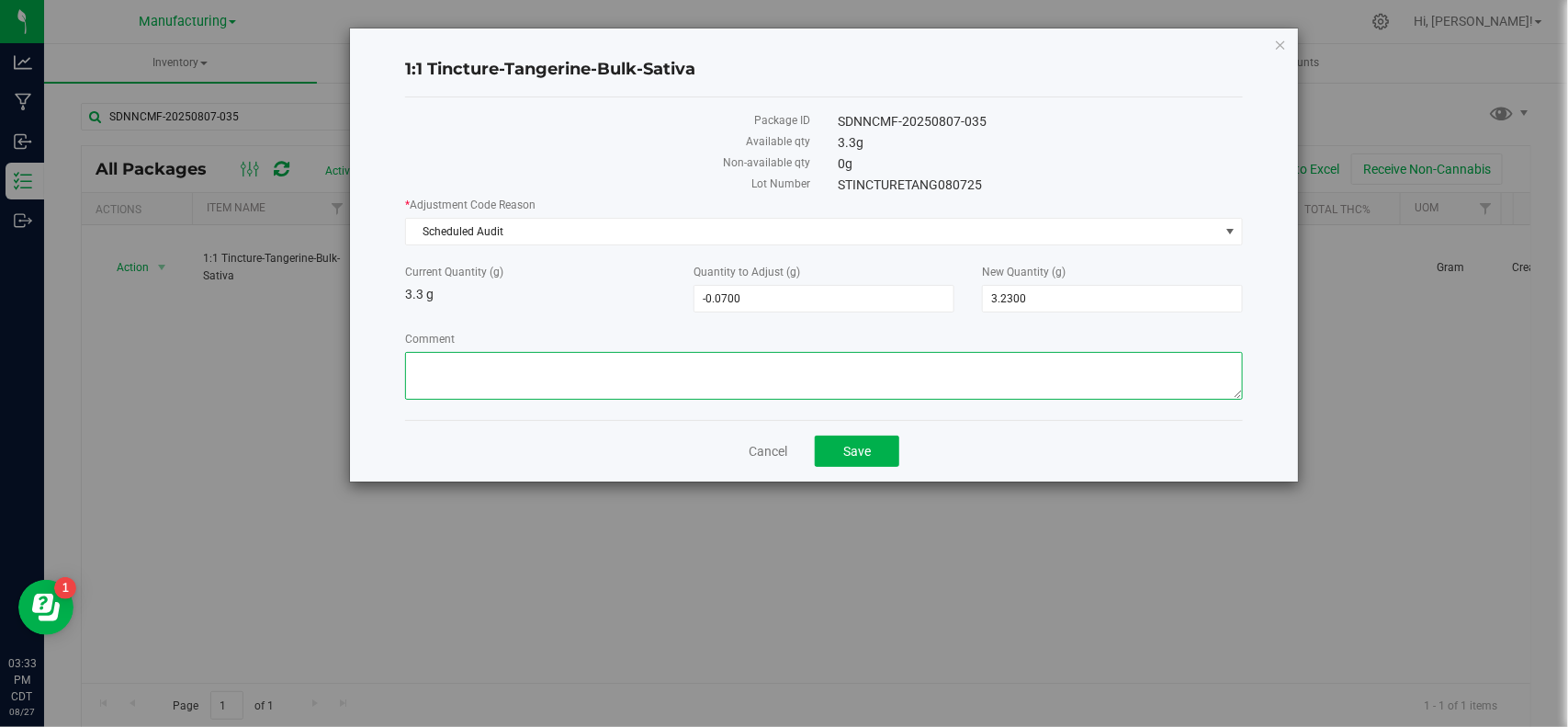
click at [554, 388] on textarea "Comment" at bounding box center [823, 376] width 837 height 47
paste textarea "SDNNCMF-20250807-035"
type textarea "SDNNCMF-20250807-035"
drag, startPoint x: 584, startPoint y: 373, endPoint x: 227, endPoint y: 373, distance: 357.0
click at [227, 373] on div "1:1 Tincture-Tangerine-Bulk-Sativa Package ID SDNNCMF-20250807-035 Available qt…" at bounding box center [790, 363] width 1582 height 727
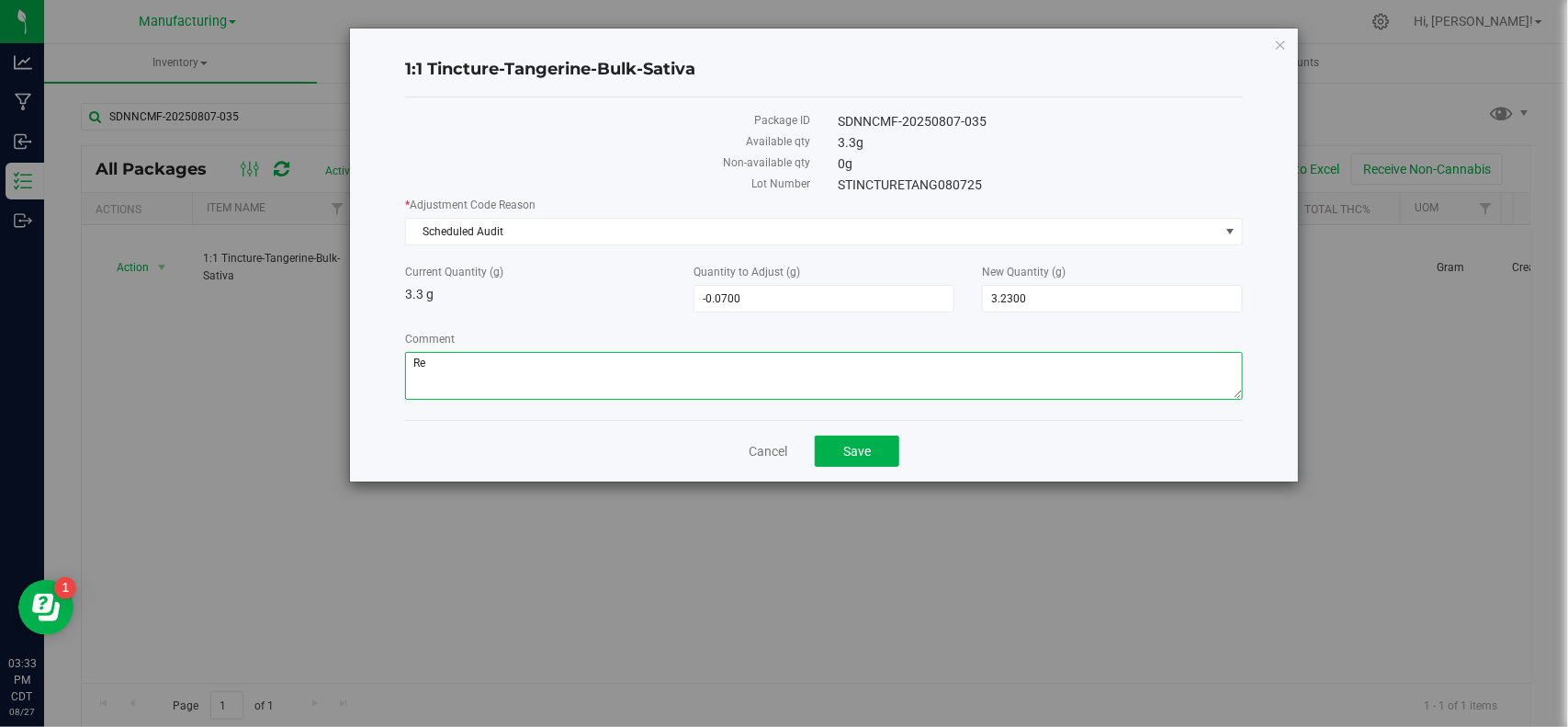
type textarea "R"
type textarea "possible scale variance/loss when transferring"
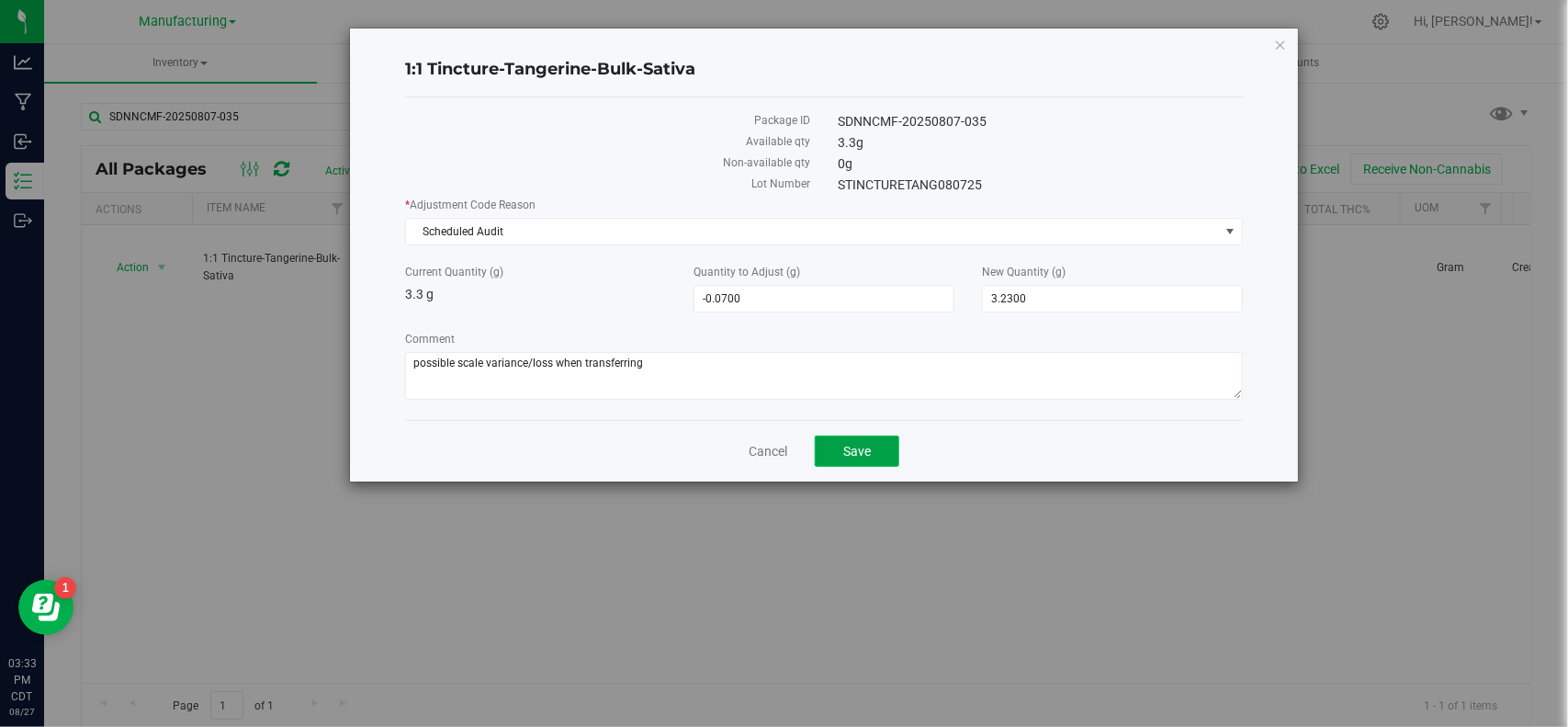
click at [820, 436] on button "Save" at bounding box center [857, 451] width 85 height 31
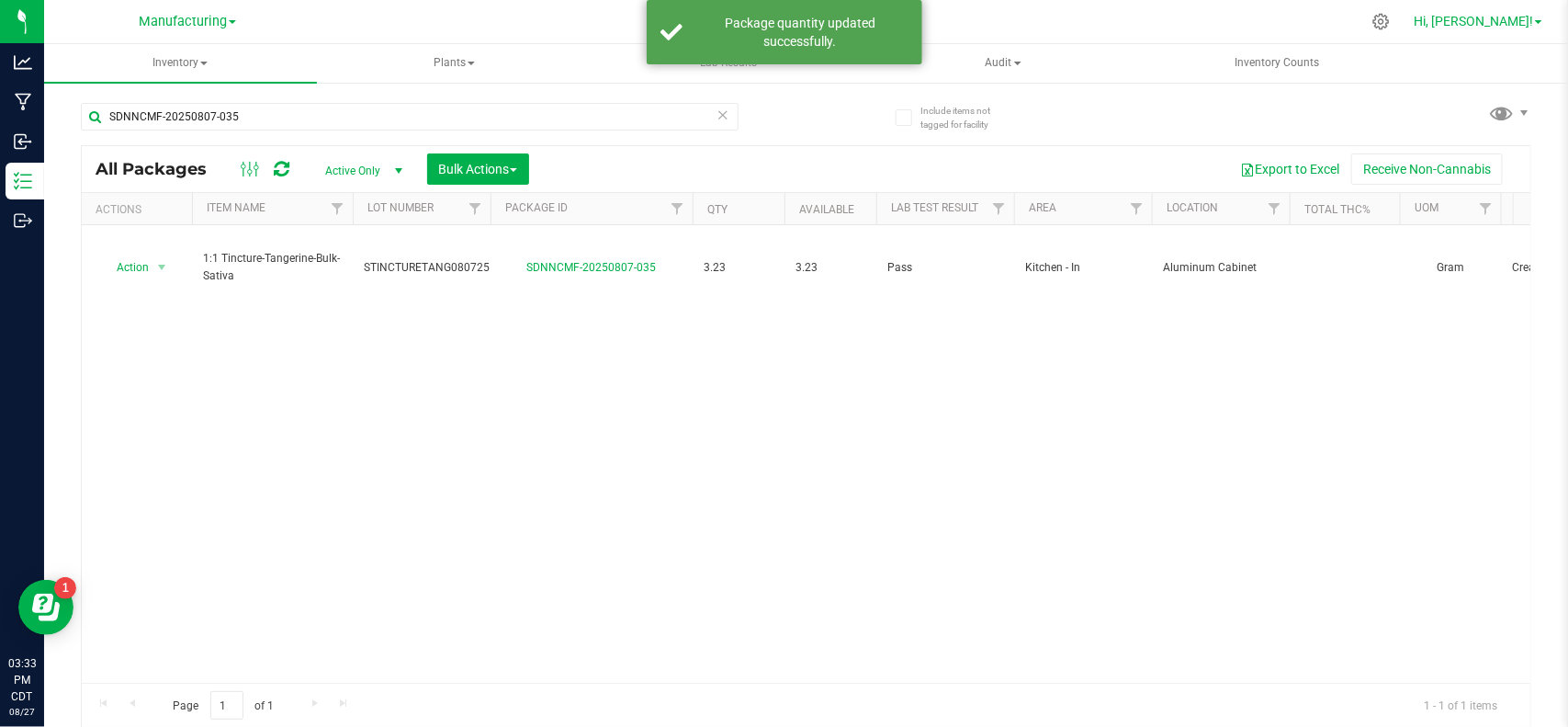
click at [1525, 25] on span "Hi, [PERSON_NAME]!" at bounding box center [1473, 20] width 120 height 14
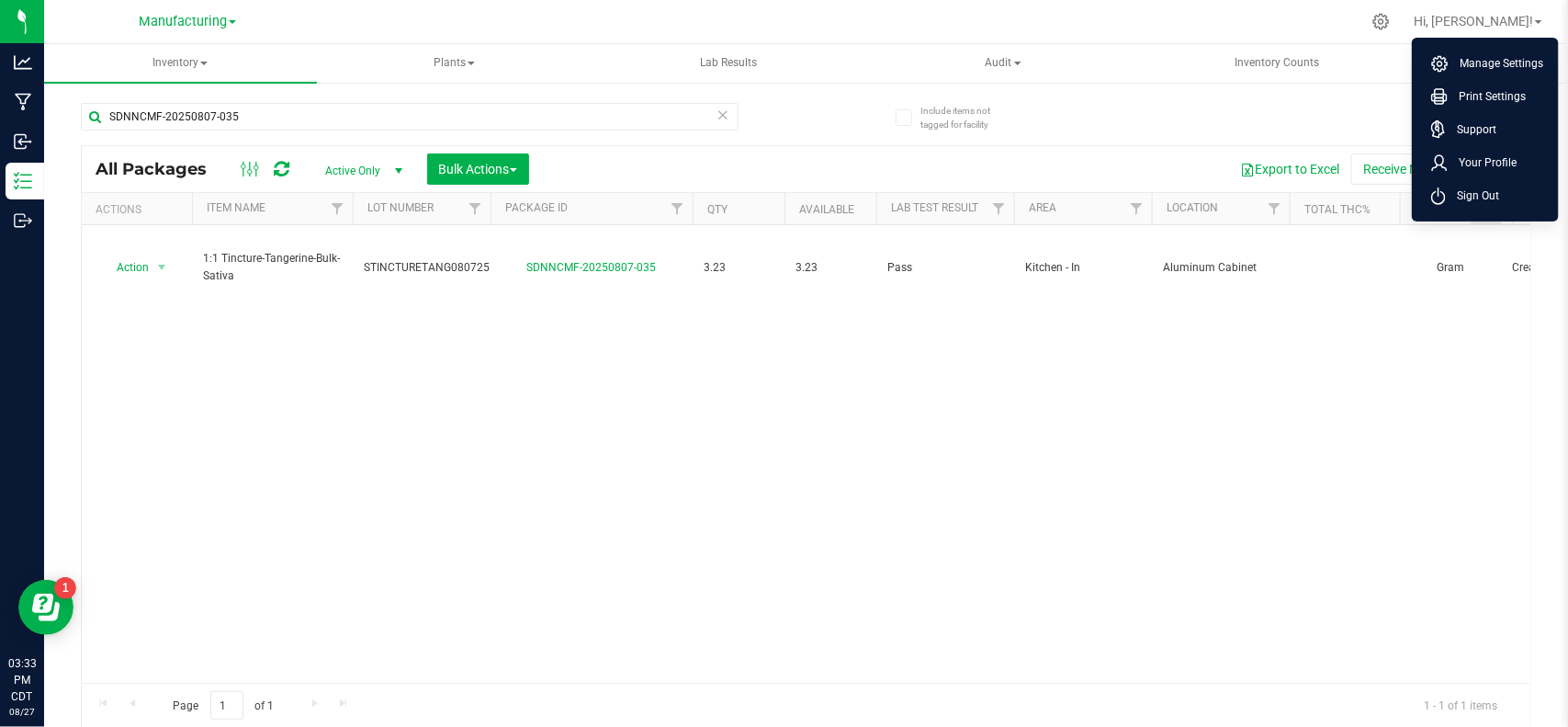
click at [1474, 189] on span "Sign Out" at bounding box center [1472, 195] width 53 height 18
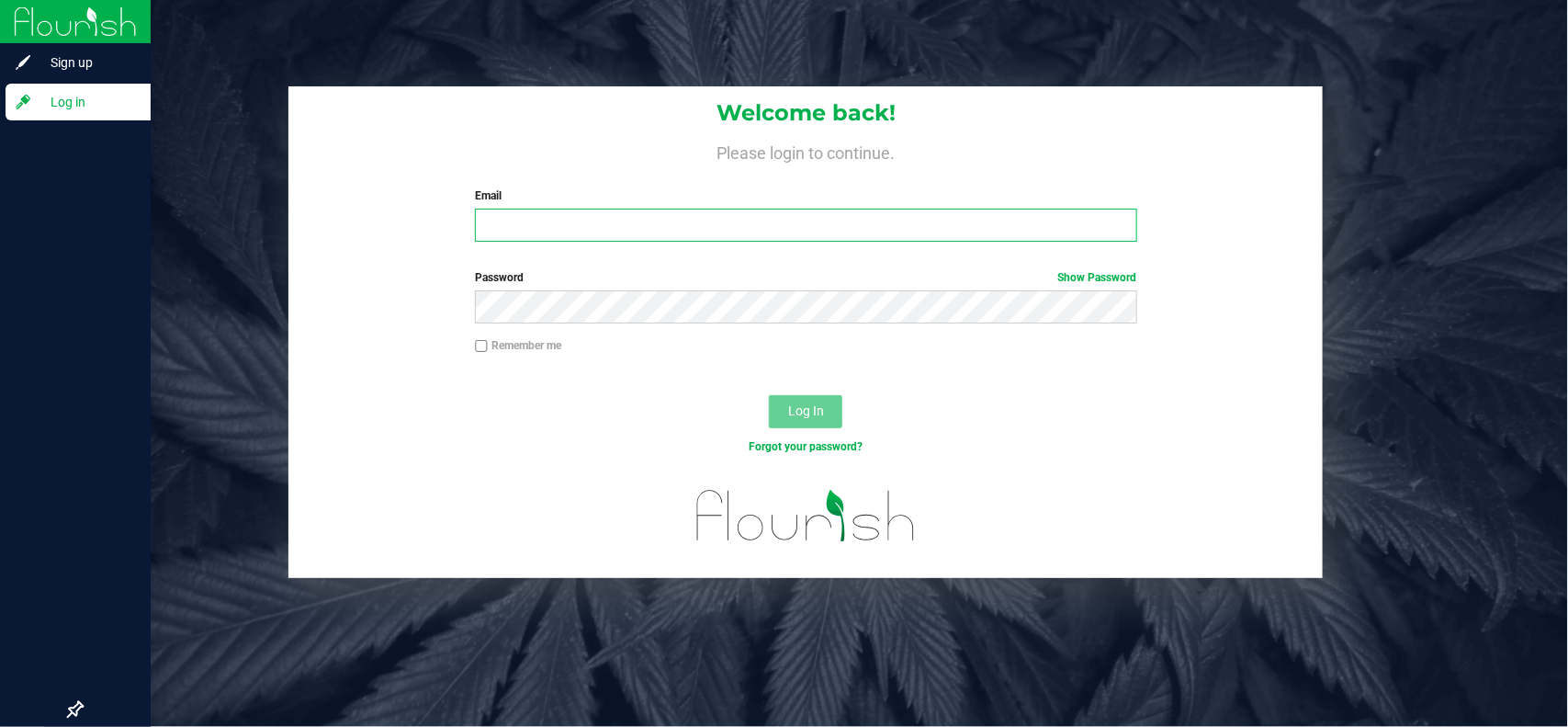
type input "[EMAIL_ADDRESS][PERSON_NAME][DOMAIN_NAME]"
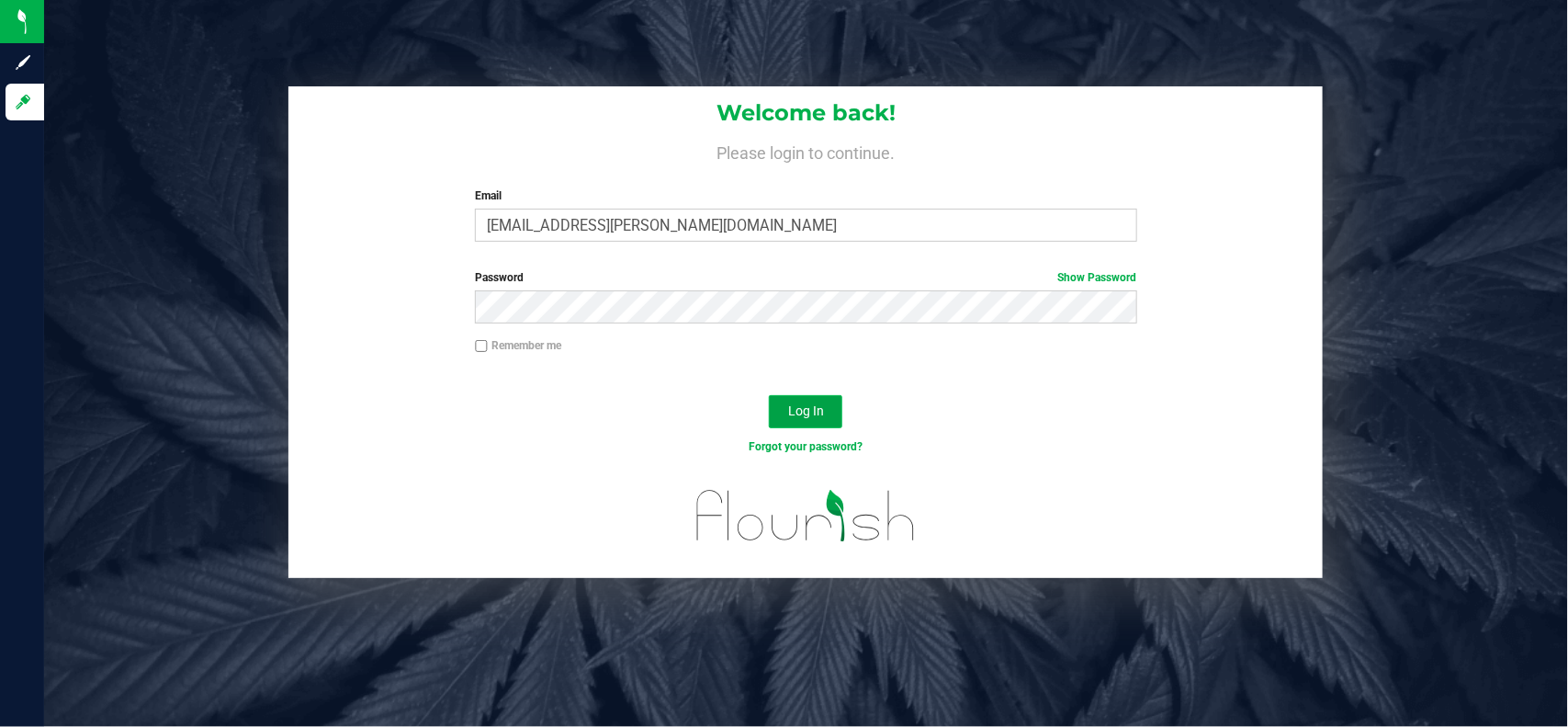
click at [809, 409] on span "Log In" at bounding box center [806, 410] width 36 height 14
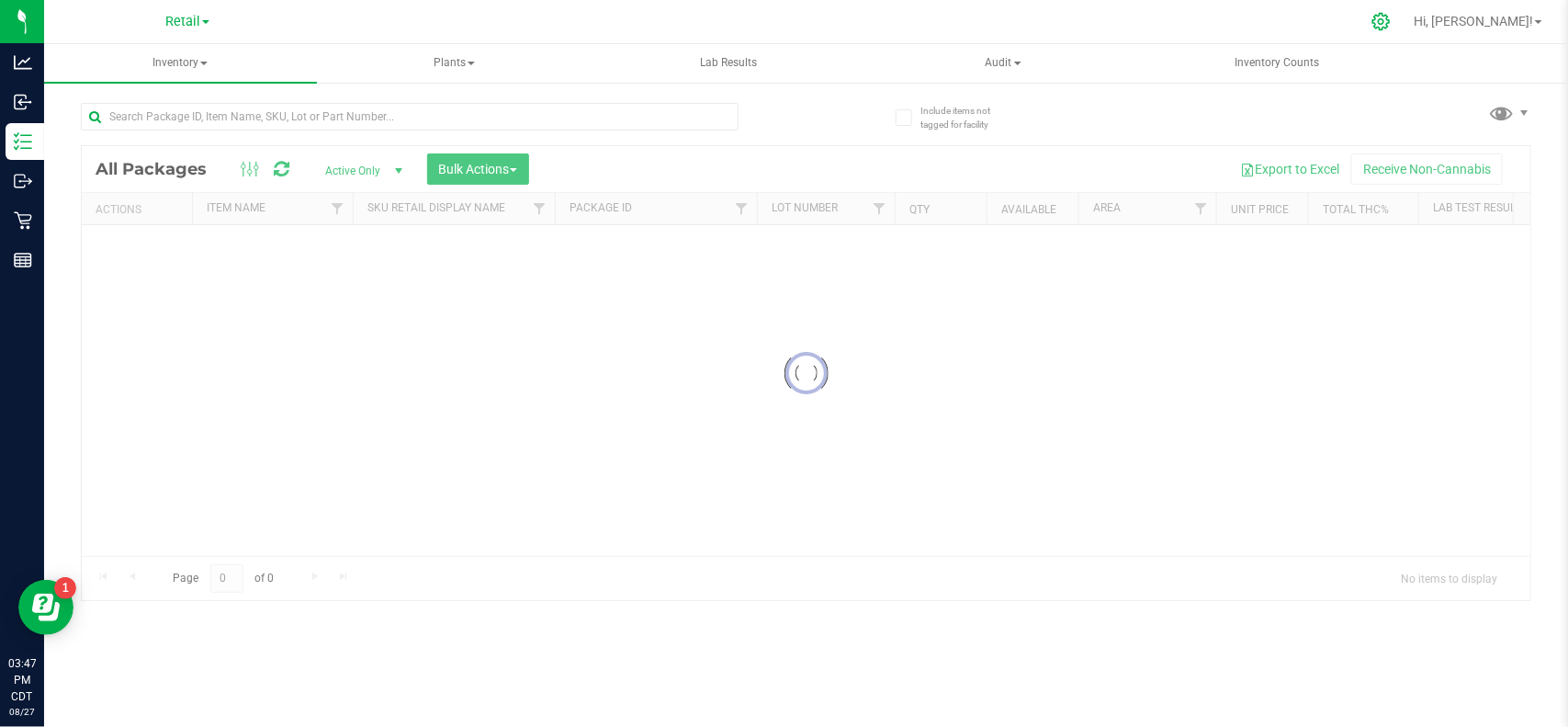
click at [1390, 20] on icon at bounding box center [1381, 21] width 19 height 19
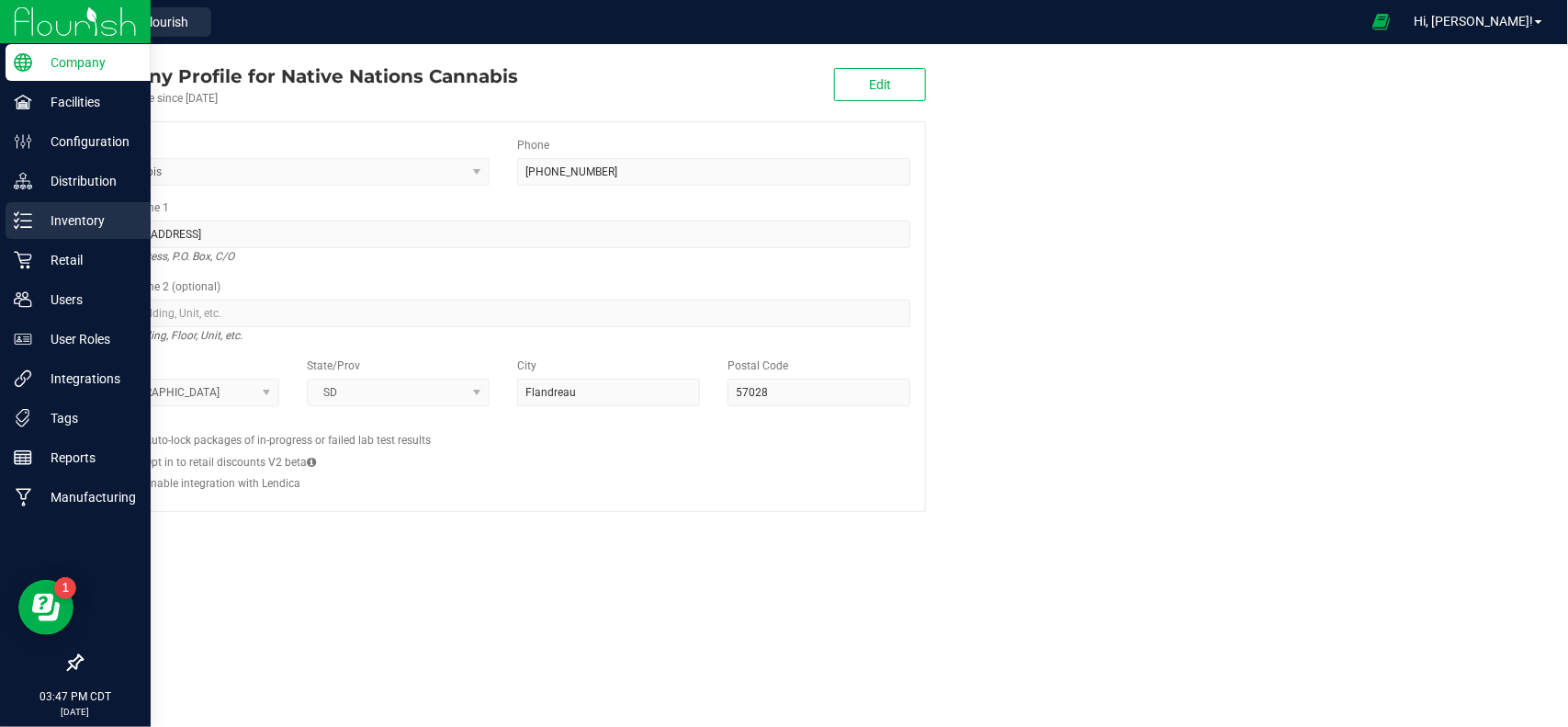
click at [19, 221] on icon at bounding box center [22, 220] width 18 height 18
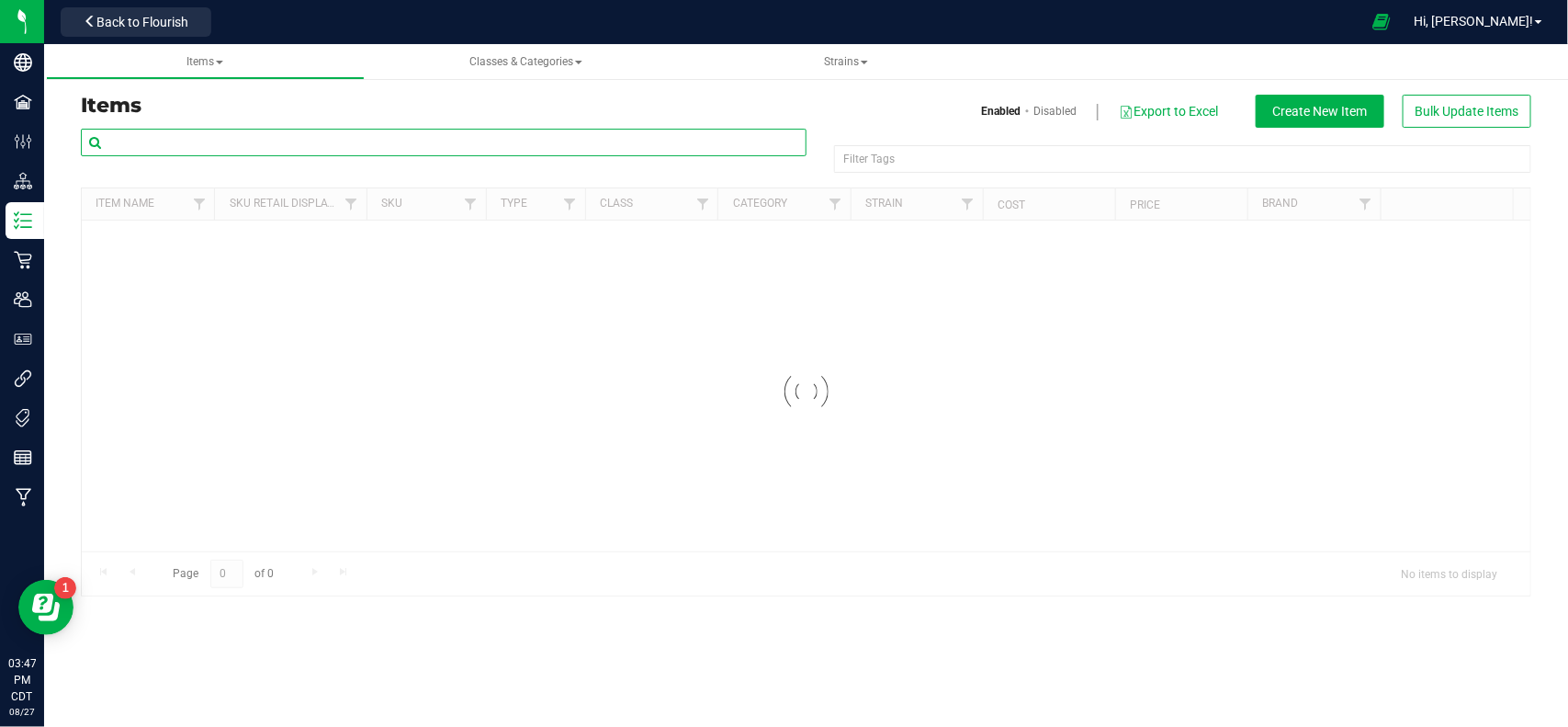
click at [519, 149] on input "text" at bounding box center [444, 142] width 726 height 28
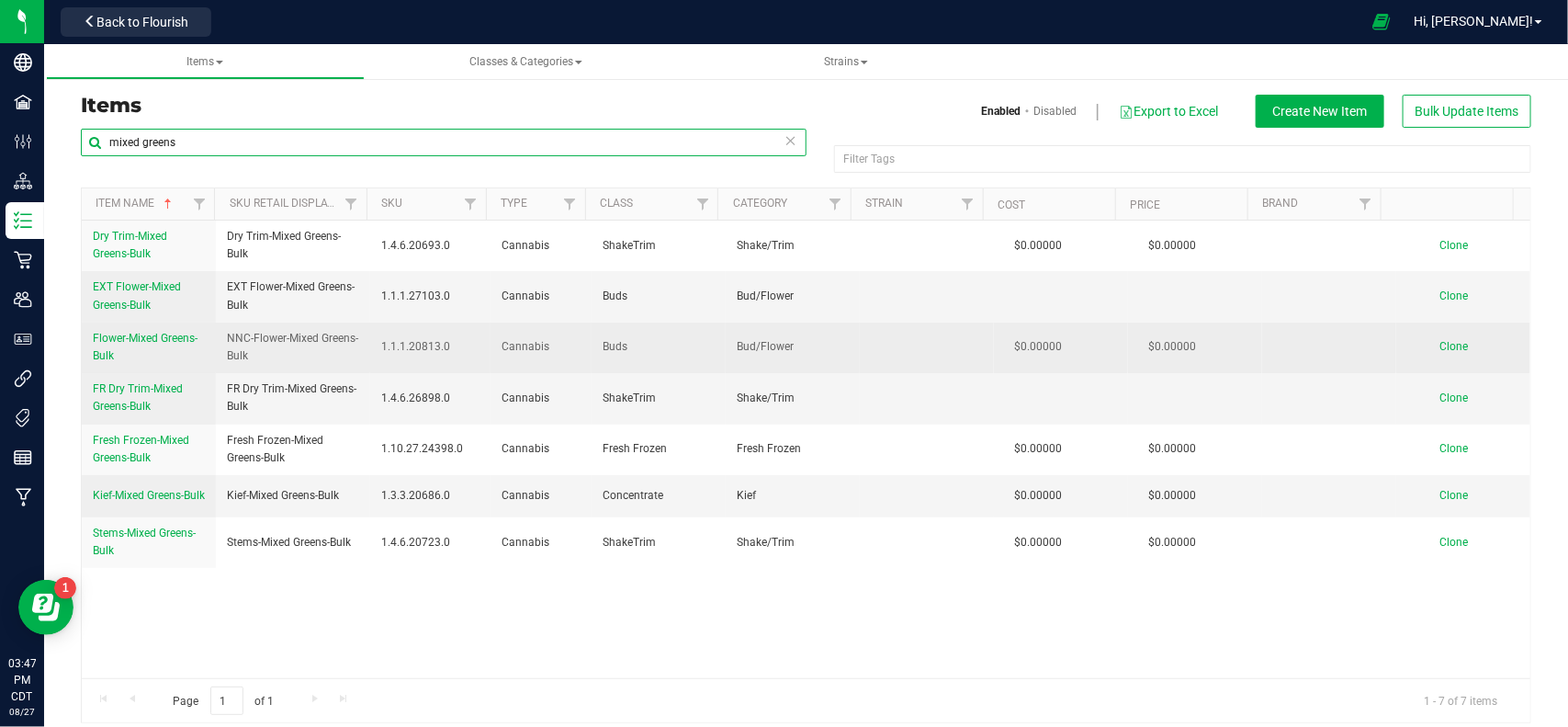
type input "mixed greens"
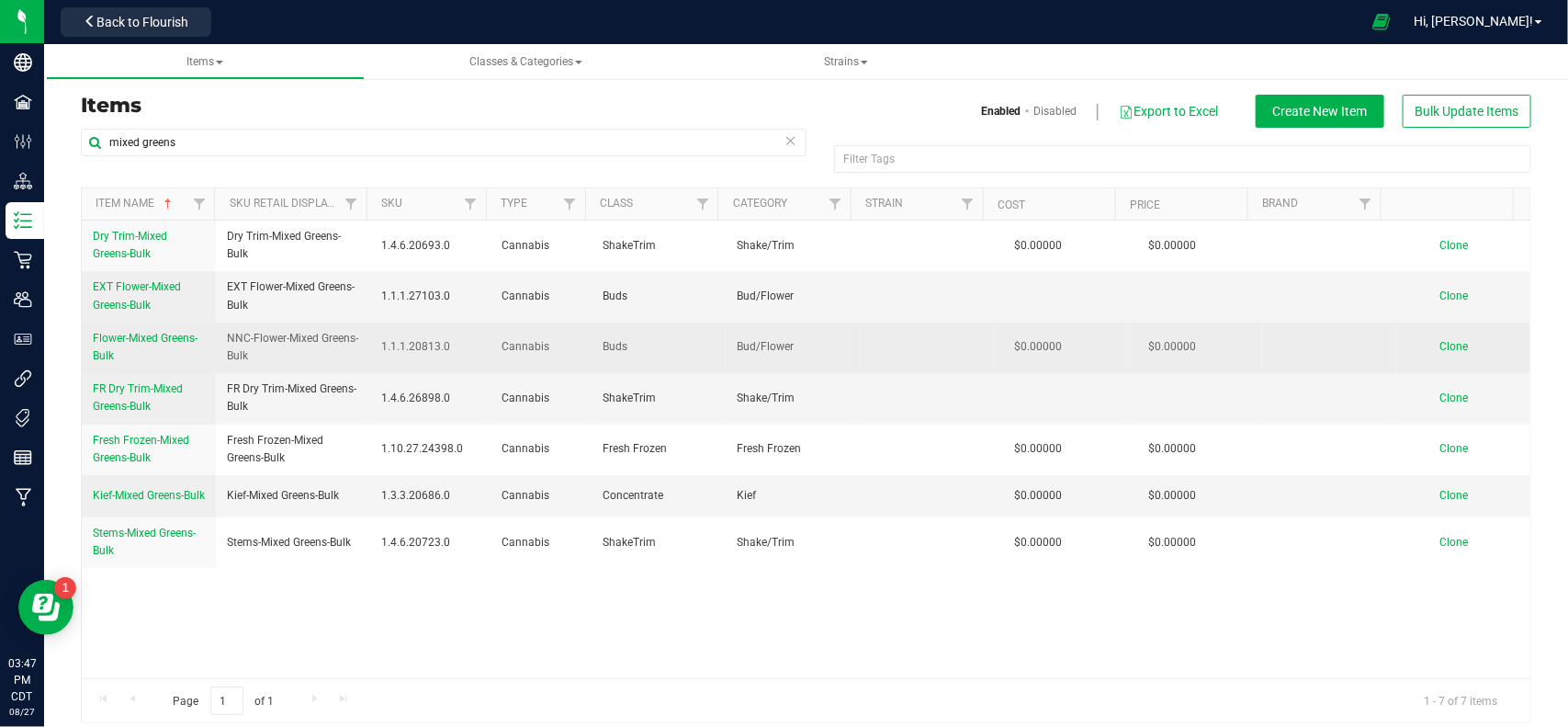
click at [158, 342] on span "Flower-Mixed Greens-Bulk" at bounding box center [145, 347] width 104 height 30
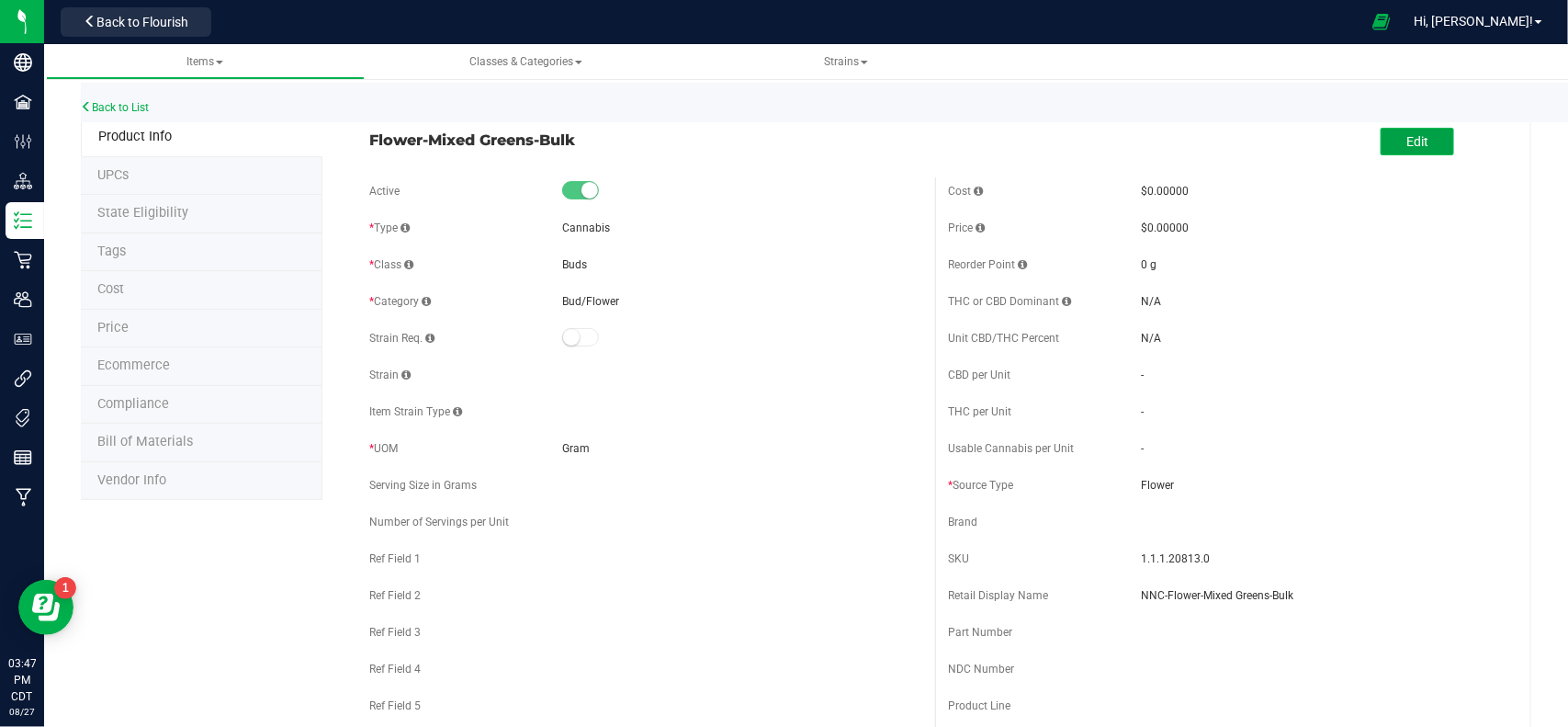
click at [1380, 128] on button "Edit" at bounding box center [1417, 141] width 73 height 28
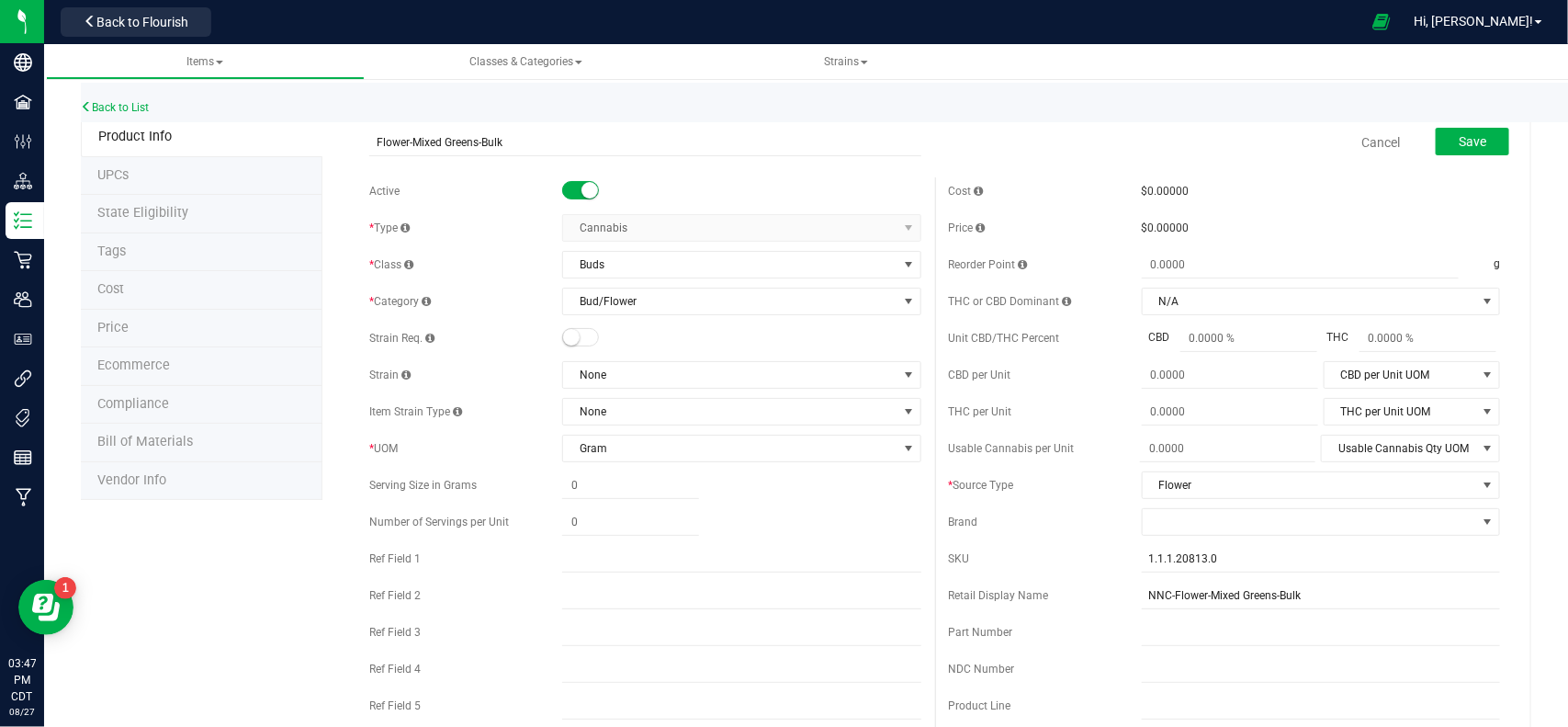
click at [581, 186] on small at bounding box center [589, 189] width 16 height 16
click at [1475, 135] on button "Save" at bounding box center [1472, 141] width 73 height 28
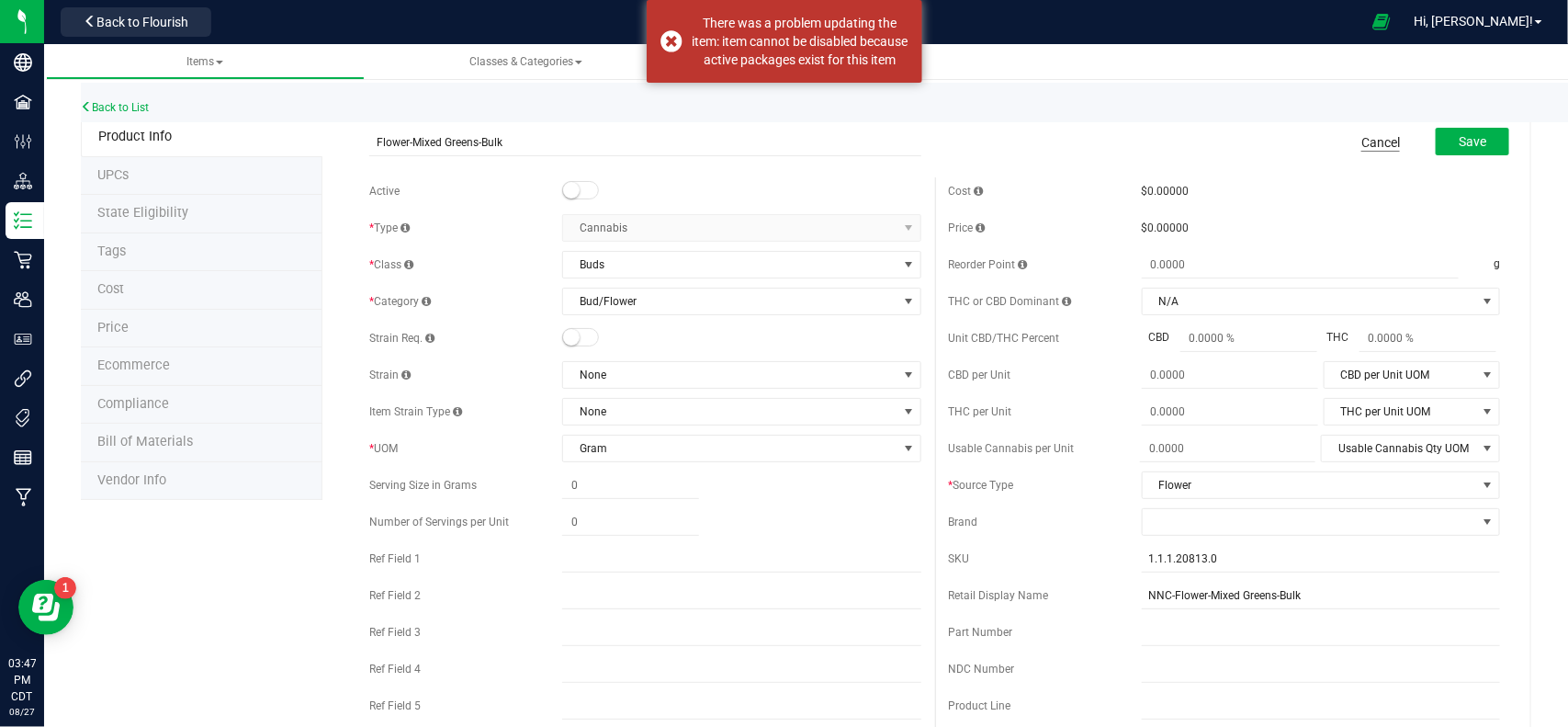
click at [1373, 138] on link "Cancel" at bounding box center [1380, 142] width 39 height 18
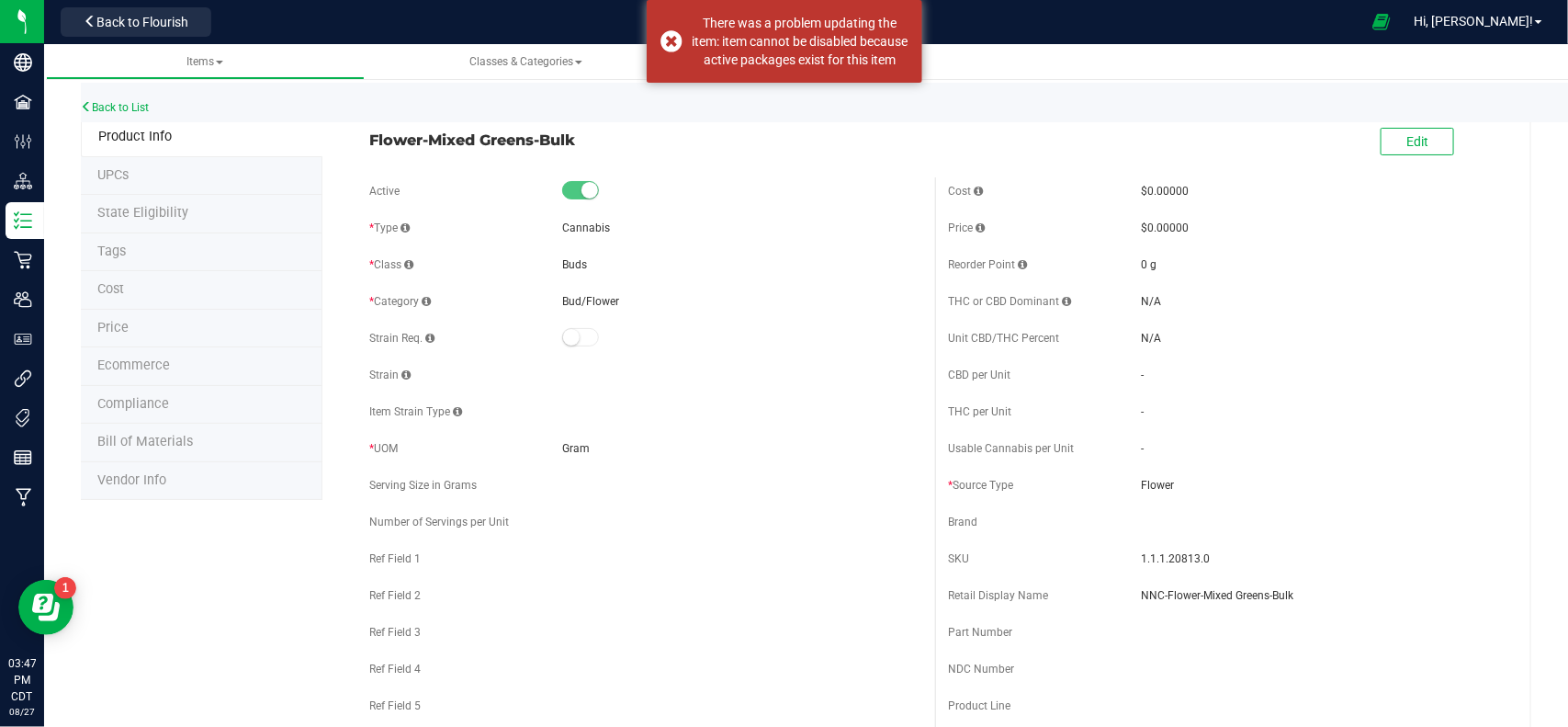
click at [140, 98] on div "Back to List" at bounding box center [865, 102] width 1568 height 40
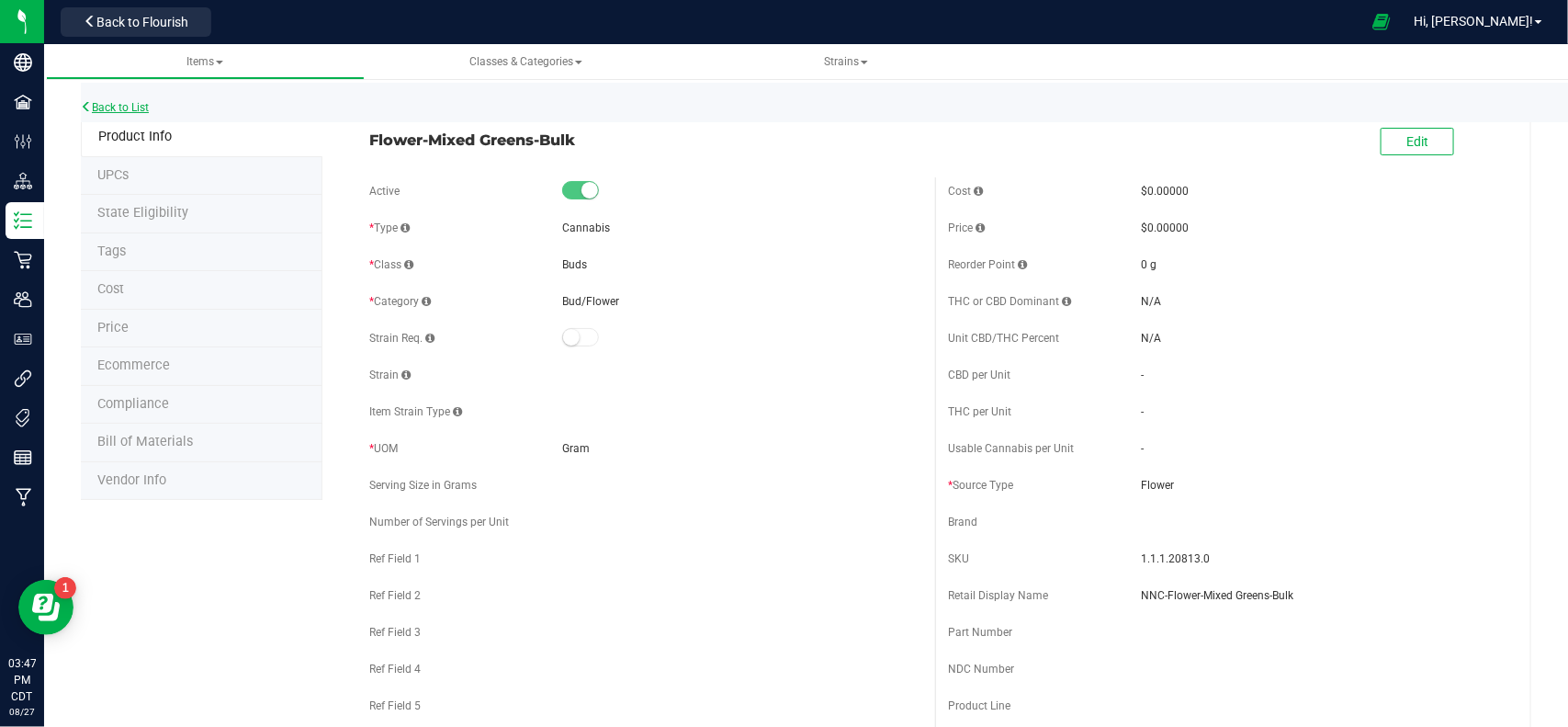
click at [139, 101] on link "Back to List" at bounding box center [115, 107] width 68 height 13
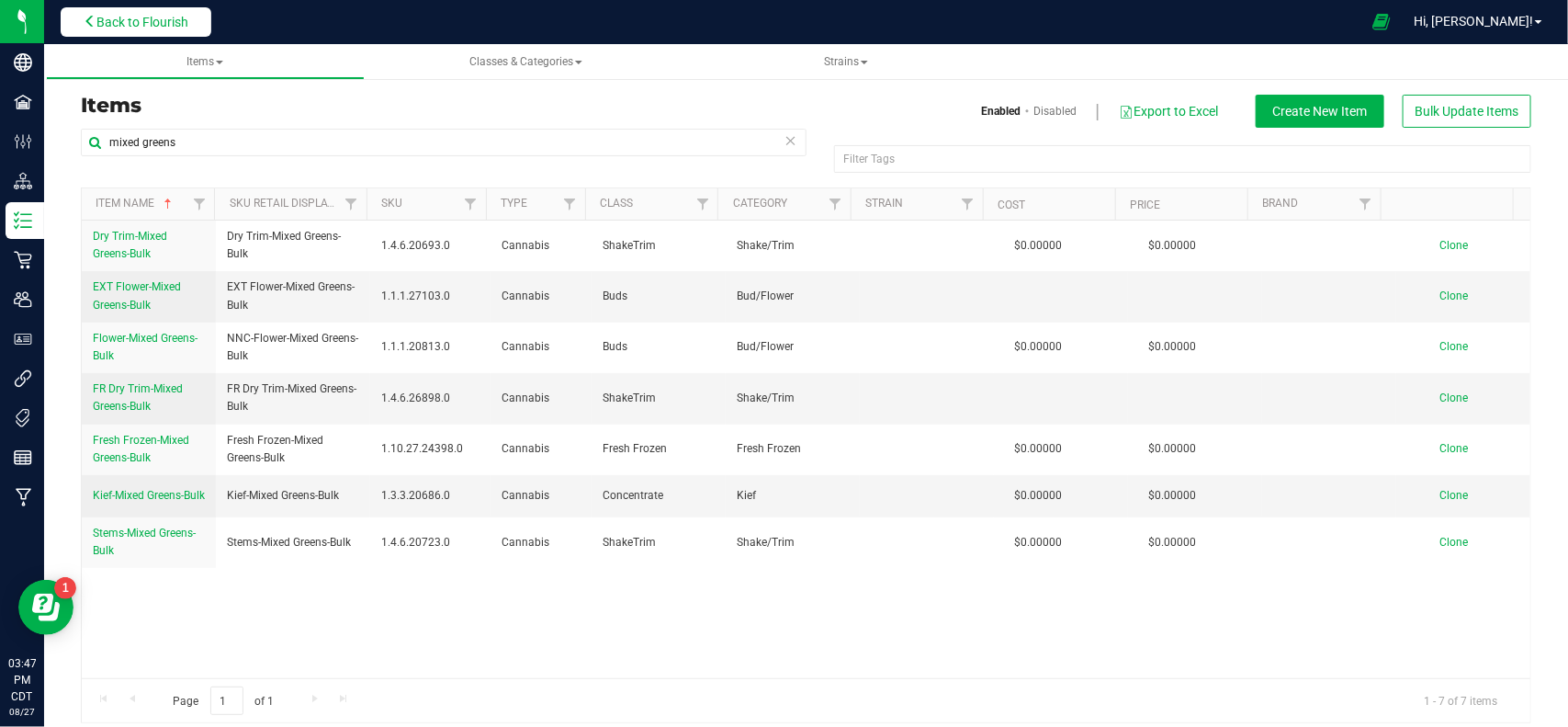
click at [158, 23] on span "Back to Flourish" at bounding box center [142, 21] width 92 height 14
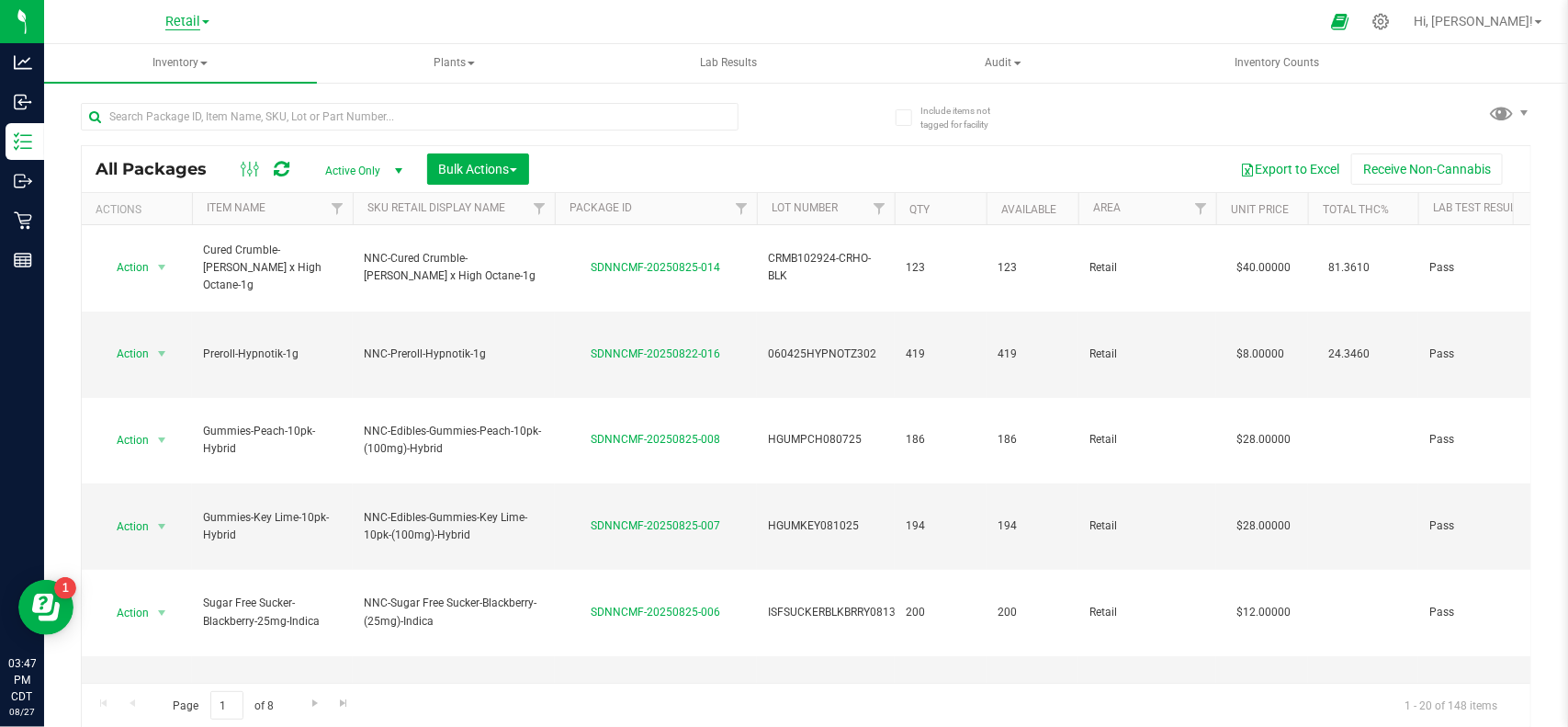
click at [168, 23] on span "Retail" at bounding box center [182, 21] width 35 height 16
click at [153, 103] on link "Retail" at bounding box center [187, 114] width 268 height 25
click at [199, 25] on span "Retail" at bounding box center [182, 21] width 35 height 16
click at [161, 80] on link "Manufacturing" at bounding box center [187, 90] width 268 height 25
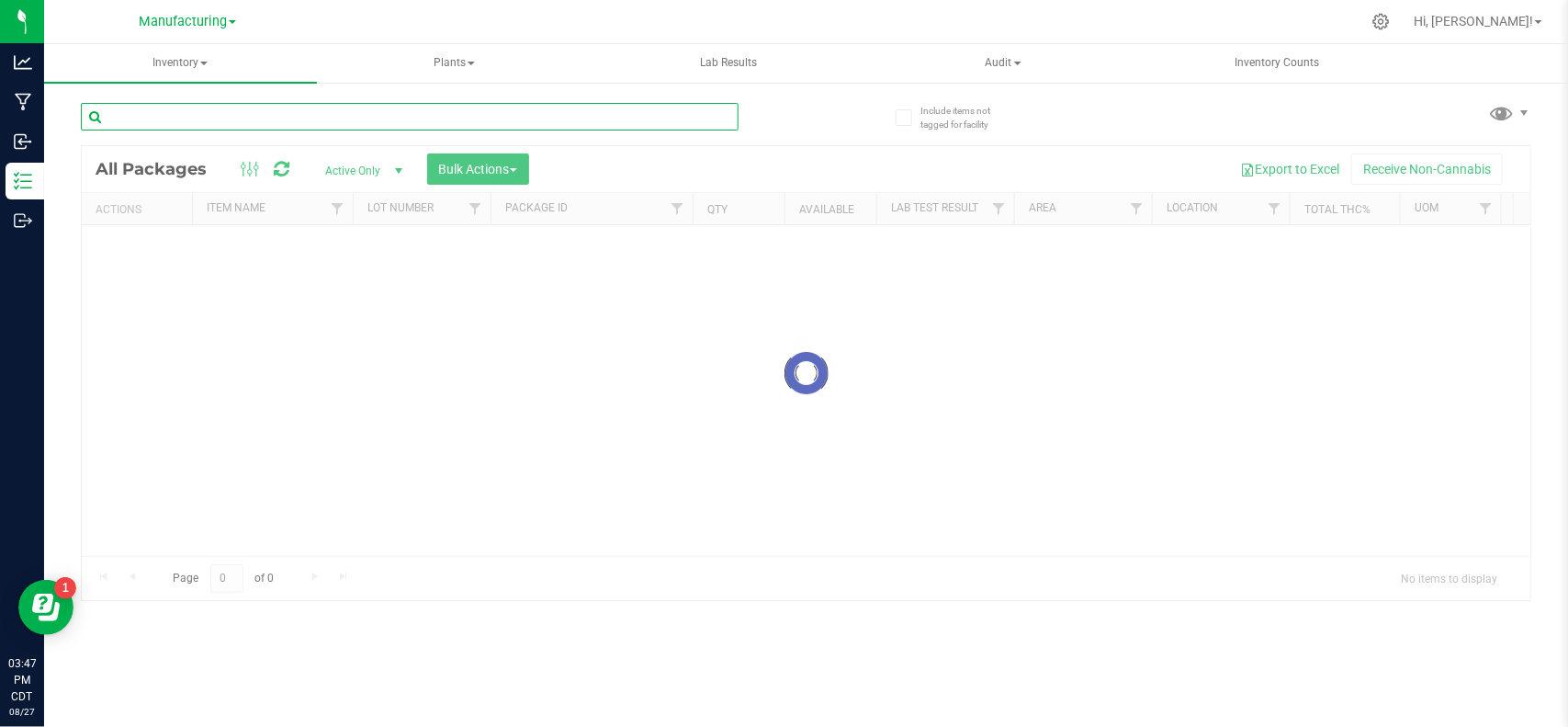
click at [379, 113] on input "text" at bounding box center [409, 117] width 657 height 28
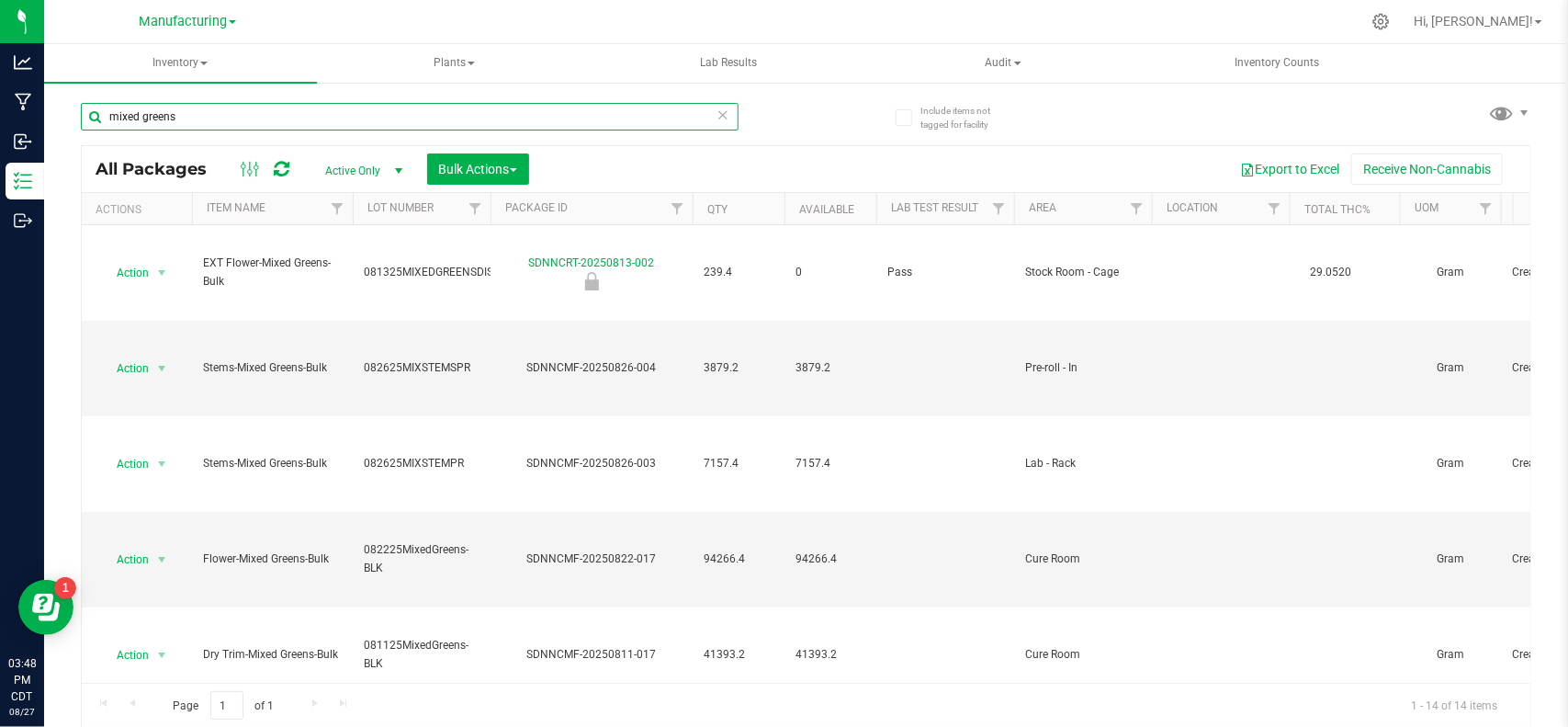
type input "mixed greens"
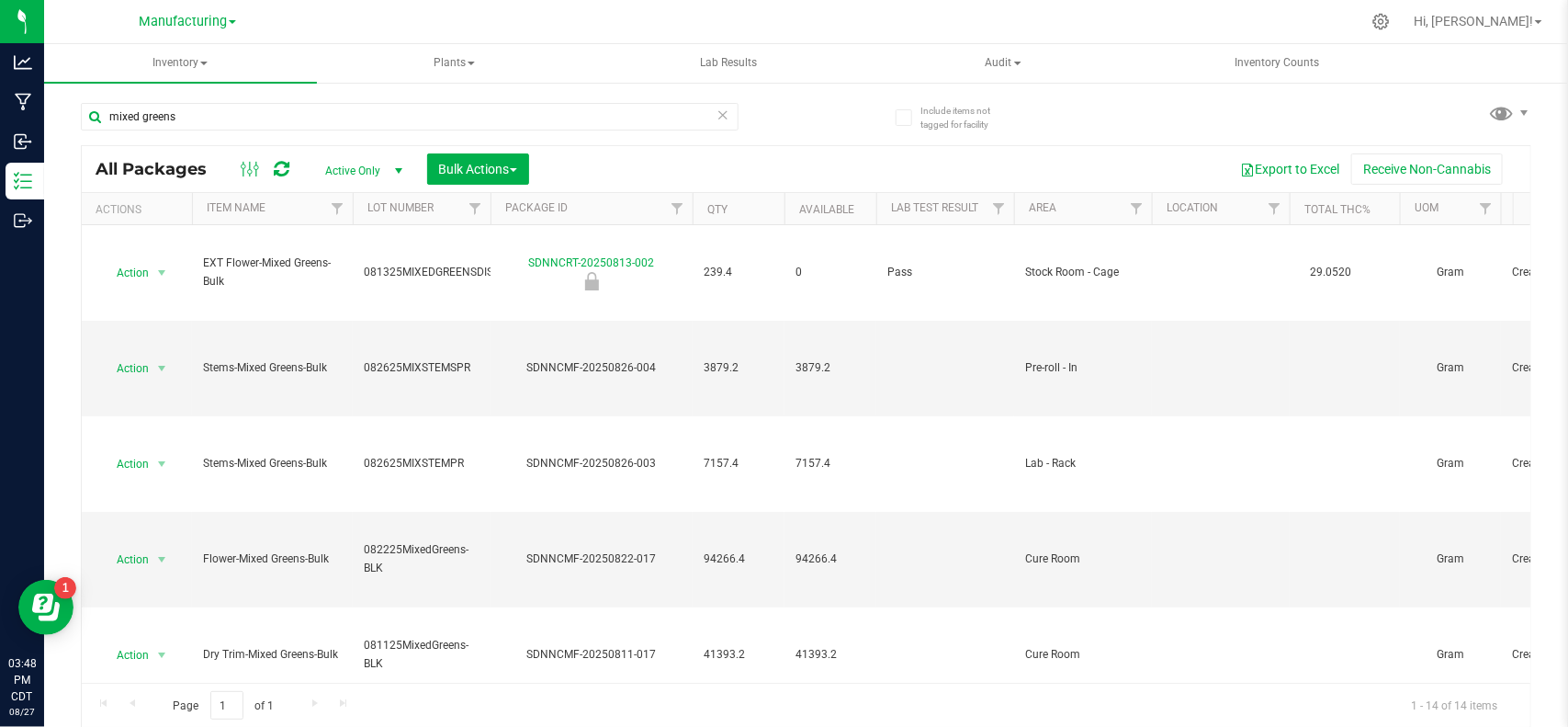
click at [1065, 212] on th "Area" at bounding box center [1083, 209] width 138 height 32
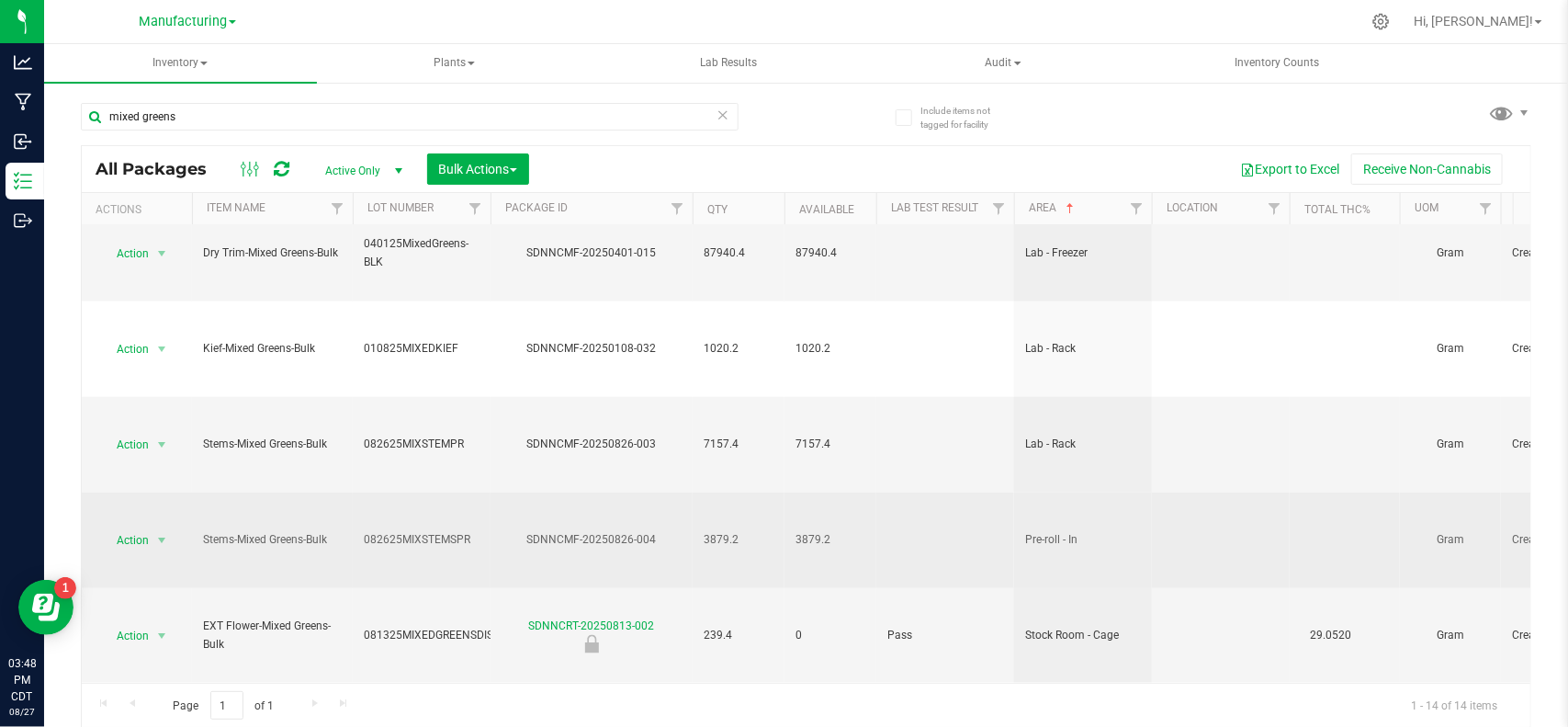
scroll to position [2, 0]
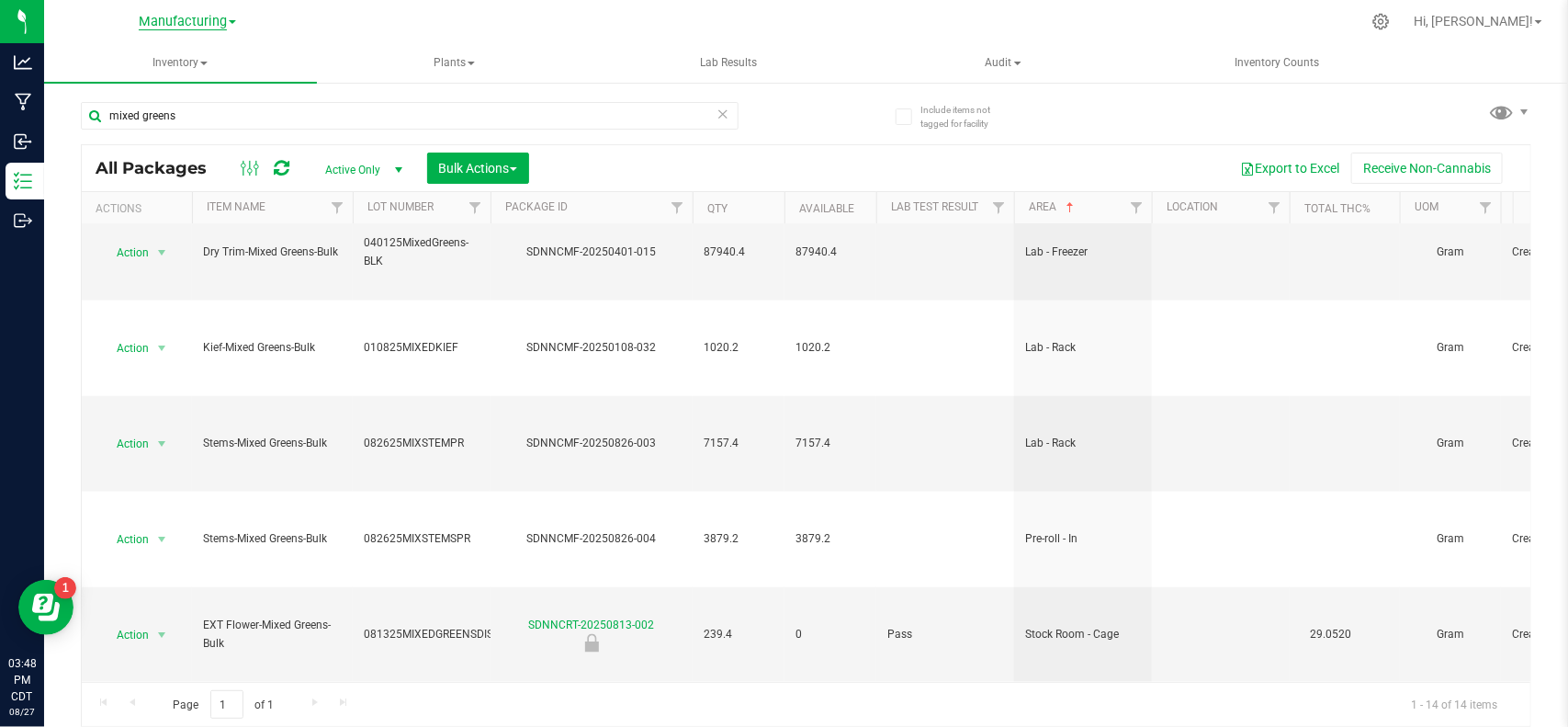
click at [200, 15] on span "Manufacturing" at bounding box center [182, 21] width 88 height 16
